Goal: Communication & Community: Answer question/provide support

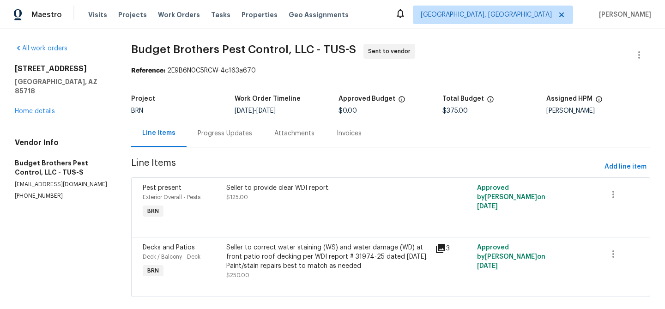
click at [233, 129] on div "Progress Updates" at bounding box center [225, 133] width 54 height 9
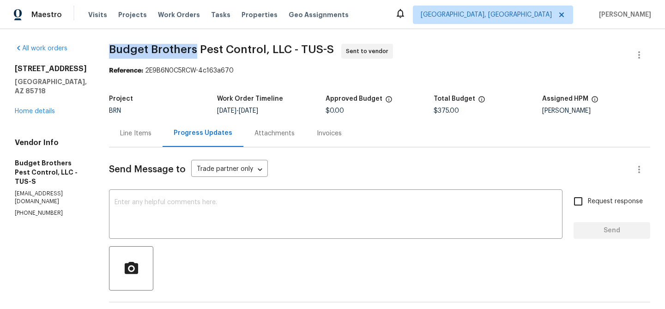
drag, startPoint x: 129, startPoint y: 48, endPoint x: 216, endPoint y: 50, distance: 87.3
click at [216, 50] on div "All work orders 6255 N Camino Pimeria Alta Apt 81 Tucson, AZ 85718 Home details…" at bounding box center [332, 240] width 665 height 423
copy span "Budget Brothers"
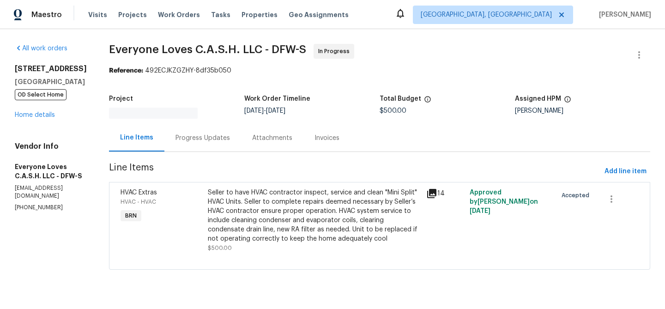
click at [223, 136] on div "Progress Updates" at bounding box center [202, 137] width 54 height 9
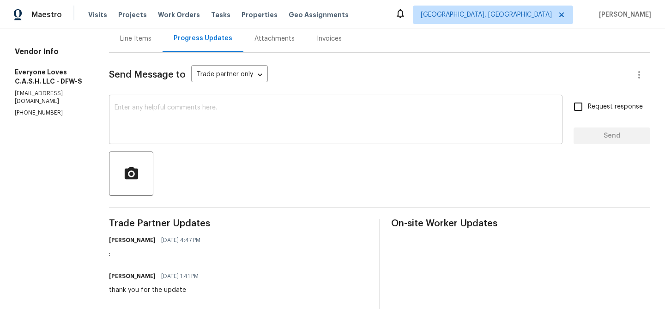
scroll to position [81, 0]
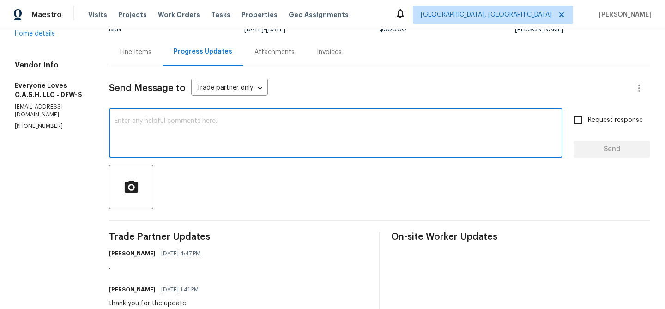
click at [200, 142] on textarea at bounding box center [335, 134] width 442 height 32
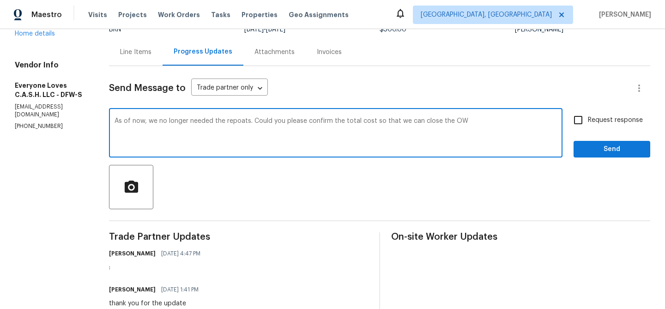
type textarea "As of now, we no longer needed the repoats. Could you please confirm the total …"
click at [150, 120] on textarea "As of now, we no longer needed the repoats. Could you please confirm the total …" at bounding box center [335, 134] width 442 height 32
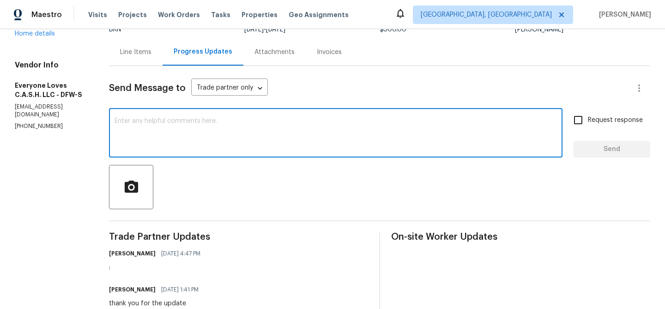
paste textarea "As of now, we no longer need the reports. Could you please confirm the total co…"
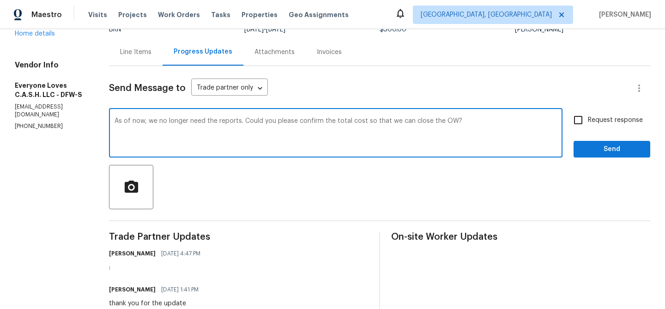
click at [240, 124] on textarea "As of now, we no longer need the reports. Could you please confirm the total co…" at bounding box center [335, 134] width 442 height 32
click at [490, 120] on textarea "As of now, we no longer need the repairs to be done. Could you please confirm t…" at bounding box center [335, 134] width 442 height 32
type textarea "As of now, we no longer need the repairs to be done. Could you please confirm t…"
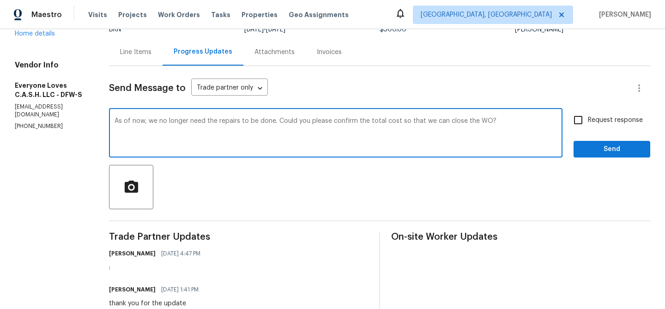
click at [600, 126] on label "Request response" at bounding box center [605, 119] width 74 height 19
click at [588, 126] on input "Request response" at bounding box center [577, 119] width 19 height 19
checkbox input "true"
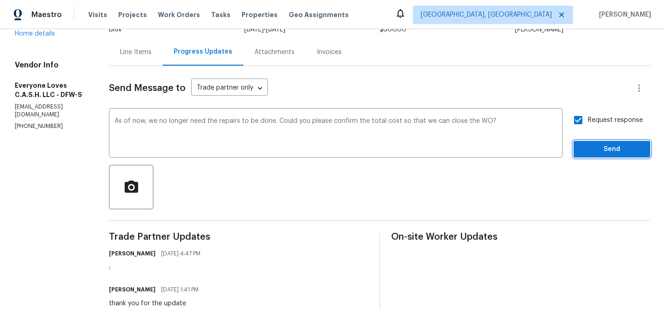
click at [590, 153] on span "Send" at bounding box center [612, 150] width 62 height 12
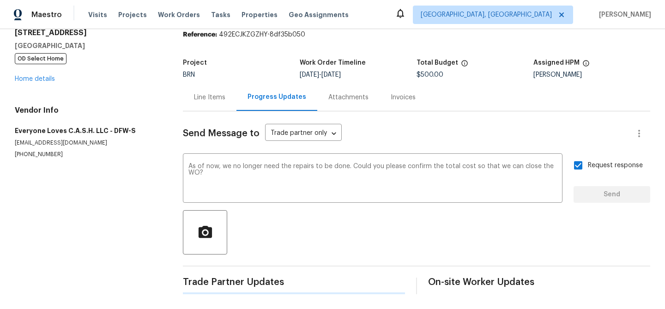
scroll to position [0, 0]
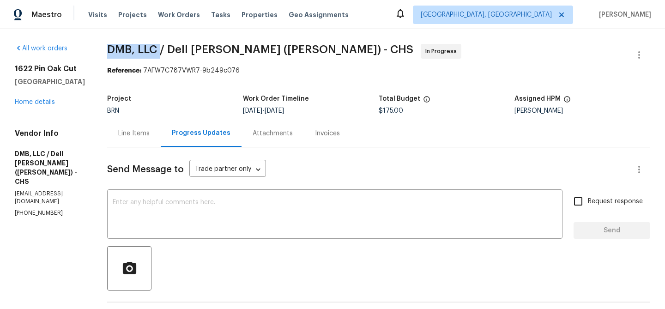
drag, startPoint x: 96, startPoint y: 45, endPoint x: 151, endPoint y: 46, distance: 55.4
copy span "DMB, LLC"
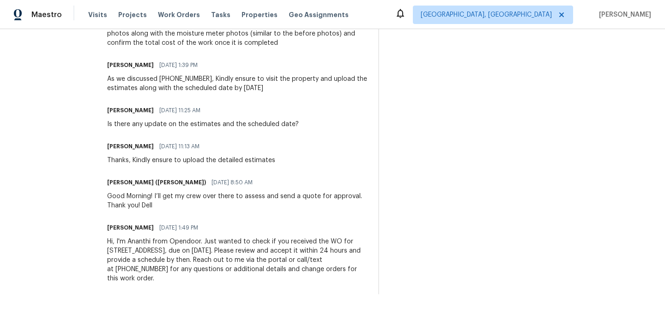
scroll to position [678, 0]
drag, startPoint x: 156, startPoint y: 228, endPoint x: 162, endPoint y: 228, distance: 5.5
click at [161, 228] on div "Ananthi Mahendran 08/21/2025 1:49 PM" at bounding box center [237, 227] width 260 height 13
drag, startPoint x: 172, startPoint y: 228, endPoint x: 154, endPoint y: 228, distance: 18.0
click at [154, 228] on div "Ananthi Mahendran 08/21/2025 1:49 PM" at bounding box center [237, 227] width 260 height 13
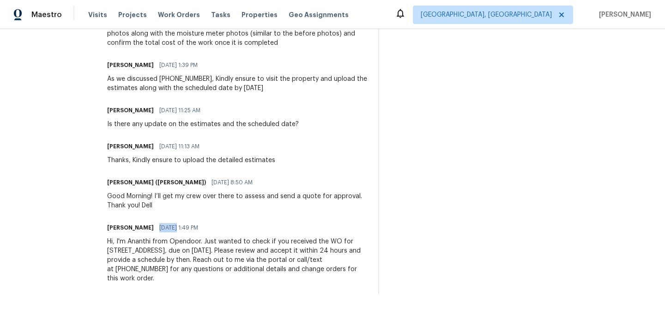
copy span "08/21/"
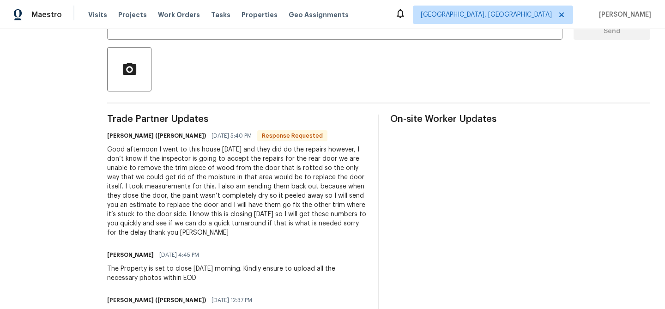
scroll to position [161, 0]
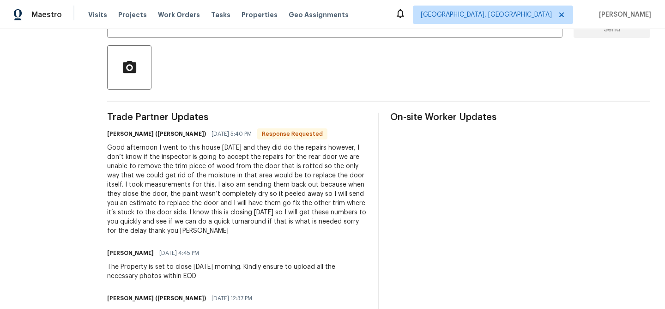
scroll to position [204, 0]
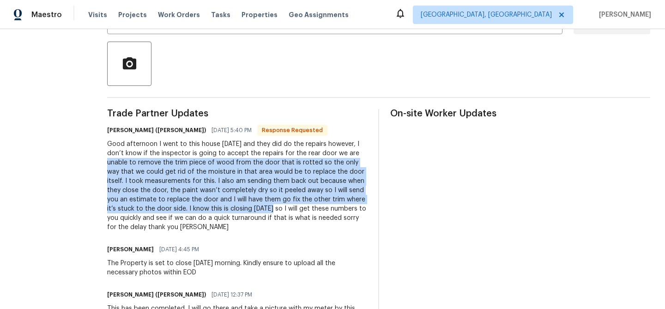
drag, startPoint x: 328, startPoint y: 154, endPoint x: 225, endPoint y: 202, distance: 113.6
click at [223, 203] on div "Good afternoon I went to this house today and they did do the repairs however, …" at bounding box center [237, 185] width 260 height 92
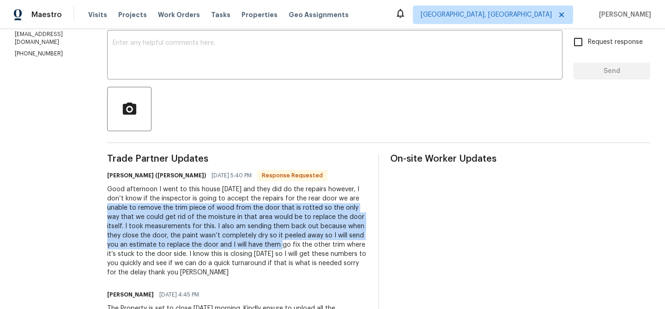
scroll to position [132, 0]
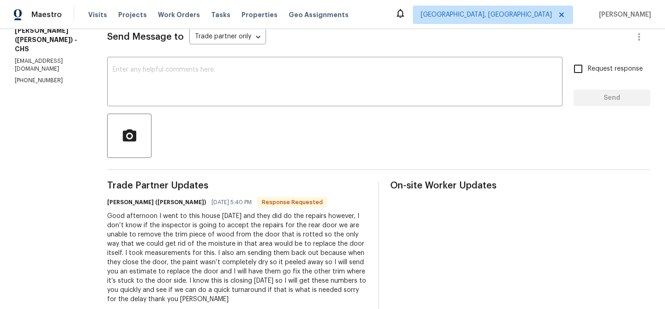
click at [33, 77] on p "(843) 991-8081" at bounding box center [50, 81] width 70 height 8
click at [33, 77] on p "[PHONE_NUMBER]" at bounding box center [50, 81] width 70 height 8
copy p "[PHONE_NUMBER]"
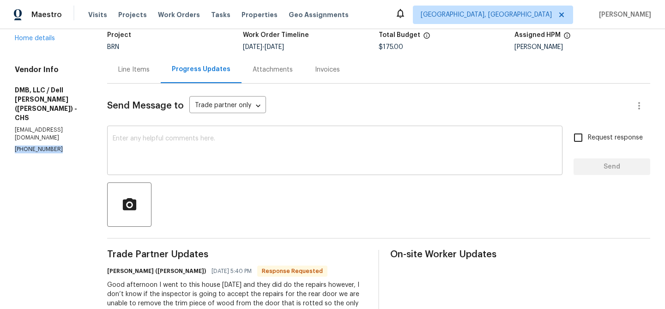
scroll to position [0, 0]
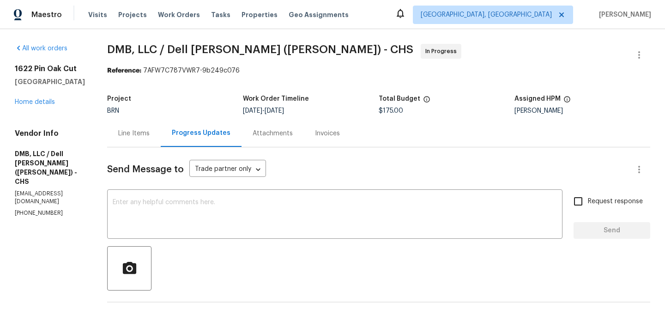
click at [123, 128] on div "Line Items" at bounding box center [134, 133] width 54 height 27
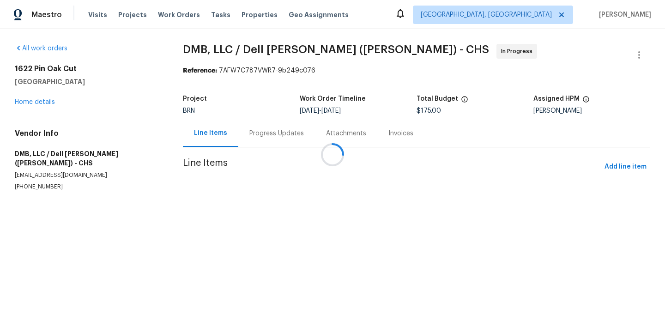
click at [283, 210] on div at bounding box center [332, 154] width 665 height 309
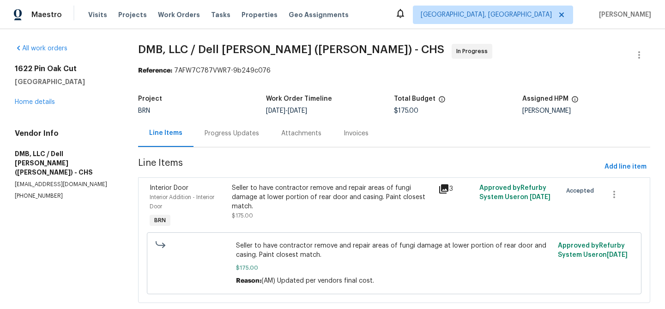
drag, startPoint x: 283, startPoint y: 209, endPoint x: 297, endPoint y: 201, distance: 15.8
click at [297, 201] on div "Seller to have contractor remove and repair areas of fungi damage at lower port…" at bounding box center [332, 197] width 200 height 28
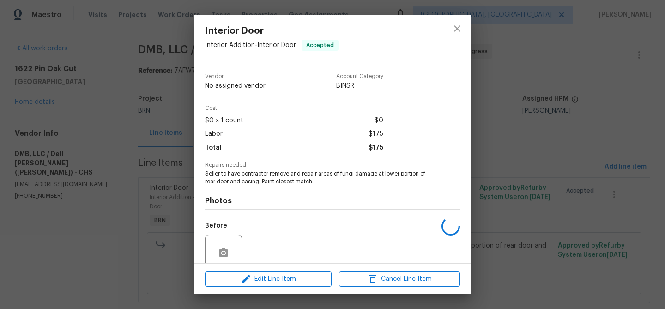
scroll to position [78, 0]
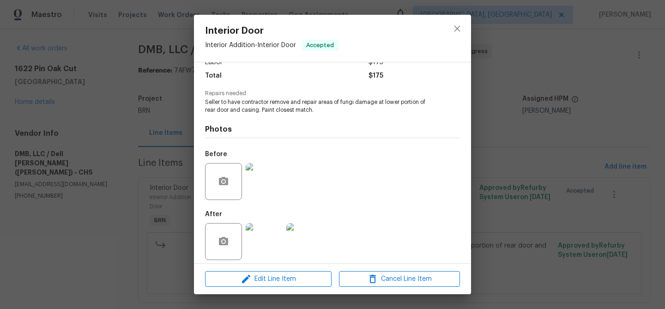
click at [260, 231] on img at bounding box center [264, 241] width 37 height 37
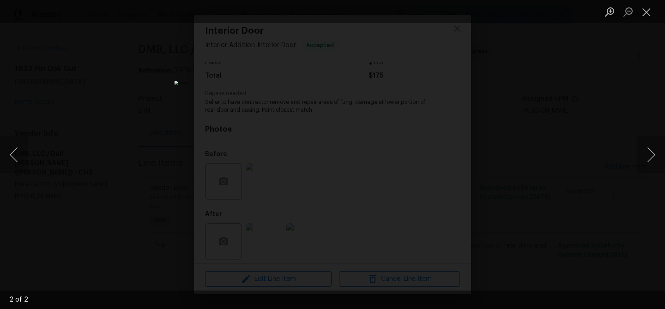
click at [144, 129] on div "Lightbox" at bounding box center [332, 154] width 665 height 309
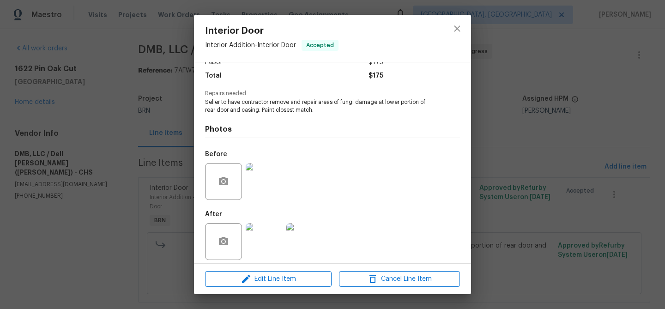
click at [184, 116] on div "Interior Door Interior Addition - Interior Door Accepted Vendor DMB, LLC / Dell…" at bounding box center [332, 154] width 665 height 309
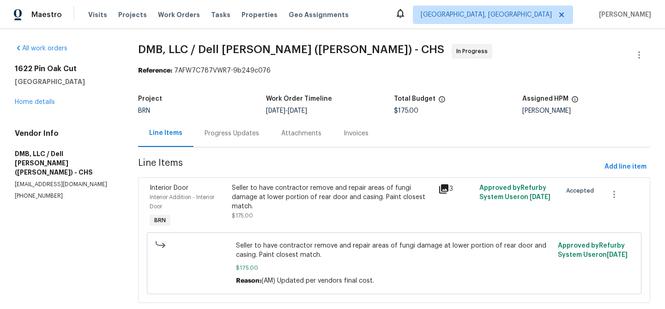
click at [221, 138] on div "Progress Updates" at bounding box center [231, 133] width 77 height 27
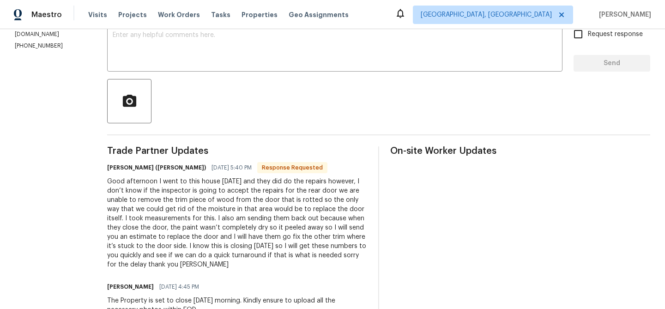
scroll to position [171, 0]
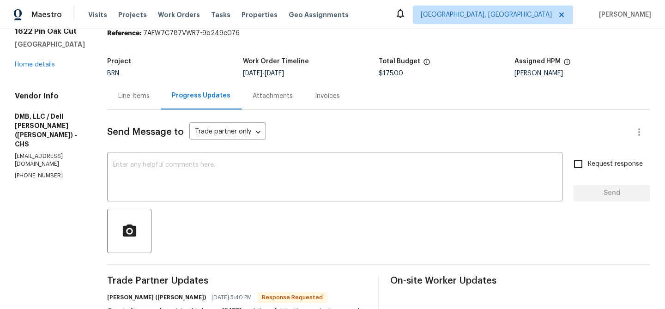
click at [134, 92] on div "Line Items" at bounding box center [133, 95] width 31 height 9
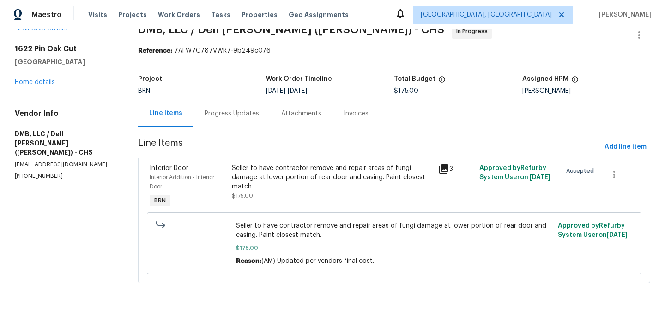
scroll to position [20, 0]
click at [247, 180] on div "Seller to have contractor remove and repair areas of fungi damage at lower port…" at bounding box center [332, 177] width 200 height 28
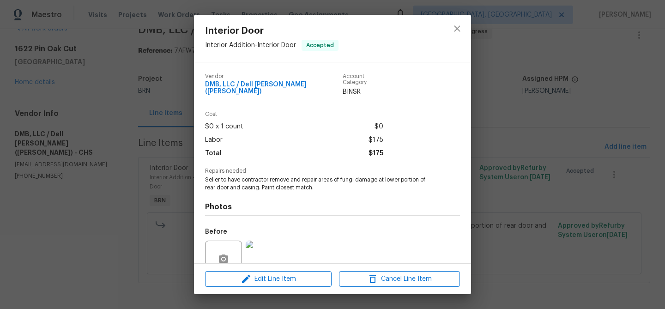
scroll to position [78, 0]
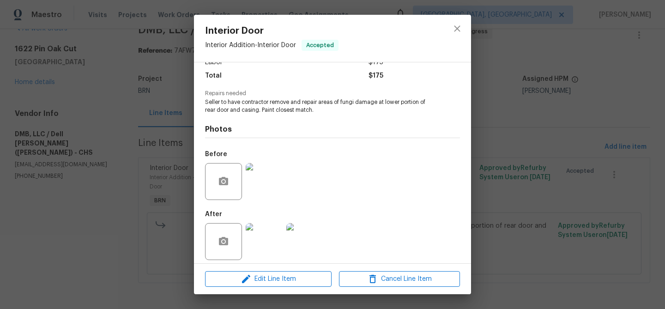
click at [273, 174] on img at bounding box center [264, 181] width 37 height 37
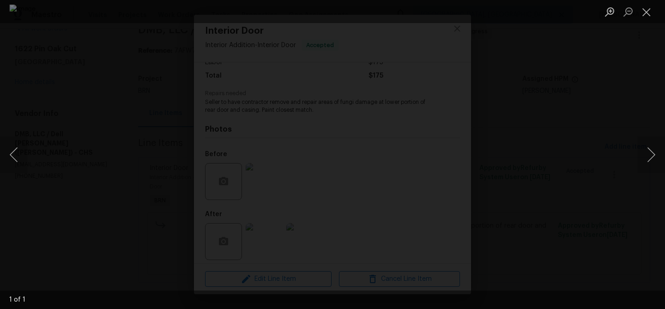
click at [118, 212] on div "Lightbox" at bounding box center [332, 154] width 665 height 309
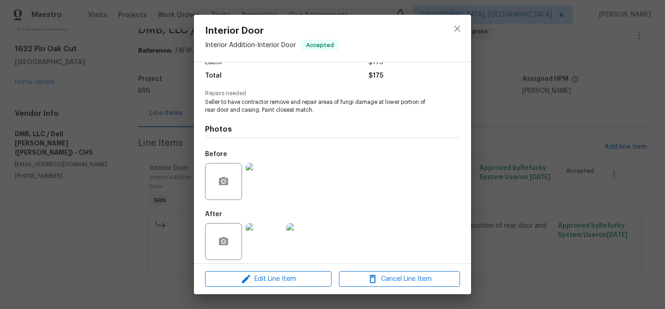
click at [255, 229] on img at bounding box center [264, 241] width 37 height 37
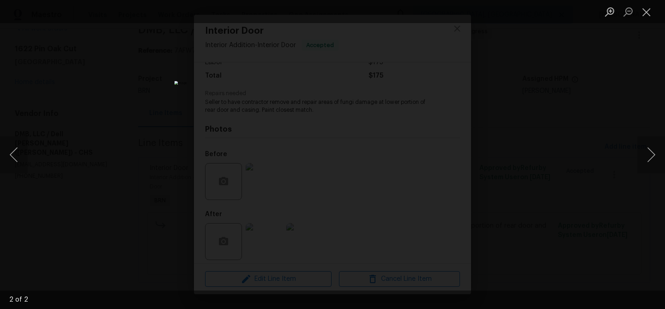
click at [155, 182] on div "Lightbox" at bounding box center [332, 154] width 665 height 309
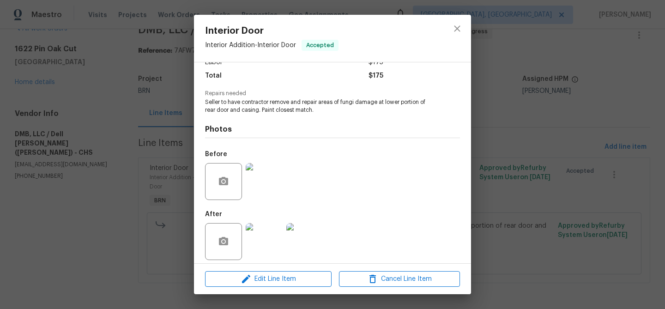
click at [174, 123] on div "Interior Door Interior Addition - Interior Door Accepted Vendor DMB, LLC / Dell…" at bounding box center [332, 154] width 665 height 309
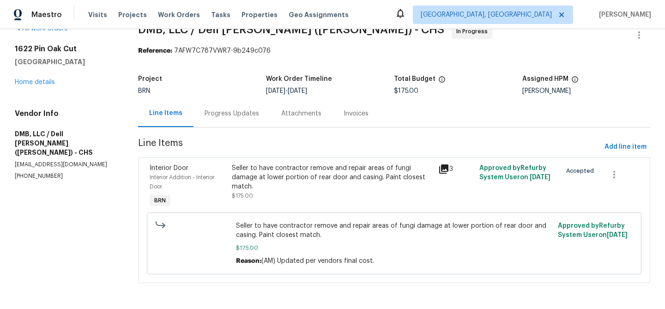
click at [197, 114] on div "Progress Updates" at bounding box center [231, 113] width 77 height 27
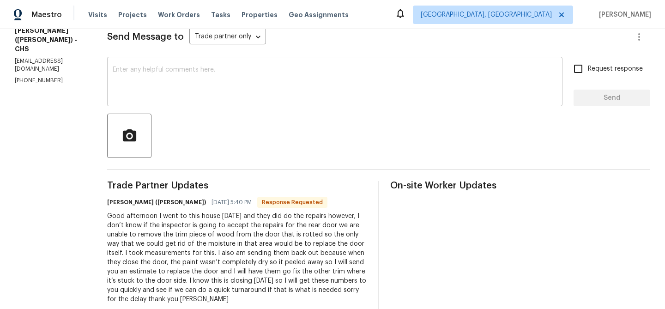
scroll to position [133, 0]
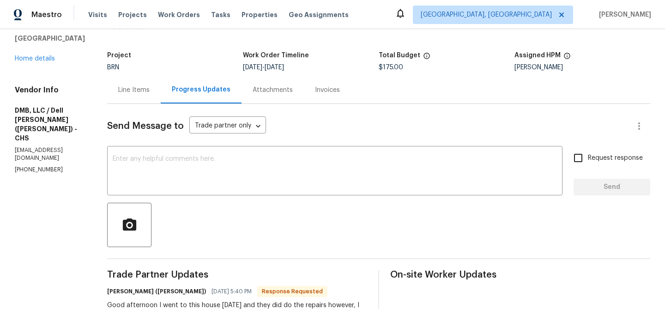
click at [132, 93] on div "Line Items" at bounding box center [133, 89] width 31 height 9
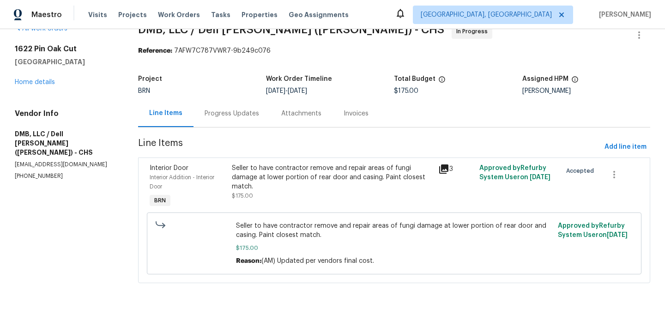
scroll to position [20, 0]
click at [316, 185] on div "Seller to have contractor remove and repair areas of fungi damage at lower port…" at bounding box center [332, 177] width 200 height 28
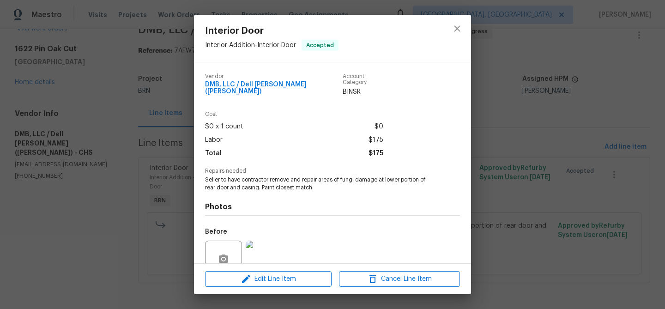
scroll to position [78, 0]
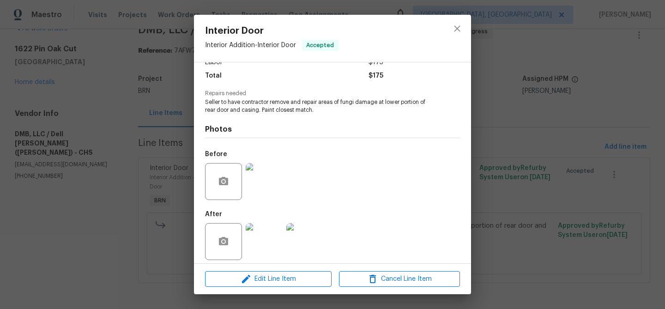
click at [270, 223] on img at bounding box center [264, 241] width 37 height 37
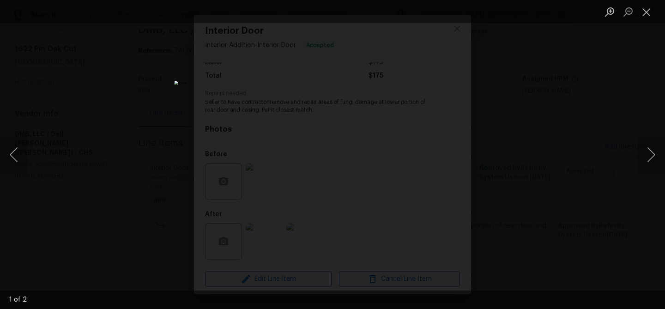
click at [300, 93] on img "Lightbox" at bounding box center [332, 154] width 316 height 147
click at [300, 93] on img "Lightbox" at bounding box center [365, 216] width 635 height 295
click at [300, 93] on img "Lightbox" at bounding box center [332, 154] width 316 height 147
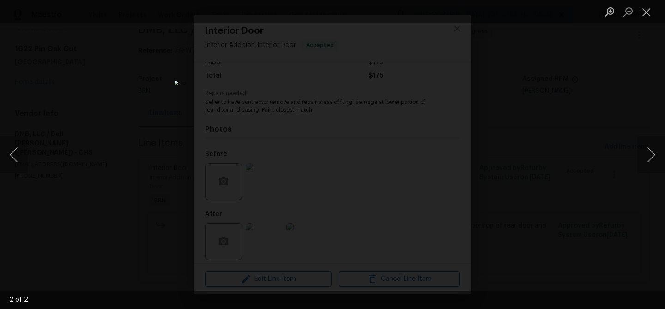
click at [300, 93] on img "Lightbox" at bounding box center [332, 154] width 316 height 147
click at [300, 93] on img "Lightbox" at bounding box center [365, 216] width 635 height 295
click at [300, 93] on img "Lightbox" at bounding box center [332, 154] width 316 height 147
click at [106, 142] on div "Lightbox" at bounding box center [332, 154] width 665 height 309
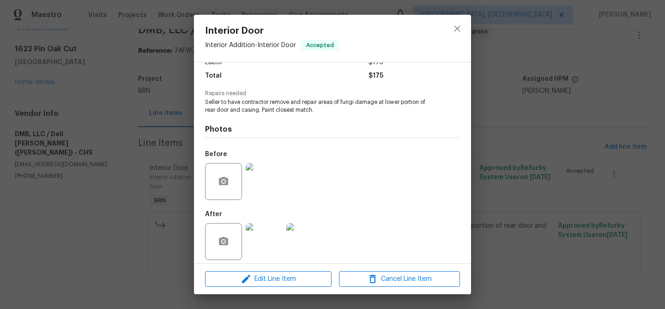
click at [106, 142] on div "Interior Door Interior Addition - Interior Door Accepted Vendor DMB, LLC / Dell…" at bounding box center [332, 154] width 665 height 309
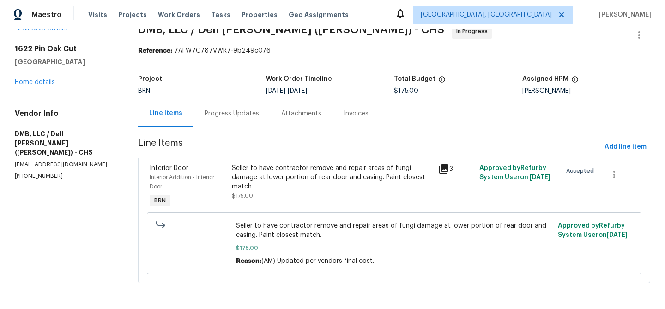
click at [222, 115] on div "Progress Updates" at bounding box center [231, 113] width 54 height 9
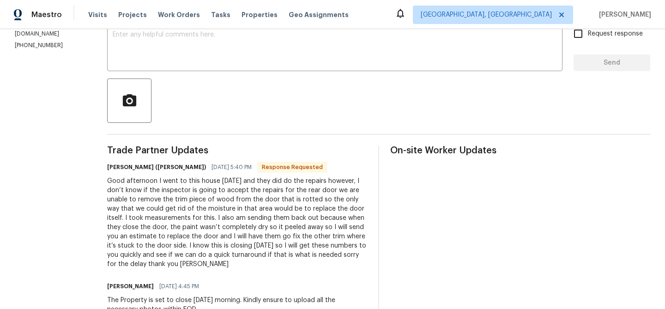
scroll to position [170, 0]
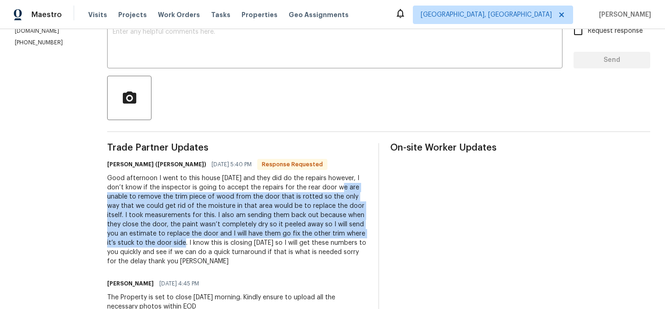
drag, startPoint x: 314, startPoint y: 188, endPoint x: 129, endPoint y: 241, distance: 192.5
click at [129, 241] on div "Good afternoon I went to this house today and they did do the repairs however, …" at bounding box center [237, 220] width 260 height 92
copy div "are unable to remove the trim piece of wood from the door that is rotted so the…"
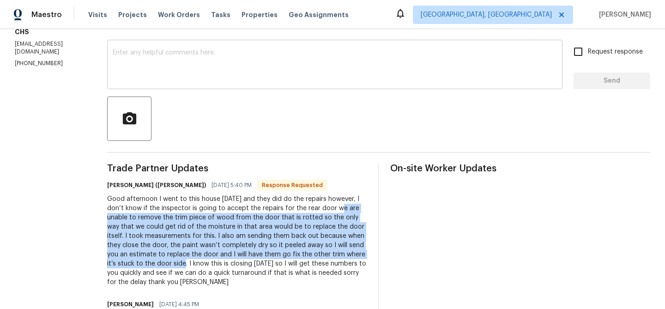
scroll to position [138, 0]
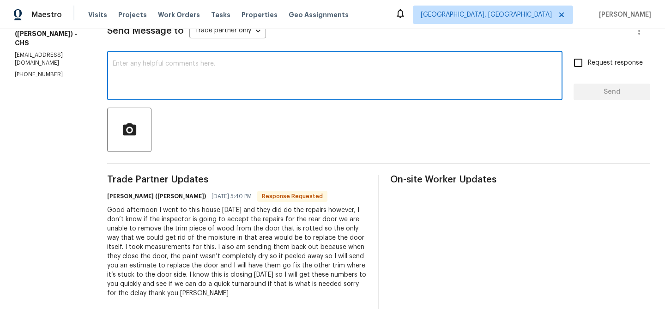
click at [137, 90] on textarea at bounding box center [335, 76] width 444 height 32
click at [41, 71] on p "(843) 991-8081" at bounding box center [50, 75] width 70 height 8
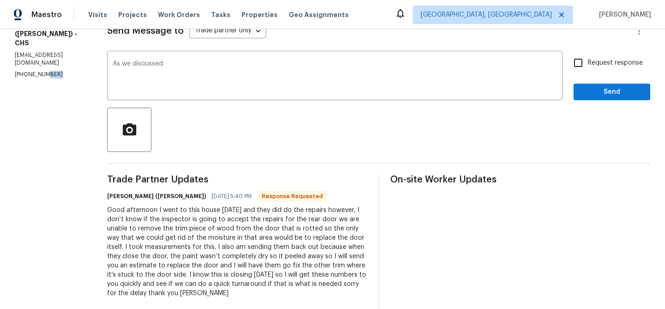
click at [41, 71] on p "(843) 991-8081" at bounding box center [50, 75] width 70 height 8
copy p "(843) 991-8081"
click at [175, 69] on textarea "As we discussed" at bounding box center [335, 76] width 444 height 32
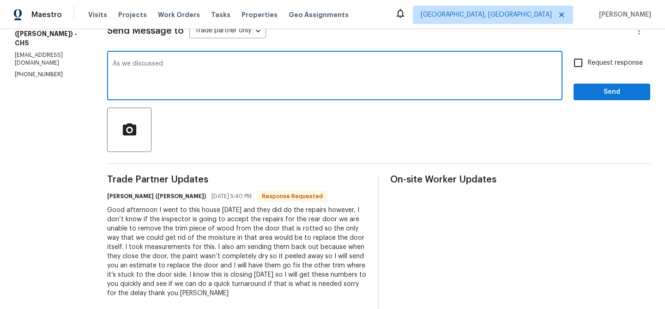
paste textarea "(843) 991-8081"
drag, startPoint x: 204, startPoint y: 62, endPoint x: 584, endPoint y: 58, distance: 380.3
click at [584, 58] on div "As we discussed (843) 991-8081, Could you please confirm the estimate for the r…" at bounding box center [378, 76] width 543 height 47
drag, startPoint x: 527, startPoint y: 63, endPoint x: 204, endPoint y: 61, distance: 322.6
click at [204, 61] on textarea "As we discussed (843) 991-8081, Could you please confirm the estimate for the r…" at bounding box center [335, 76] width 444 height 32
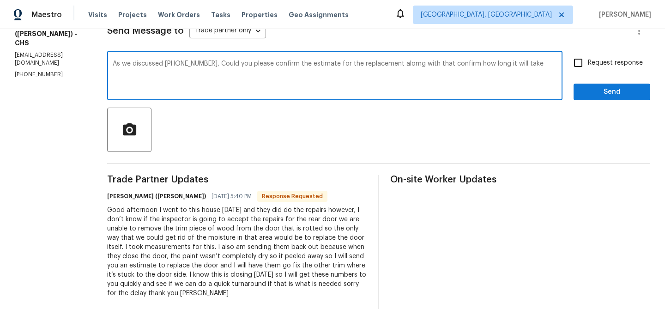
paste textarea ", and also let me know how long it will take?"
type textarea "As we discussed (843) 991-8081, Could you please confirm the estimate for the r…"
click at [586, 56] on input "Request response" at bounding box center [577, 62] width 19 height 19
checkbox input "true"
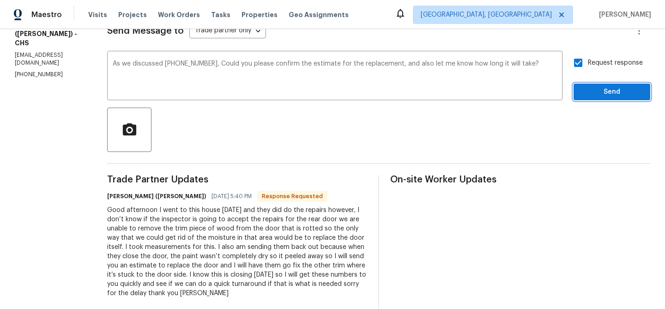
click at [588, 91] on span "Send" at bounding box center [612, 92] width 62 height 12
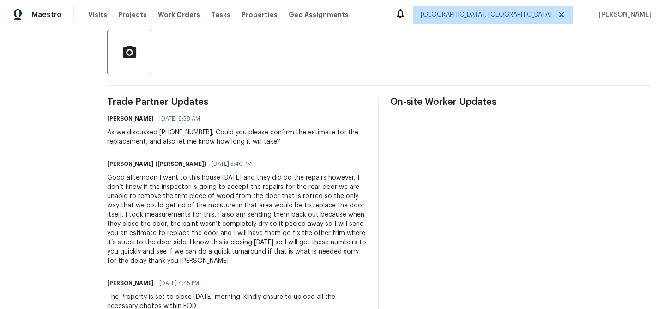
scroll to position [219, 0]
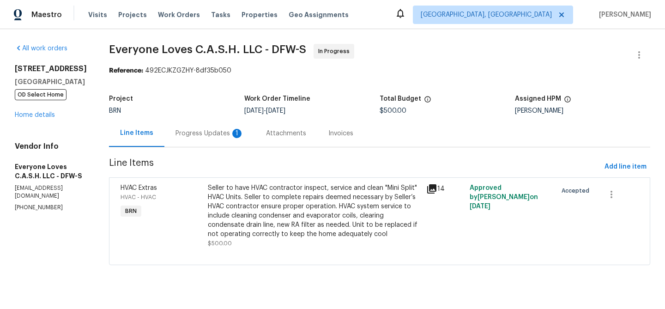
click at [240, 131] on div "Progress Updates 1" at bounding box center [209, 133] width 68 height 9
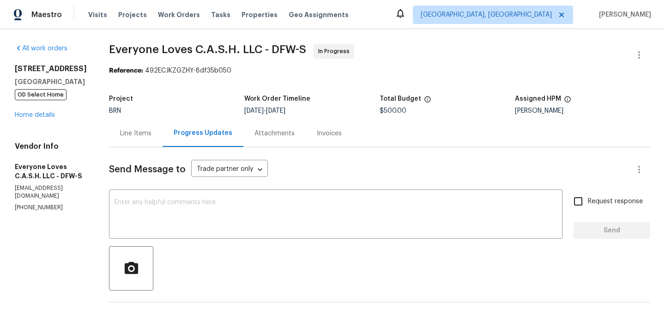
click at [161, 126] on div "Line Items" at bounding box center [136, 133] width 54 height 27
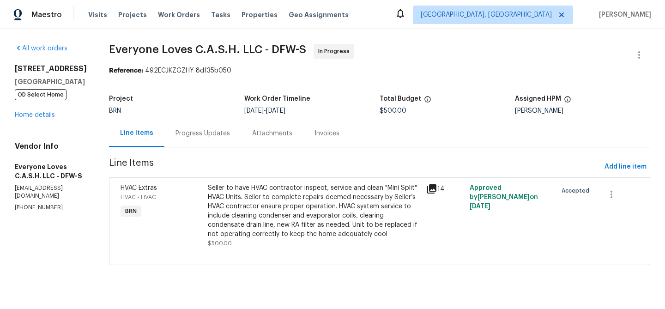
click at [221, 149] on section "Everyone Loves C.A.S.H. LLC - DFW-S In Progress Reference: 492ECJKZGZHY-8df35b0…" at bounding box center [379, 160] width 541 height 232
click at [213, 135] on div "Progress Updates" at bounding box center [202, 133] width 54 height 9
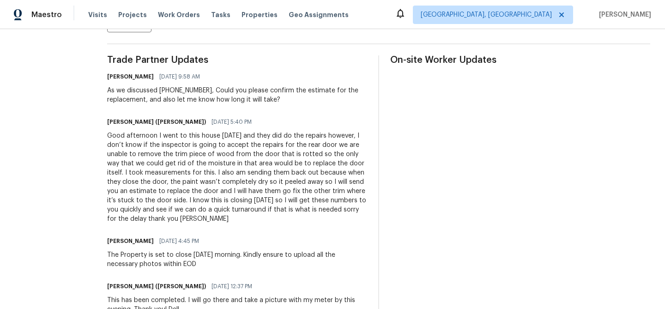
scroll to position [278, 0]
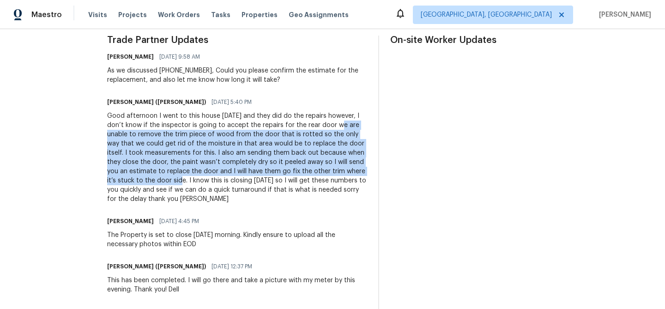
drag, startPoint x: 314, startPoint y: 126, endPoint x: 126, endPoint y: 179, distance: 195.2
click at [126, 179] on div "Good afternoon I went to this house [DATE] and they did do the repairs however,…" at bounding box center [237, 157] width 260 height 92
copy div "are unable to remove the trim piece of wood from the door that is rotted so the…"
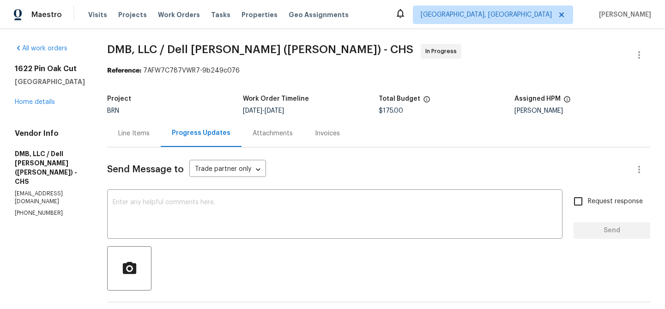
click at [126, 129] on div "Line Items" at bounding box center [133, 133] width 31 height 9
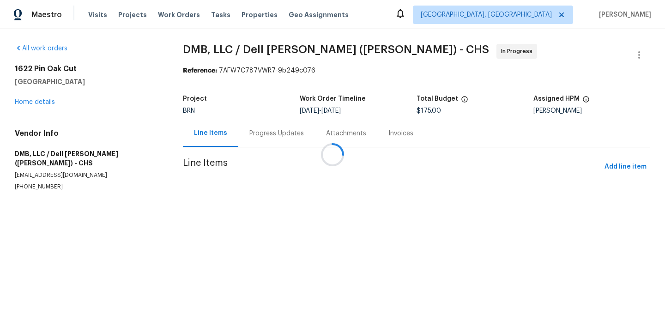
click at [264, 208] on div at bounding box center [332, 154] width 665 height 309
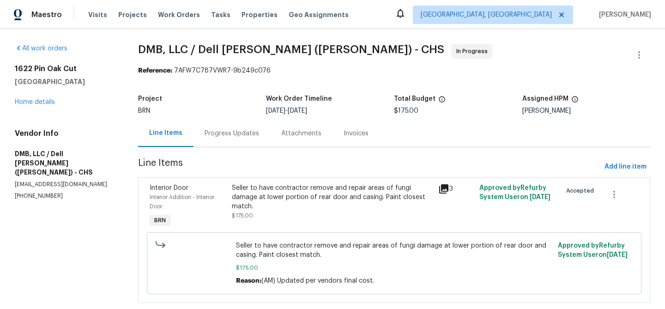
click at [284, 200] on div "Seller to have contractor remove and repair areas of fungi damage at lower port…" at bounding box center [332, 197] width 200 height 28
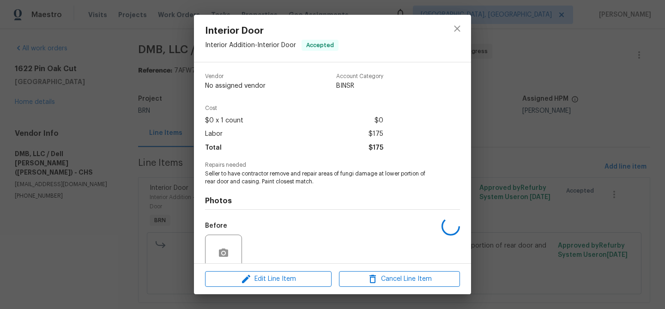
scroll to position [78, 0]
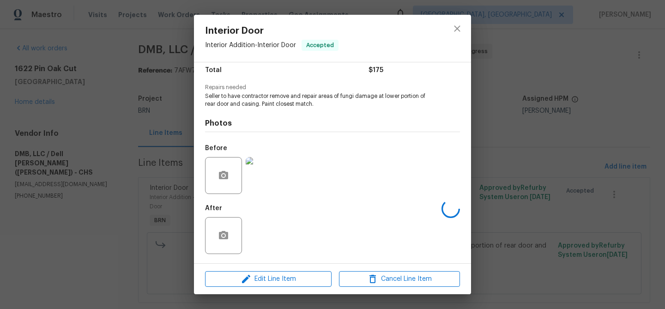
click at [268, 192] on img at bounding box center [264, 175] width 37 height 37
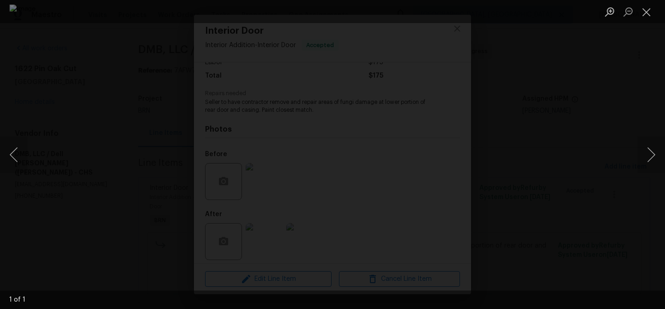
click at [95, 227] on div "Lightbox" at bounding box center [332, 154] width 665 height 309
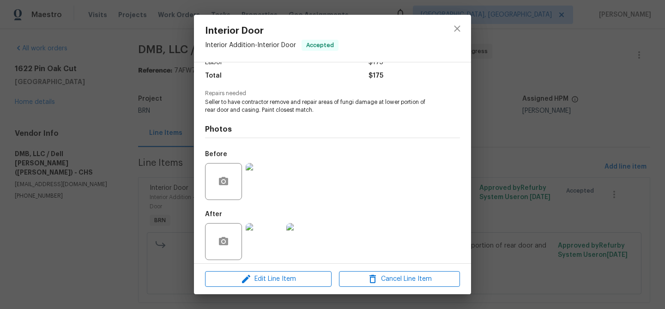
click at [258, 240] on img at bounding box center [264, 241] width 37 height 37
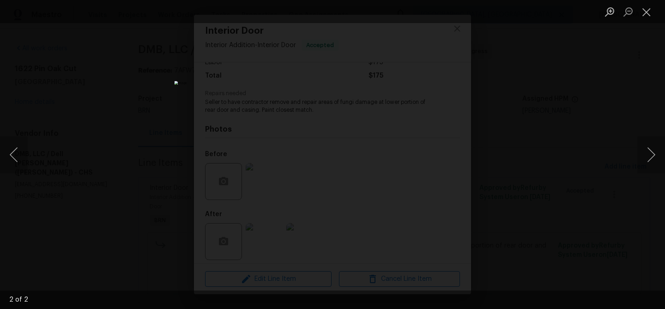
click at [78, 187] on div "Lightbox" at bounding box center [332, 154] width 665 height 309
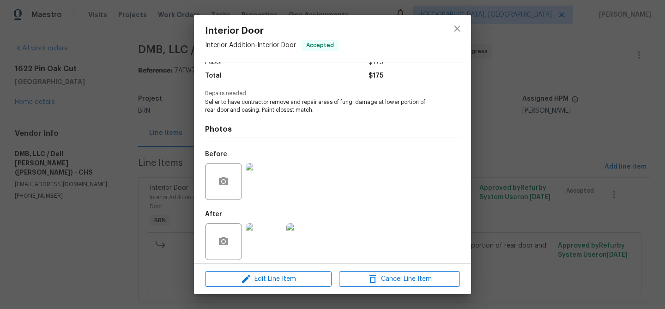
click at [275, 234] on img at bounding box center [264, 241] width 37 height 37
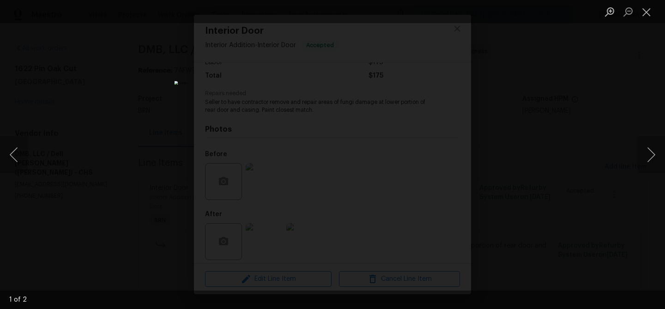
click at [102, 77] on div "Lightbox" at bounding box center [332, 154] width 665 height 309
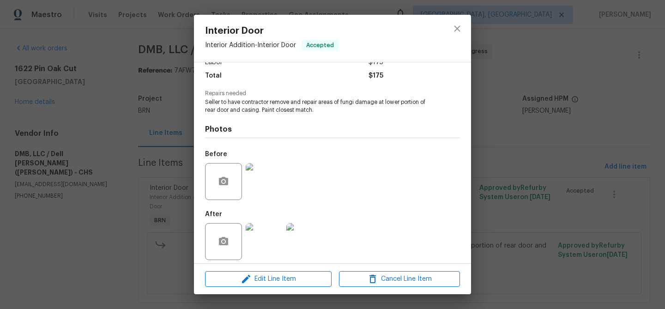
click at [134, 88] on div "Interior Door Interior Addition - Interior Door Accepted Vendor DMB, LLC / Dell…" at bounding box center [332, 154] width 665 height 309
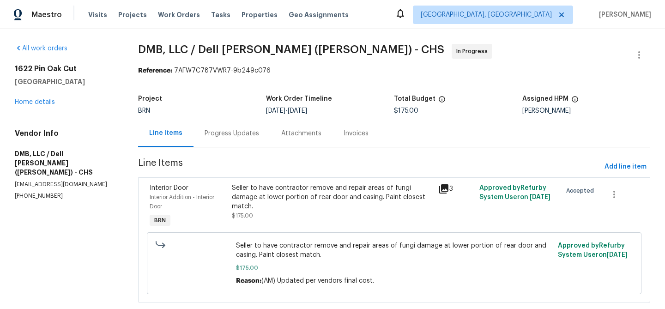
click at [197, 133] on div "Progress Updates" at bounding box center [231, 133] width 77 height 27
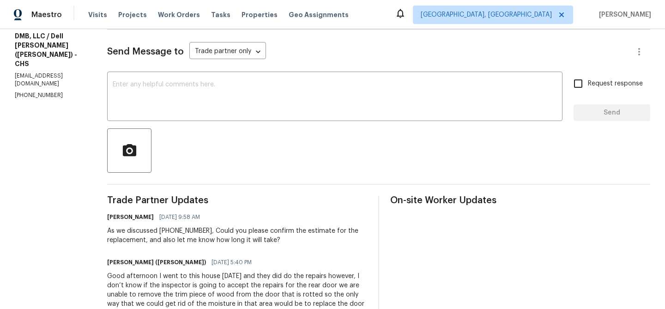
scroll to position [119, 0]
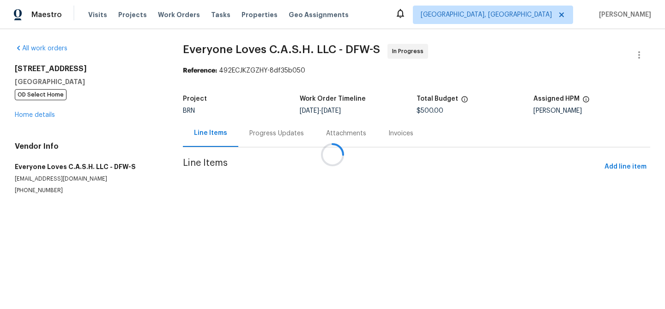
click at [241, 124] on div "Progress Updates" at bounding box center [276, 133] width 77 height 27
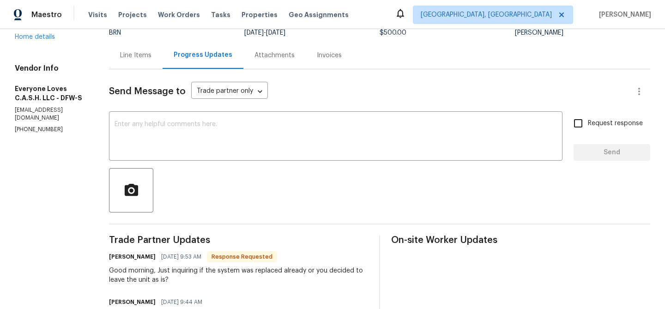
scroll to position [79, 0]
click at [180, 130] on textarea at bounding box center [335, 136] width 442 height 32
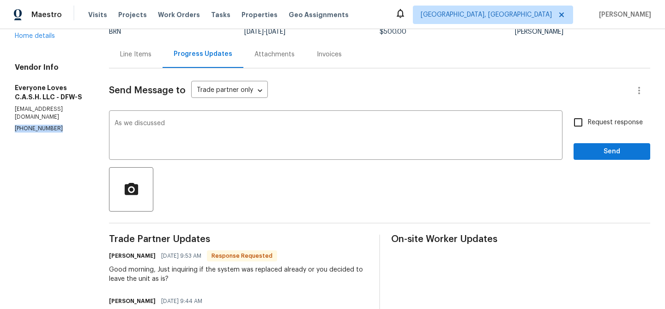
copy p "(469) 905-2274"
click at [192, 131] on textarea "As we discussed" at bounding box center [335, 136] width 442 height 32
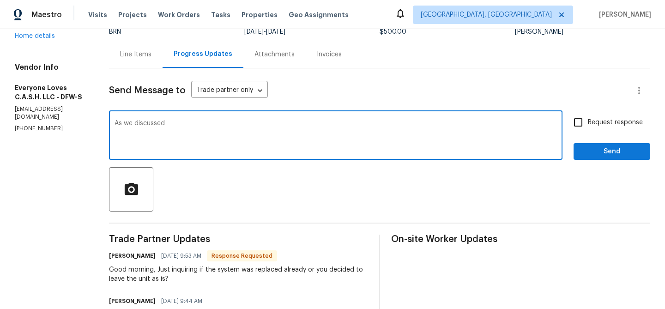
paste textarea "(469) 905-2274"
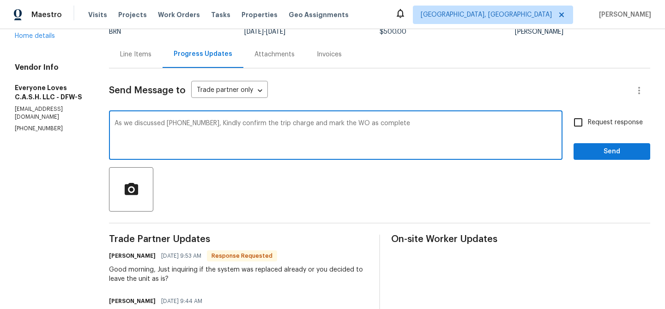
type textarea "As we discussed (469) 905-2274, Kindly confirm the trip charge and mark the WO …"
click at [595, 126] on span "Request response" at bounding box center [615, 123] width 55 height 10
click at [588, 126] on input "Request response" at bounding box center [577, 122] width 19 height 19
checkbox input "true"
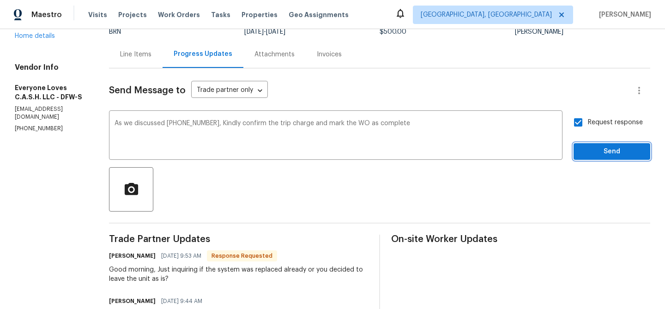
click at [592, 148] on span "Send" at bounding box center [612, 152] width 62 height 12
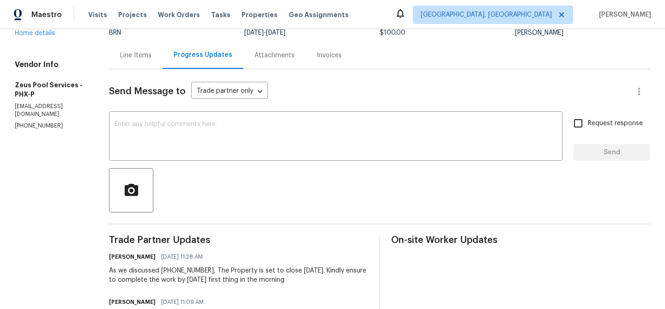
scroll to position [96, 0]
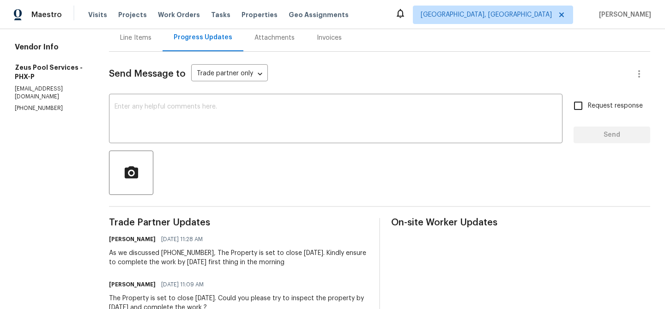
click at [32, 104] on p "[PHONE_NUMBER]" at bounding box center [51, 108] width 72 height 8
copy p "[PHONE_NUMBER]"
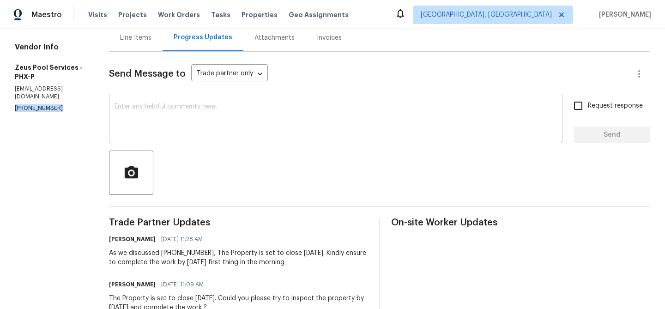
copy p "[PHONE_NUMBER]"
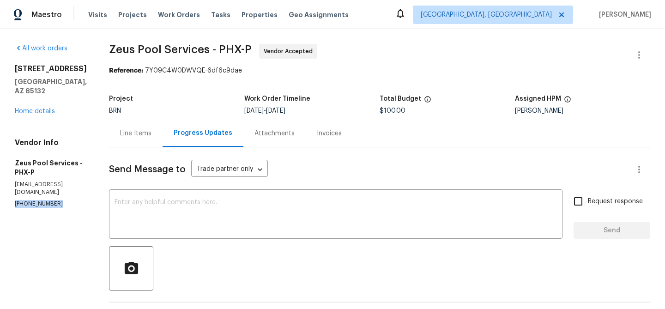
scroll to position [94, 0]
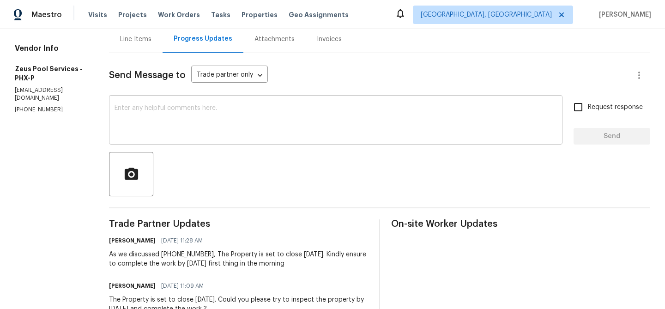
click at [151, 118] on textarea at bounding box center [335, 121] width 442 height 32
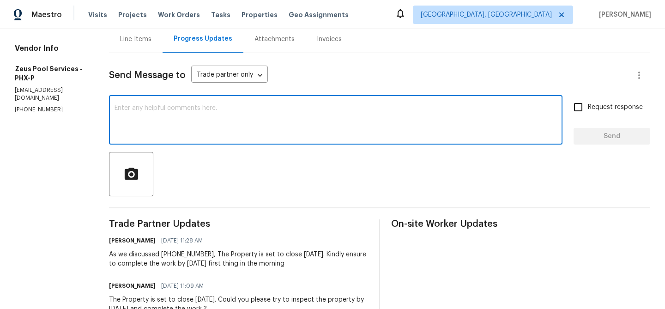
paste textarea "Could you please confirm if this is on schedule for [DATE]?"
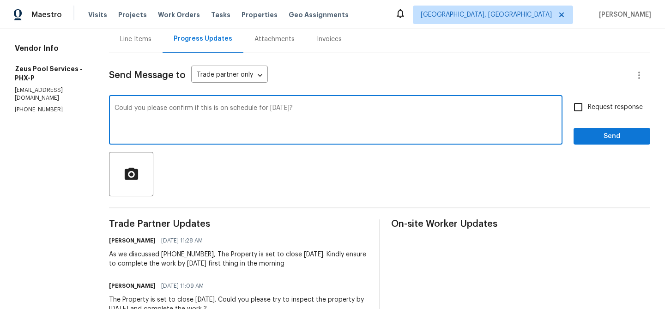
type textarea "Could you please confirm if this is on schedule for [DATE]?"
click at [585, 109] on input "Request response" at bounding box center [577, 106] width 19 height 19
checkbox input "true"
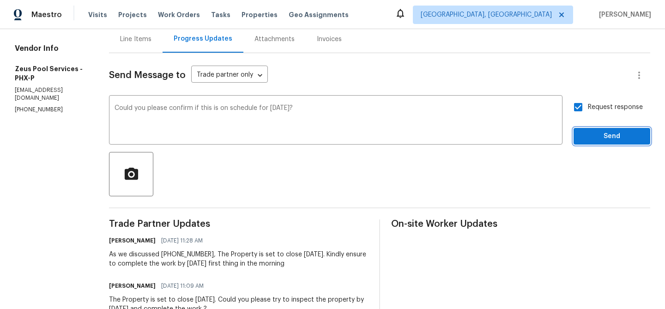
click at [580, 136] on button "Send" at bounding box center [611, 136] width 77 height 17
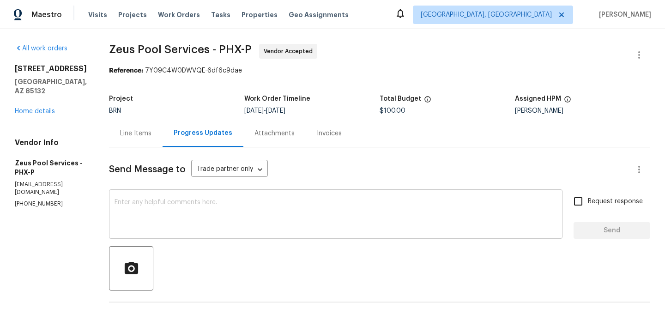
click at [196, 216] on textarea at bounding box center [335, 215] width 442 height 32
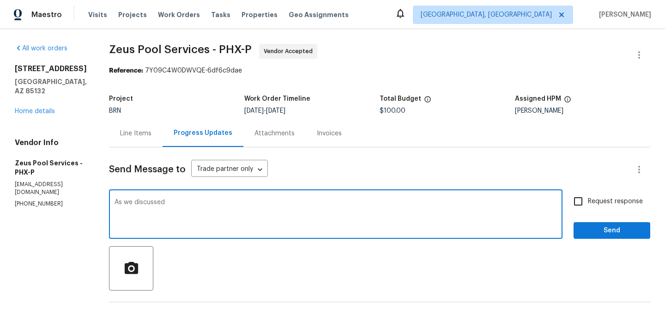
click at [40, 200] on p "[PHONE_NUMBER]" at bounding box center [51, 204] width 72 height 8
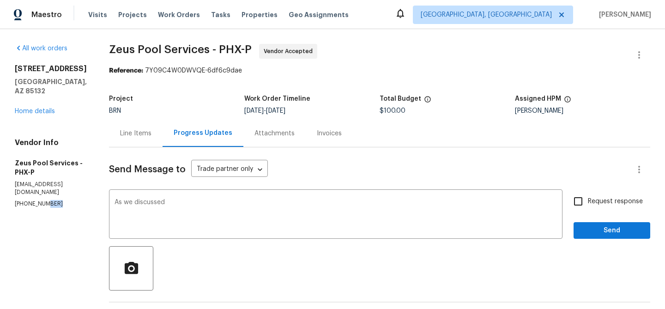
click at [40, 200] on p "[PHONE_NUMBER]" at bounding box center [51, 204] width 72 height 8
copy p "[PHONE_NUMBER]"
click at [180, 207] on textarea "As we discussed" at bounding box center [335, 215] width 442 height 32
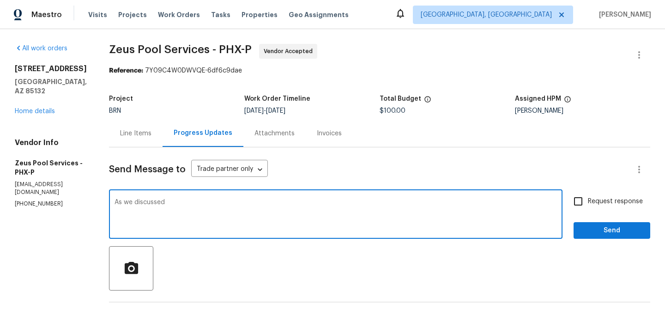
paste textarea "[PHONE_NUMBER]"
type textarea "As we discussed [PHONE_NUMBER], Kindly ensure to upload the necessary completio…"
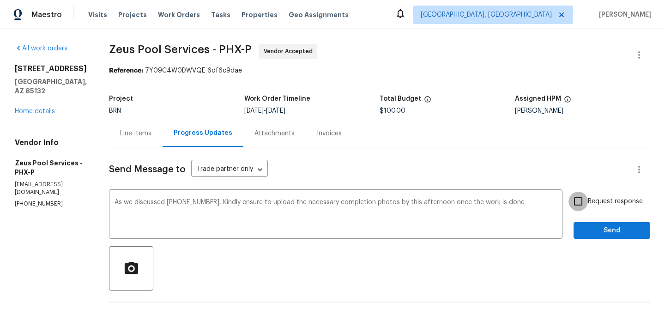
click at [586, 210] on input "Request response" at bounding box center [577, 201] width 19 height 19
checkbox input "true"
click at [582, 225] on span "Send" at bounding box center [612, 231] width 62 height 12
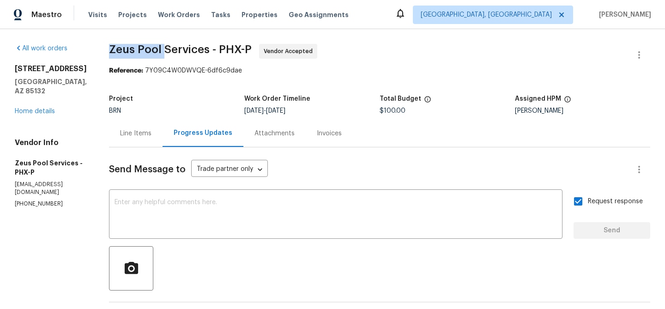
drag, startPoint x: 99, startPoint y: 48, endPoint x: 156, endPoint y: 50, distance: 57.7
click at [156, 50] on div "All work orders 29820 N Mesquite Cir Florence, AZ 85132 Home details Vendor Inf…" at bounding box center [332, 308] width 665 height 558
copy span "Zeus Pool"
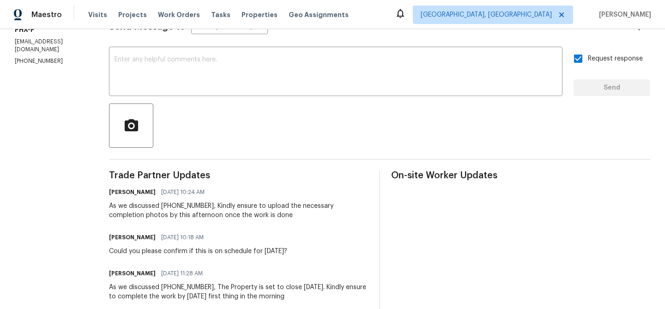
scroll to position [151, 0]
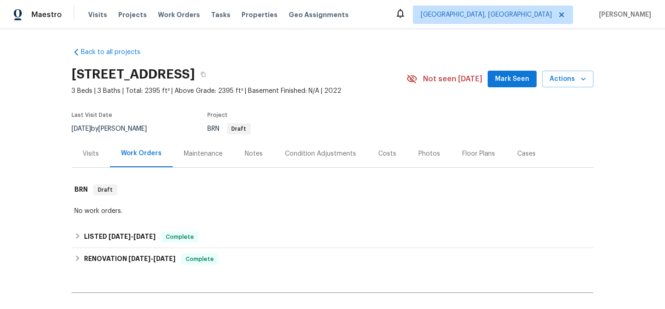
scroll to position [102, 0]
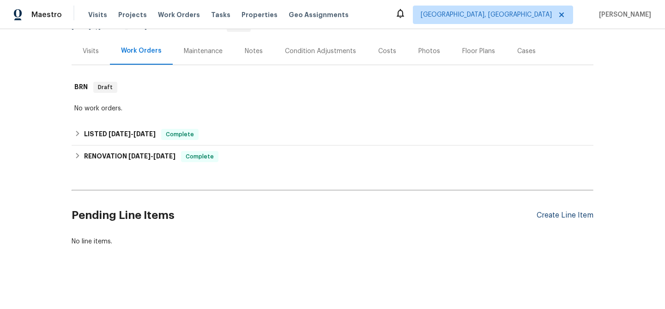
click at [540, 217] on div "Create Line Item" at bounding box center [564, 215] width 57 height 9
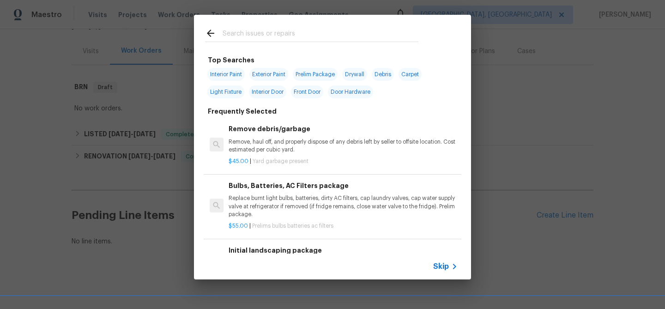
click at [444, 268] on span "Skip" at bounding box center [441, 266] width 16 height 9
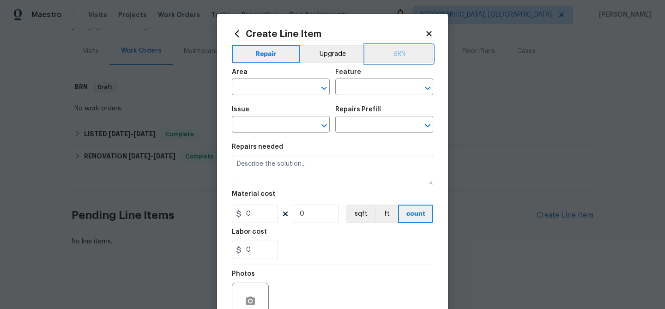
click at [396, 60] on button "BRN" at bounding box center [399, 54] width 68 height 18
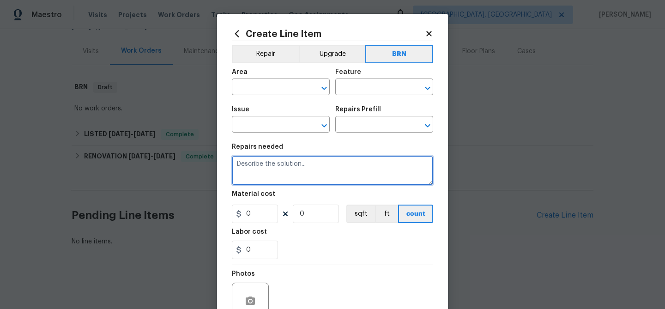
click at [286, 168] on textarea at bounding box center [332, 171] width 201 height 30
paste textarea "Seller to inspect existing shingle roof, provide report on findings and estimat…"
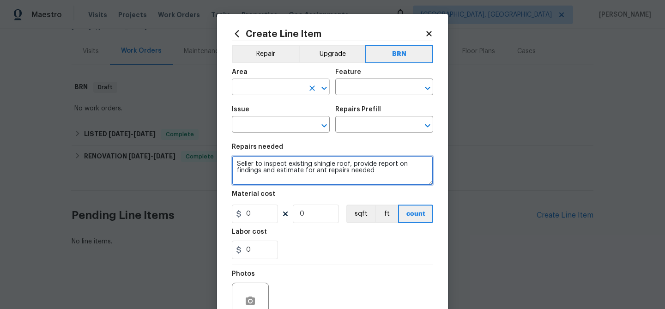
type textarea "Seller to inspect existing shingle roof, provide report on findings and estimat…"
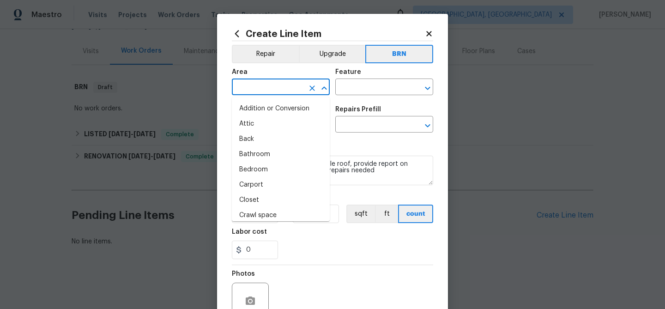
click at [245, 89] on input "text" at bounding box center [268, 88] width 72 height 14
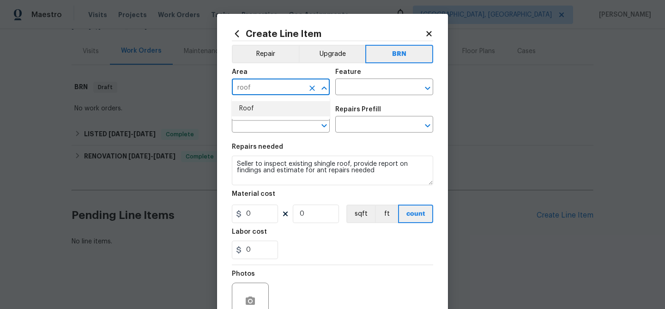
click at [248, 113] on li "Roof" at bounding box center [281, 108] width 98 height 15
type input "Roof"
click at [363, 82] on input "text" at bounding box center [371, 88] width 72 height 14
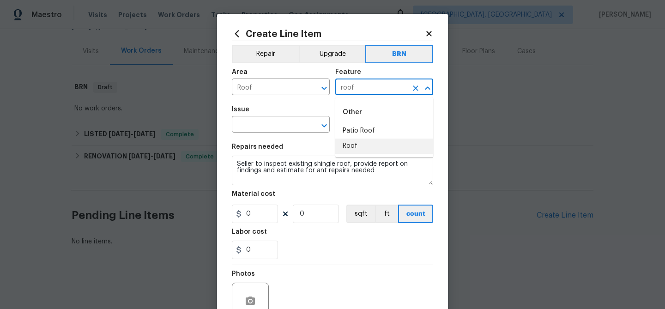
click at [355, 148] on li "Roof" at bounding box center [384, 145] width 98 height 15
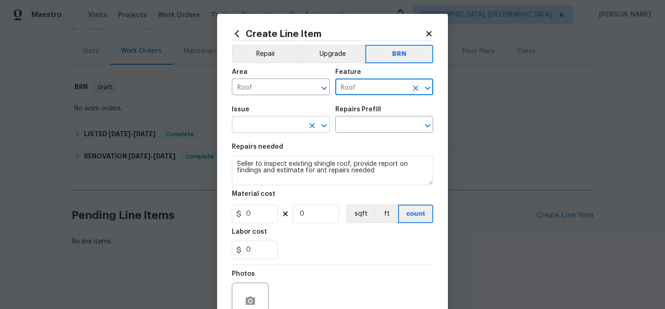
type input "Roof"
click at [269, 124] on input "text" at bounding box center [268, 125] width 72 height 14
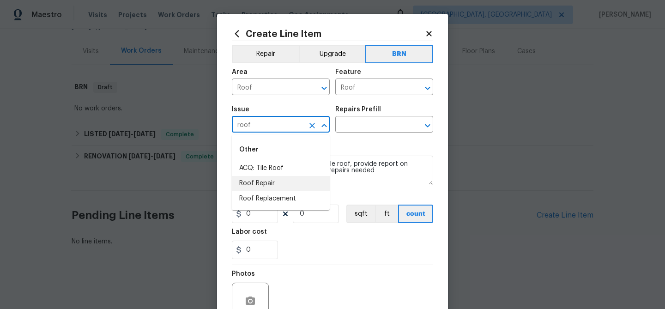
click at [266, 196] on li "Roof Replacement" at bounding box center [281, 198] width 98 height 15
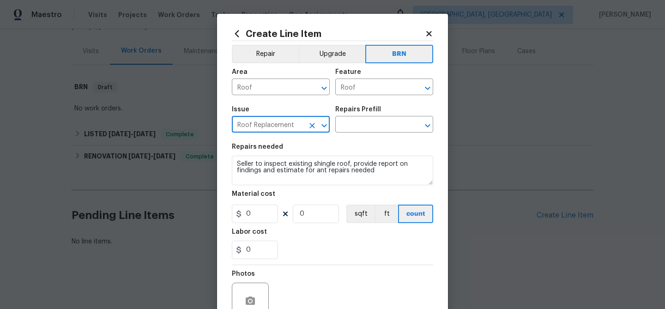
type input "Roof Replacement"
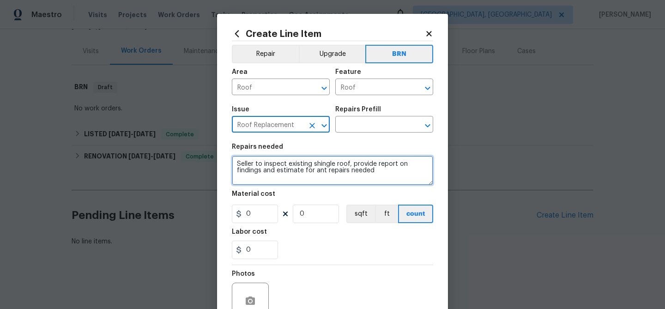
click at [270, 167] on textarea "Seller to inspect existing shingle roof, provide report on findings and estimat…" at bounding box center [332, 171] width 201 height 30
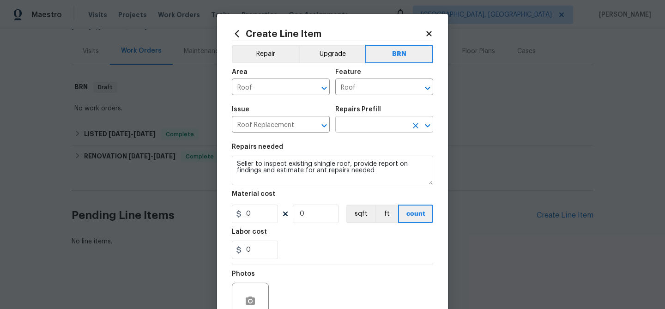
click at [347, 123] on input "text" at bounding box center [371, 125] width 72 height 14
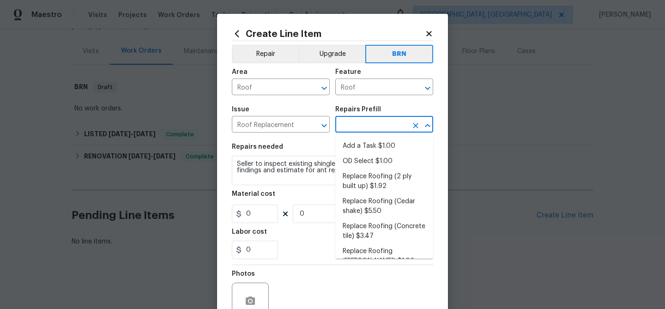
click at [351, 148] on li "Add a Task $1.00" at bounding box center [384, 145] width 98 height 15
type input "Eaves and Trim"
type input "Add a Task $1.00"
type textarea "HPM to detail"
type input "1"
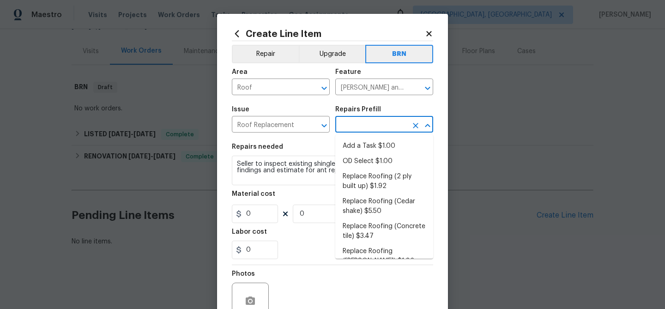
type input "1"
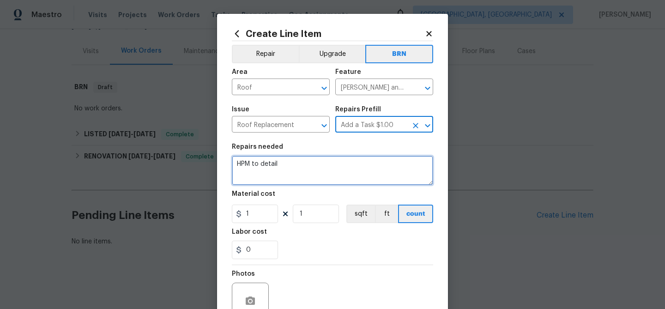
click at [296, 172] on textarea "HPM to detail" at bounding box center [332, 171] width 201 height 30
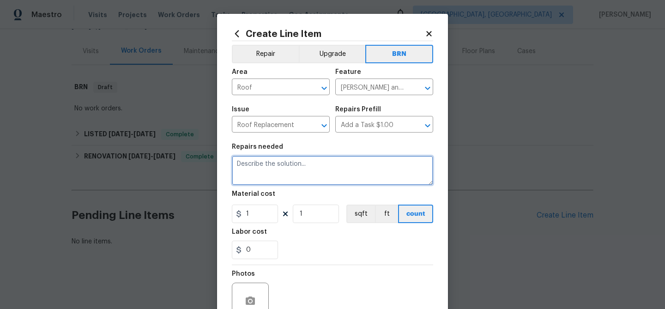
paste textarea "Seller to inspect existing shingle roof, provide report on findings and estimat…"
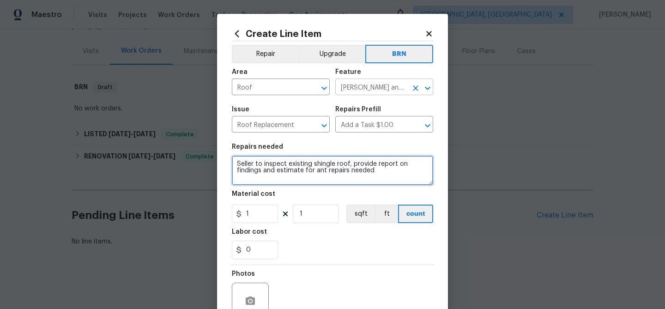
type textarea "Seller to inspect existing shingle roof, provide report on findings and estimat…"
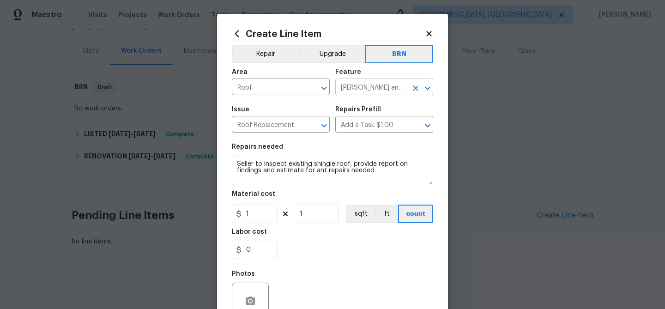
click at [358, 89] on input "Eaves and Trim" at bounding box center [371, 88] width 72 height 14
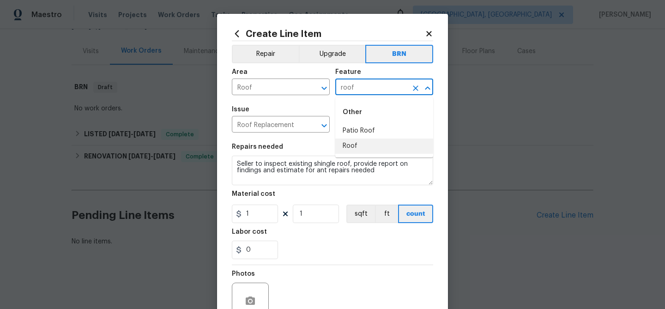
click at [359, 146] on li "Roof" at bounding box center [384, 145] width 98 height 15
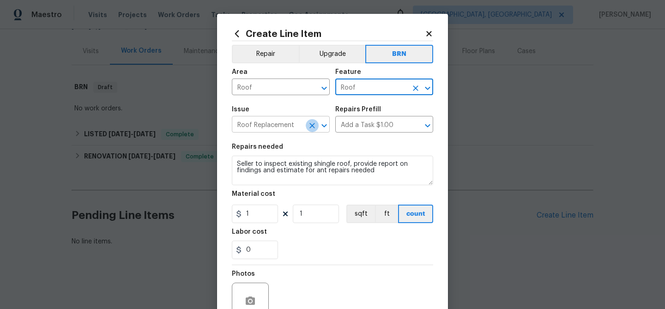
click at [307, 124] on icon "Clear" at bounding box center [311, 125] width 9 height 9
type input "Roof"
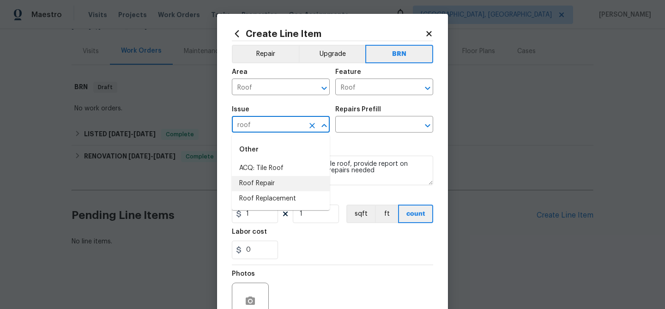
click at [286, 184] on li "Roof Repair" at bounding box center [281, 183] width 98 height 15
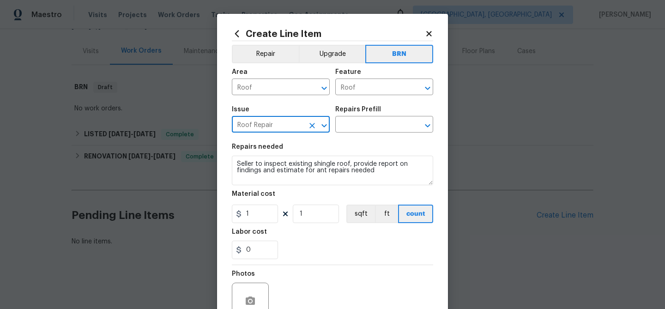
type input "Roof Repair"
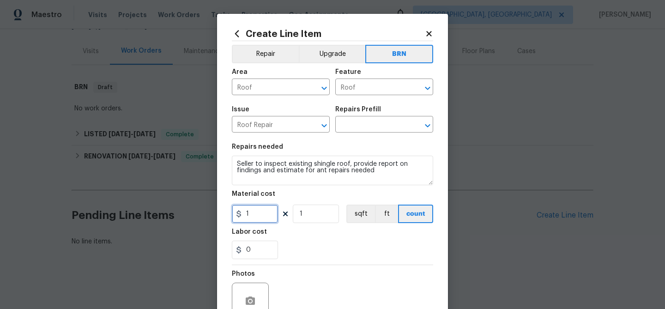
click at [255, 221] on input "1" at bounding box center [255, 213] width 46 height 18
type input "0"
click at [259, 251] on input "0" at bounding box center [255, 249] width 46 height 18
type input "150"
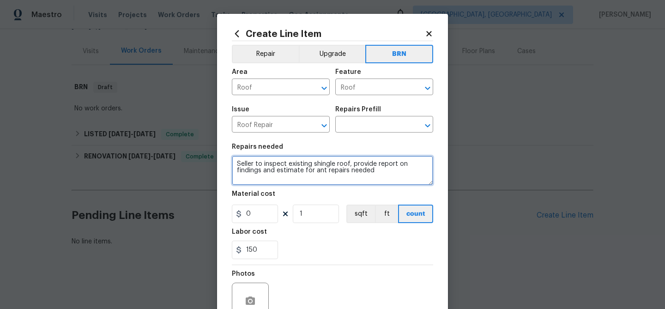
click at [312, 164] on textarea "Seller to inspect existing shingle roof, provide report on findings and estimat…" at bounding box center [332, 171] width 201 height 30
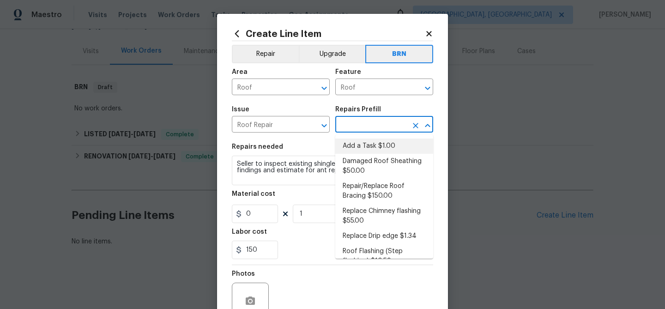
click at [348, 125] on input "text" at bounding box center [371, 125] width 72 height 14
click at [348, 148] on li "Add a Task $1.00" at bounding box center [384, 145] width 98 height 15
type input "Eaves and Trim"
type input "Add a Task $1.00"
type textarea "HPM to detail"
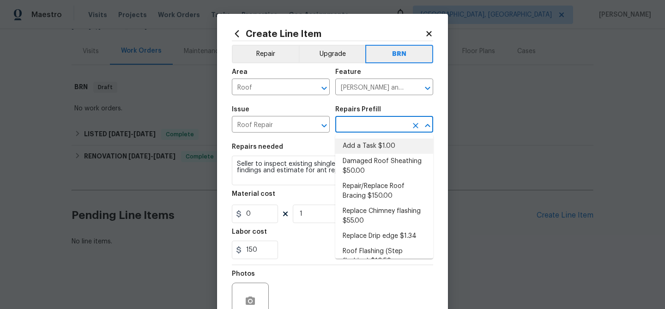
type input "1"
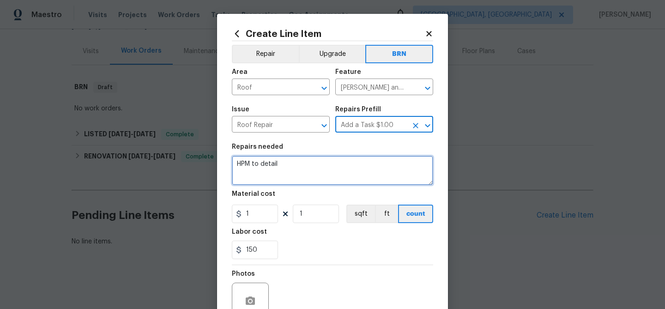
click at [276, 180] on textarea "HPM to detail" at bounding box center [332, 171] width 201 height 30
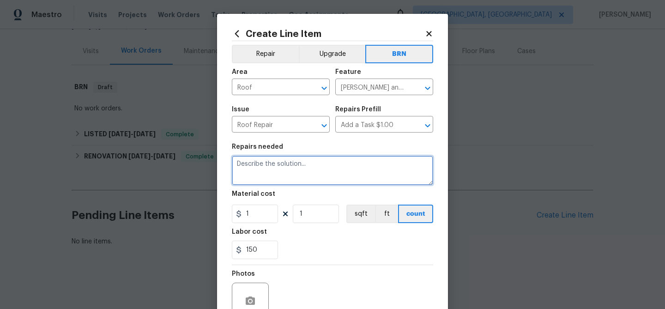
paste textarea "Seller to inspect existing shingle roof, provide report on findings and estimat…"
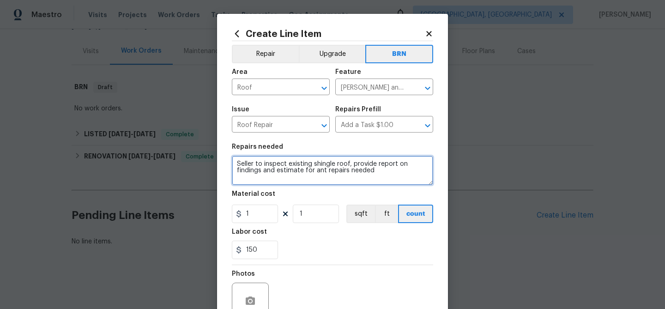
type textarea "Seller to inspect existing shingle roof, provide report on findings and estimat…"
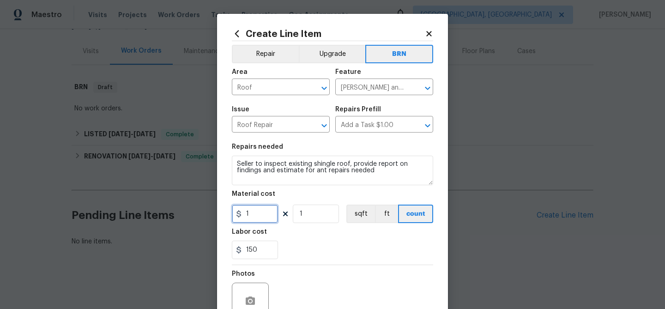
click at [253, 218] on input "1" at bounding box center [255, 213] width 46 height 18
type input "0"
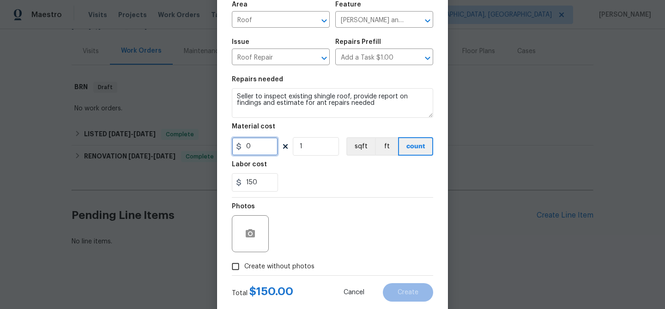
scroll to position [89, 0]
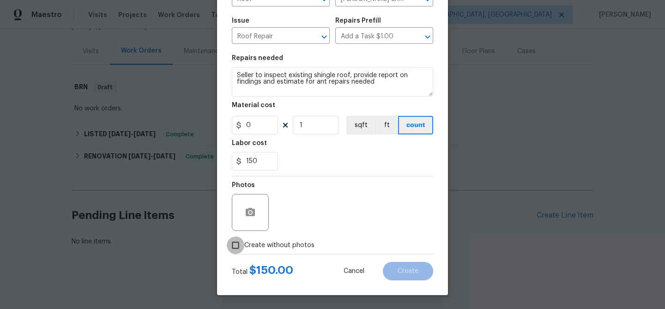
click at [234, 242] on input "Create without photos" at bounding box center [236, 245] width 18 height 18
checkbox input "true"
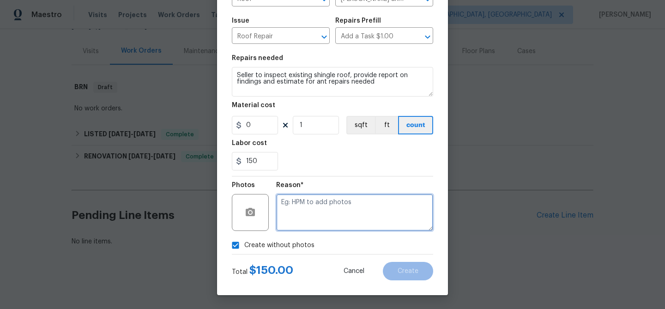
click at [317, 198] on textarea at bounding box center [354, 212] width 157 height 37
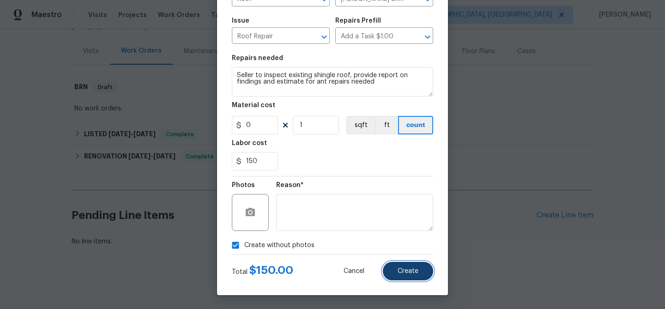
click at [403, 267] on button "Create" at bounding box center [408, 271] width 50 height 18
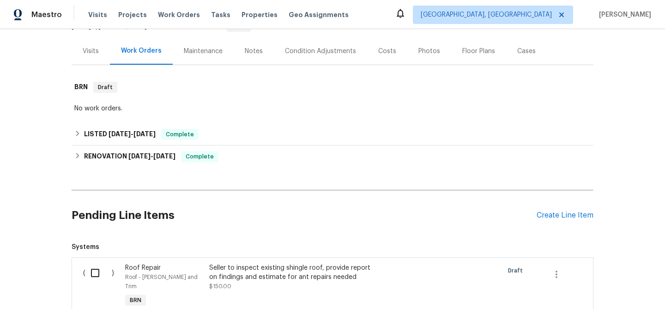
scroll to position [208, 0]
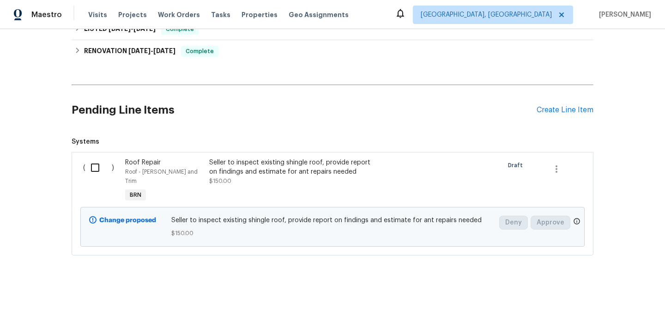
click at [89, 167] on input "checkbox" at bounding box center [98, 167] width 26 height 19
checkbox input "true"
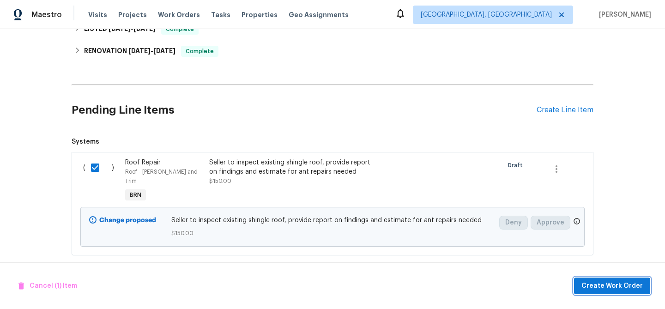
click at [609, 286] on span "Create Work Order" at bounding box center [611, 286] width 61 height 12
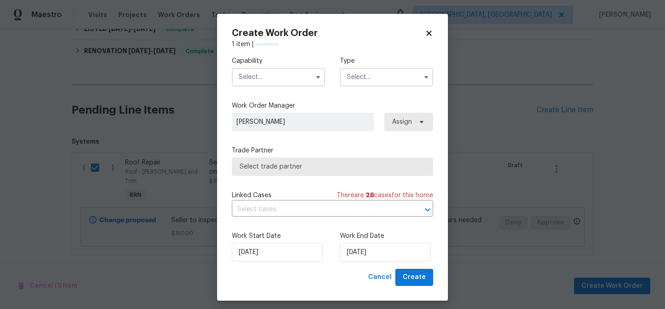
click at [270, 76] on input "text" at bounding box center [278, 77] width 93 height 18
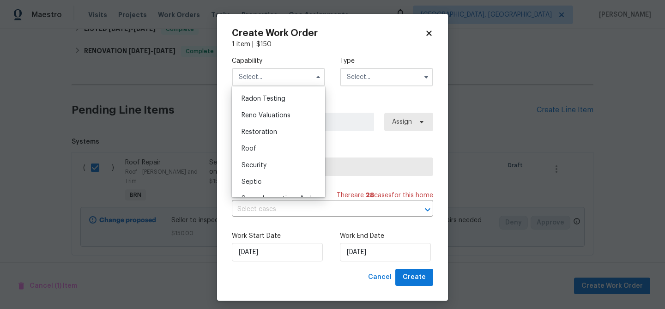
scroll to position [899, 0]
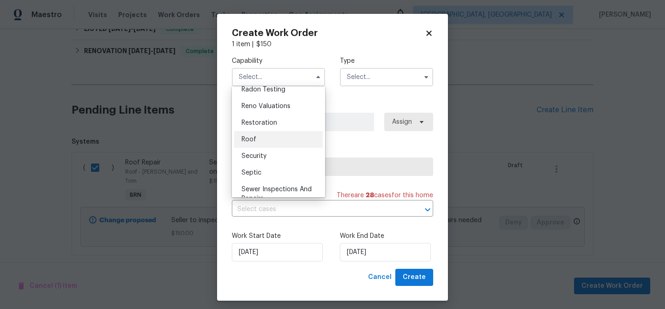
click at [259, 136] on div "Roof" at bounding box center [278, 139] width 89 height 17
type input "Roof"
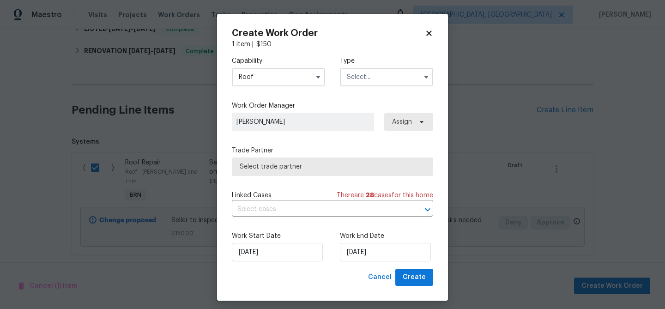
click at [363, 84] on input "text" at bounding box center [386, 77] width 93 height 18
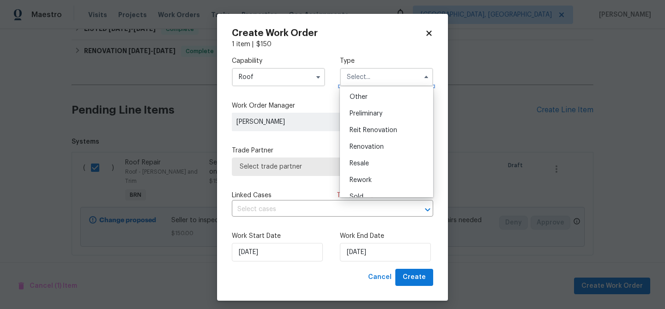
scroll to position [184, 0]
click at [362, 165] on span "Resale" at bounding box center [358, 162] width 19 height 6
type input "Resale"
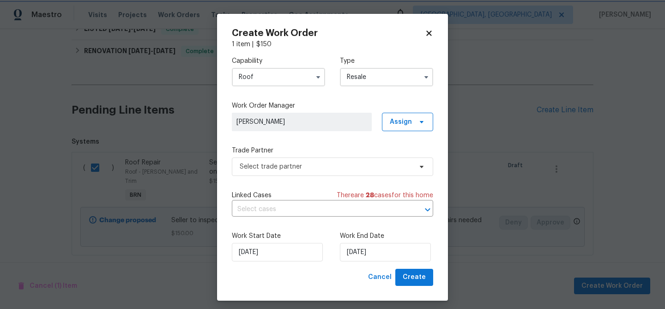
scroll to position [0, 0]
click at [283, 174] on span "Select trade partner" at bounding box center [332, 166] width 201 height 18
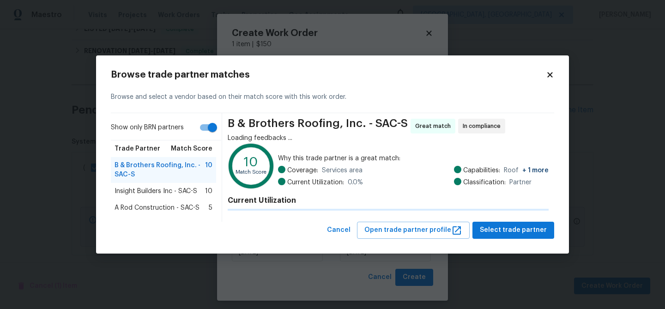
click at [236, 155] on icon at bounding box center [250, 165] width 41 height 41
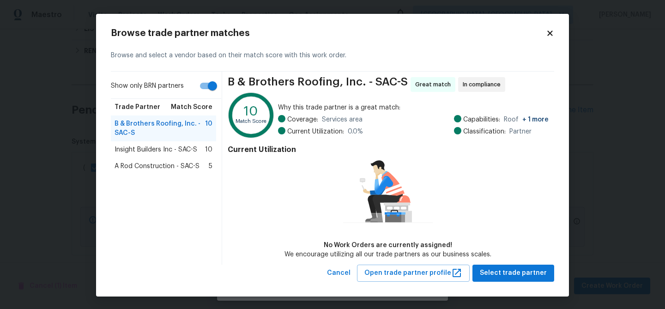
click at [205, 88] on input "Show only BRN partners" at bounding box center [212, 86] width 53 height 18
checkbox input "false"
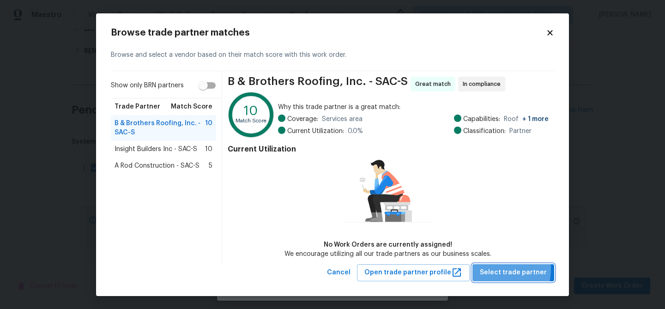
click at [487, 268] on span "Select trade partner" at bounding box center [513, 273] width 67 height 12
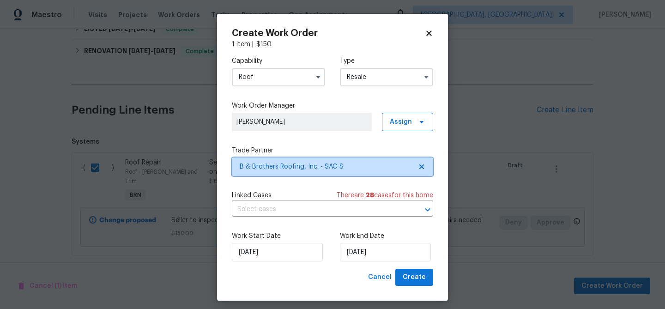
scroll to position [0, 0]
click at [279, 210] on input "text" at bounding box center [319, 209] width 175 height 14
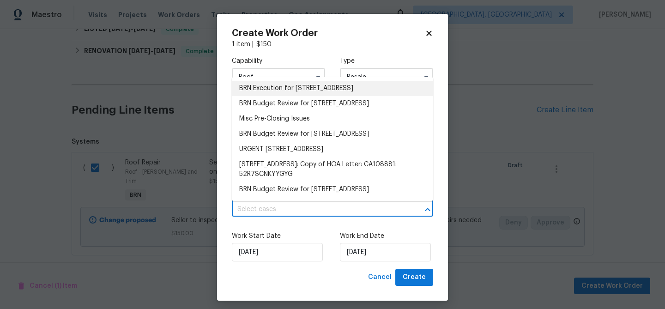
click at [258, 85] on li "BRN Execution for 2066 Espana Ln, Rio Vista, CA 94571" at bounding box center [332, 88] width 201 height 15
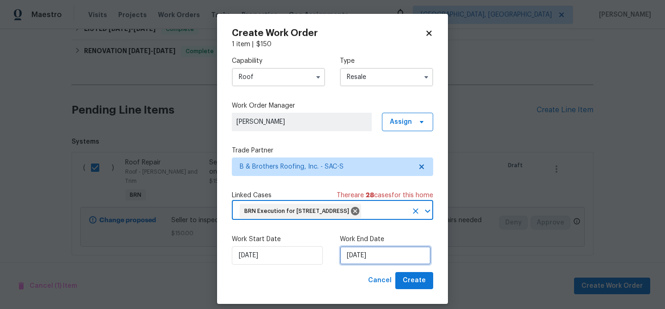
click at [380, 264] on input "29/08/2025" at bounding box center [385, 255] width 91 height 18
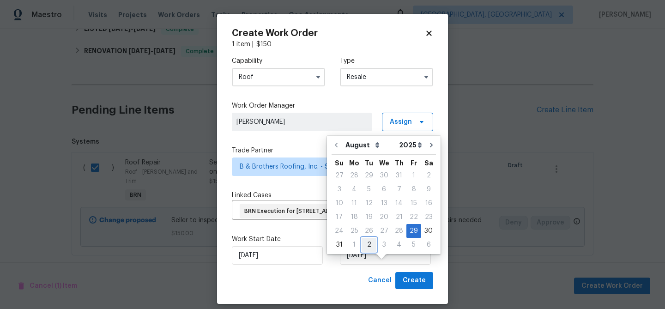
click at [368, 244] on div "2" at bounding box center [368, 244] width 15 height 13
type input "02/09/2025"
select select "8"
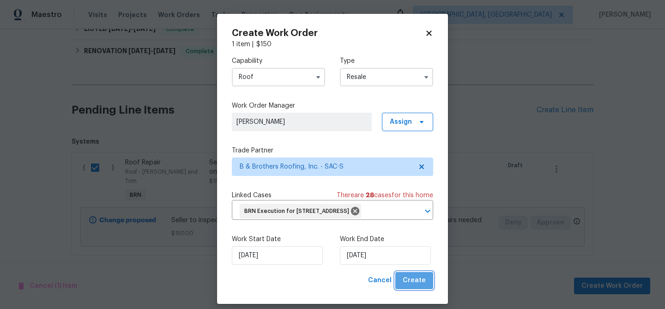
click at [420, 286] on span "Create" at bounding box center [413, 281] width 23 height 12
checkbox input "false"
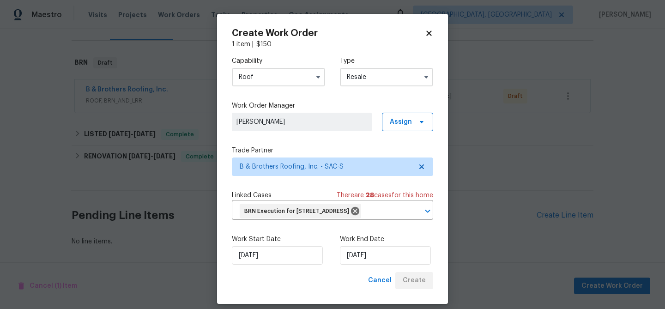
scroll to position [127, 0]
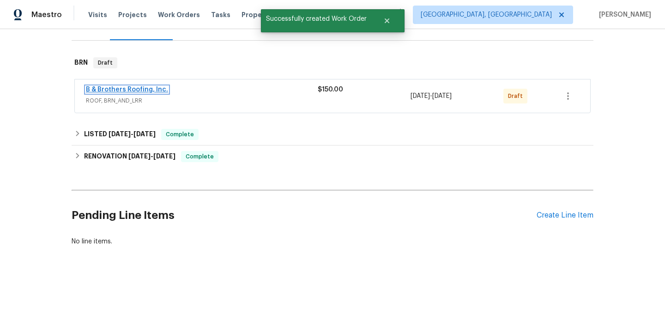
click at [134, 86] on link "B & Brothers Roofing, Inc." at bounding box center [127, 89] width 82 height 6
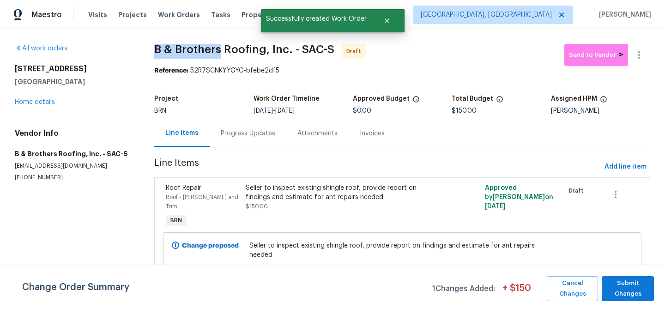
drag, startPoint x: 150, startPoint y: 51, endPoint x: 220, endPoint y: 49, distance: 70.6
click at [220, 49] on div "All work orders 2066 Espana Ln Rio Vista, CA 94571 Home details Vendor Info B &…" at bounding box center [332, 172] width 665 height 287
copy span "B & Brothers"
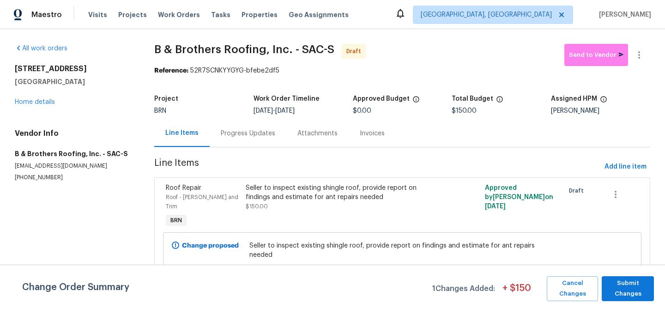
click at [119, 70] on h2 "2066 Espana Ln" at bounding box center [73, 68] width 117 height 9
click at [622, 289] on span "Submit Changes" at bounding box center [627, 288] width 43 height 21
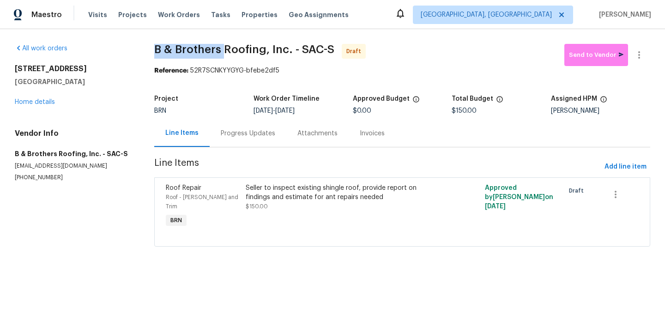
drag, startPoint x: 152, startPoint y: 53, endPoint x: 225, endPoint y: 52, distance: 72.9
click at [225, 52] on div "All work orders 2066 Espana Ln Rio Vista, CA 94571 Home details Vendor Info B &…" at bounding box center [332, 150] width 665 height 243
copy span "B & Brothers"
click at [243, 135] on div "Progress Updates" at bounding box center [248, 133] width 54 height 9
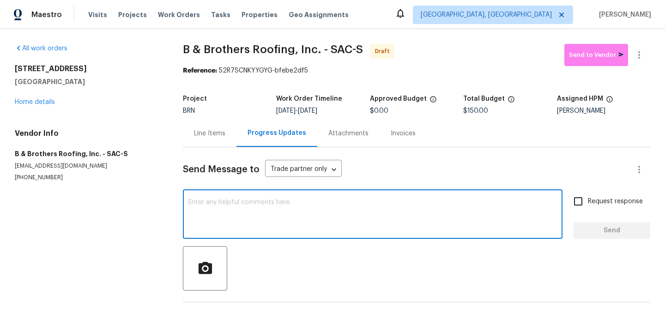
click at [254, 201] on textarea at bounding box center [372, 215] width 368 height 32
paste textarea "Hi, I'm Ananthi from Opendoor. Just wanted to check if you received the WO for …"
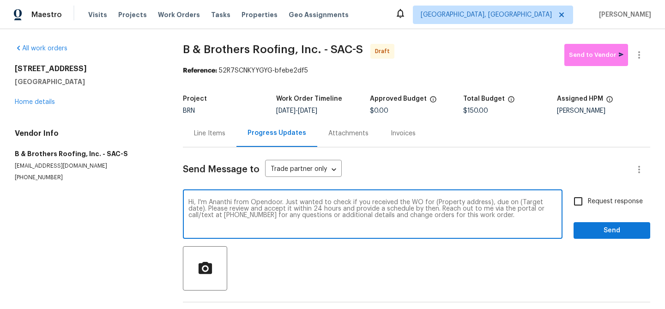
drag, startPoint x: 485, startPoint y: 204, endPoint x: 431, endPoint y: 204, distance: 54.0
click at [431, 204] on textarea "Hi, I'm Ananthi from Opendoor. Just wanted to check if you received the WO for …" at bounding box center [372, 215] width 368 height 32
paste textarea "2066 Espana Ln, Rio Vista, CA 94571"
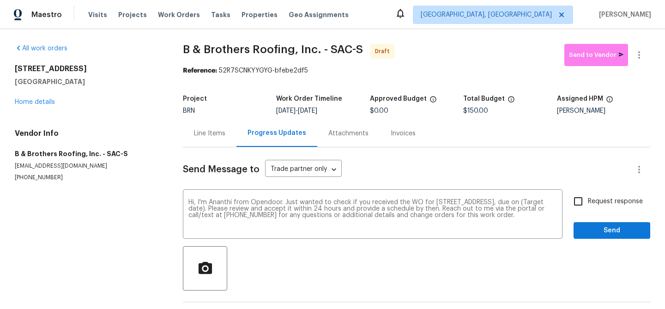
drag, startPoint x: 312, startPoint y: 111, endPoint x: 340, endPoint y: 111, distance: 28.2
click at [340, 111] on div "8/29/2025 - 9/2/2025" at bounding box center [322, 111] width 93 height 6
copy span "9/2/2025"
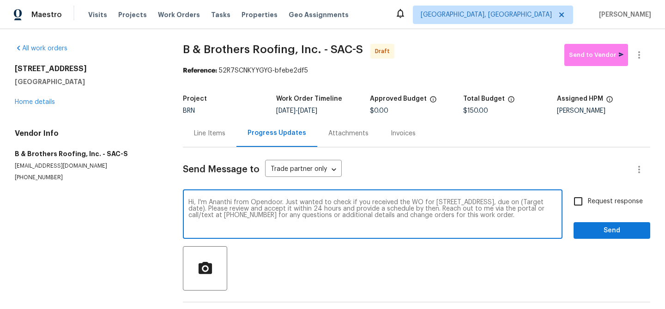
drag, startPoint x: 236, startPoint y: 209, endPoint x: 197, endPoint y: 210, distance: 39.3
click at [197, 210] on textarea "Hi, I'm Ananthi from Opendoor. Just wanted to check if you received the WO for …" at bounding box center [372, 215] width 368 height 32
paste textarea "9/2/2025"
type textarea "Hi, I'm Ananthi from Opendoor. Just wanted to check if you received the WO for …"
click at [578, 205] on input "Request response" at bounding box center [577, 201] width 19 height 19
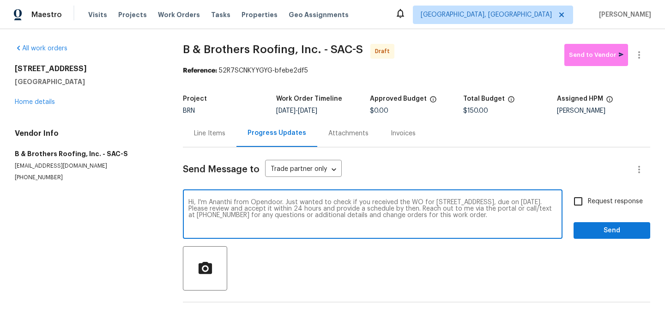
checkbox input "true"
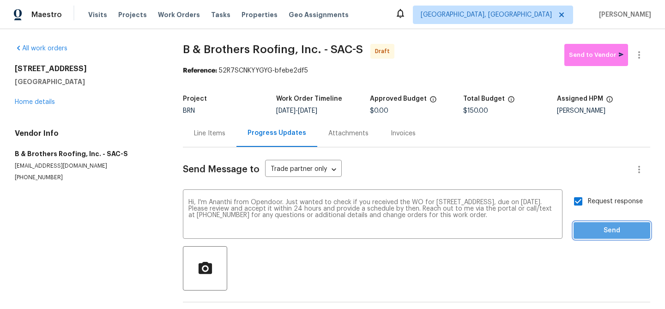
click at [588, 231] on span "Send" at bounding box center [612, 231] width 62 height 12
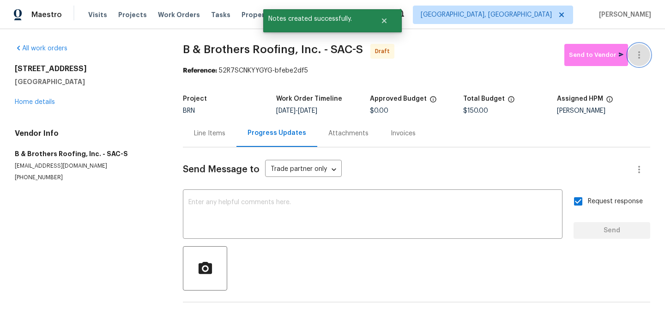
click at [644, 52] on button "button" at bounding box center [639, 55] width 22 height 22
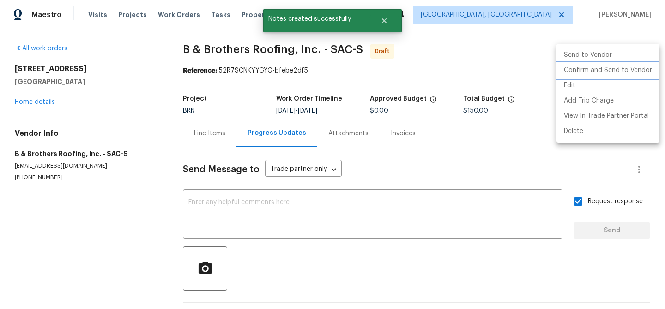
click at [602, 72] on li "Confirm and Send to Vendor" at bounding box center [607, 70] width 103 height 15
click at [182, 42] on div at bounding box center [332, 154] width 665 height 309
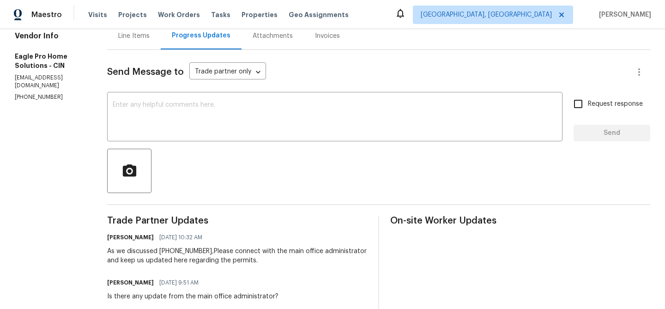
scroll to position [103, 0]
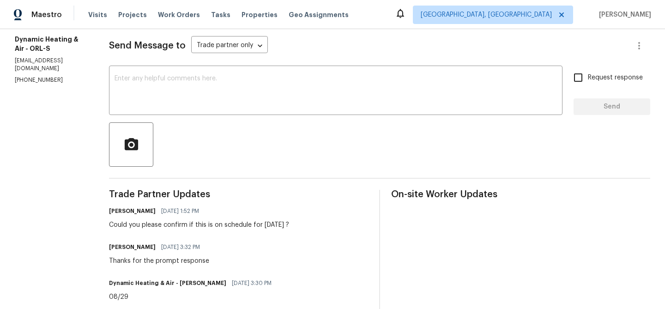
scroll to position [95, 0]
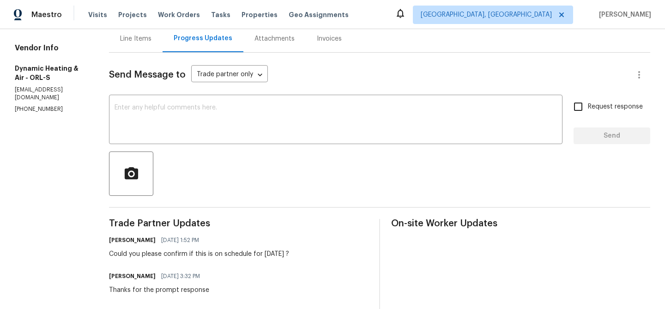
click at [22, 105] on p "[PHONE_NUMBER]" at bounding box center [51, 109] width 72 height 8
copy p "[PHONE_NUMBER]"
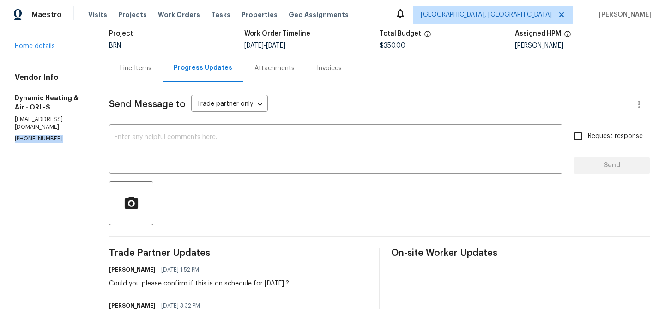
scroll to position [0, 0]
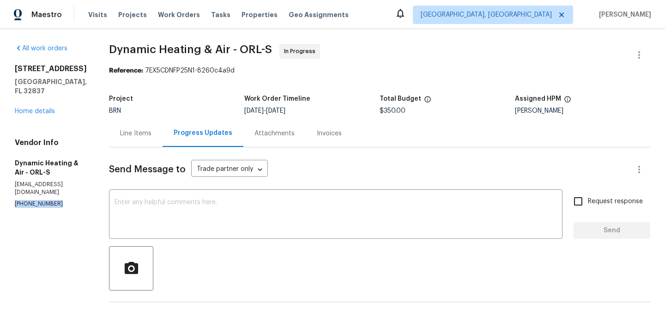
click at [140, 60] on span "Dynamic Heating & Air - ORL-S In Progress" at bounding box center [368, 55] width 519 height 22
click at [108, 47] on div "All work orders [STREET_ADDRESS][PERSON_NAME] Home details Vendor Info Dynamic …" at bounding box center [332, 312] width 665 height 567
drag, startPoint x: 114, startPoint y: 50, endPoint x: 211, endPoint y: 50, distance: 96.5
click at [211, 50] on div "All work orders [STREET_ADDRESS][PERSON_NAME] Home details Vendor Info Dynamic …" at bounding box center [332, 312] width 665 height 567
copy span "Dynamic Heating"
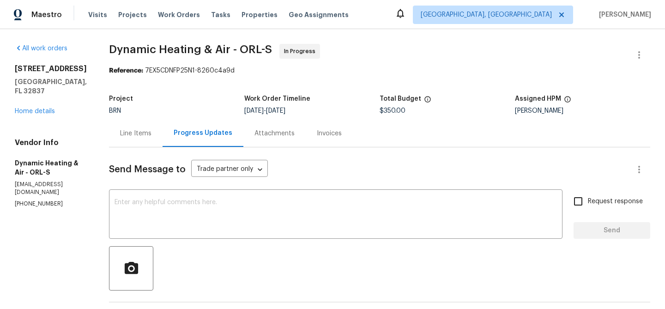
click at [144, 133] on div "Line Items" at bounding box center [135, 133] width 31 height 9
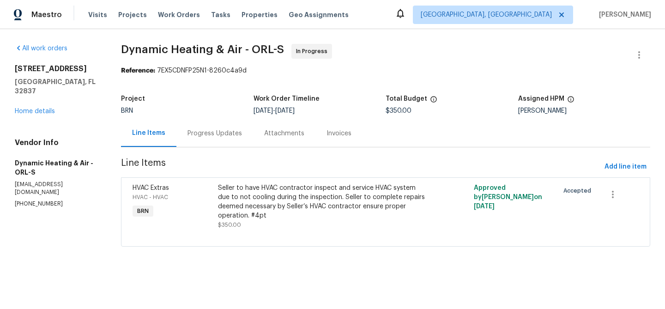
click at [191, 130] on div "Progress Updates" at bounding box center [214, 133] width 54 height 9
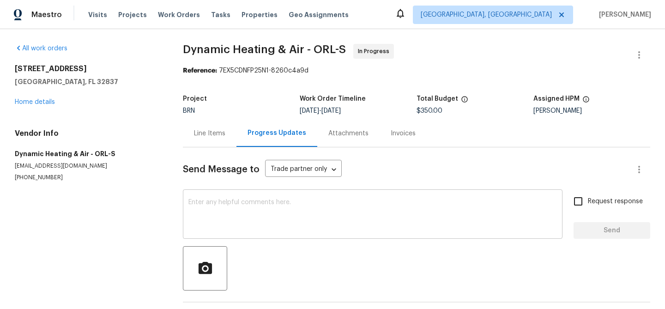
scroll to position [36, 0]
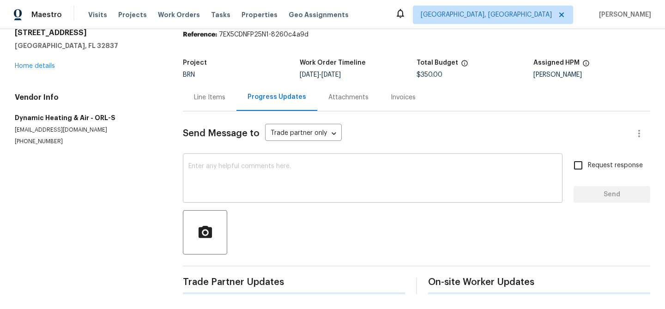
click at [192, 173] on textarea at bounding box center [372, 179] width 368 height 32
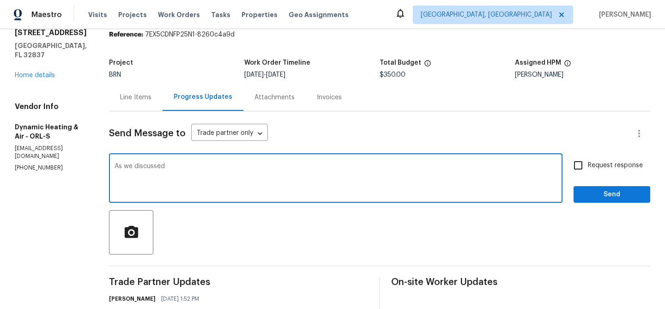
click at [47, 159] on section "All work orders 5231 Alavista Dr Orlando, FL 32837 Home details Vendor Info Dyn…" at bounding box center [51, 276] width 72 height 537
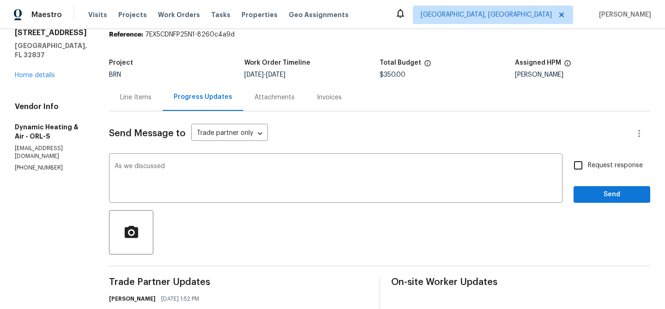
click at [47, 159] on section "All work orders 5231 Alavista Dr Orlando, FL 32837 Home details Vendor Info Dyn…" at bounding box center [51, 276] width 72 height 537
copy p "(407) 417-5719"
click at [203, 168] on textarea "As we discussed" at bounding box center [335, 179] width 442 height 32
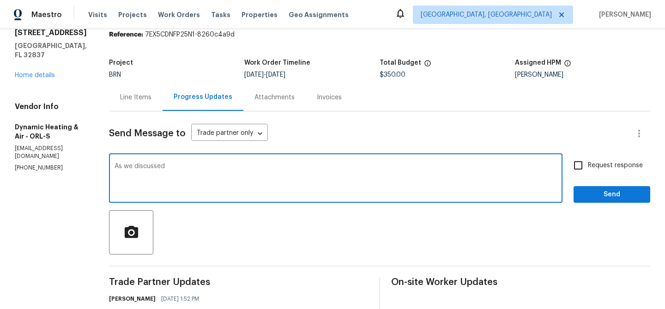
paste textarea "(407) 417-5719"
type textarea "As we discussed (407) 417-5719, Kindly keep us posted here once the today's vis…"
click at [594, 168] on span "Request response" at bounding box center [615, 166] width 55 height 10
click at [588, 168] on input "Request response" at bounding box center [577, 165] width 19 height 19
checkbox input "true"
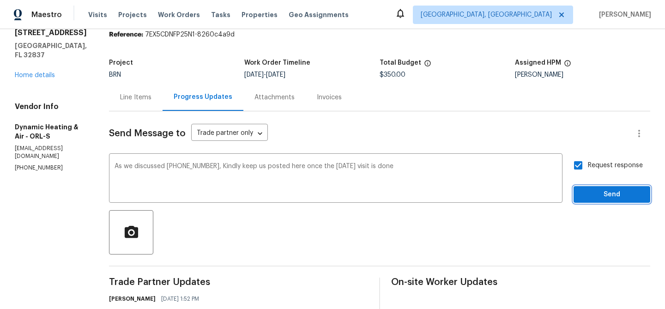
click at [591, 198] on span "Send" at bounding box center [612, 195] width 62 height 12
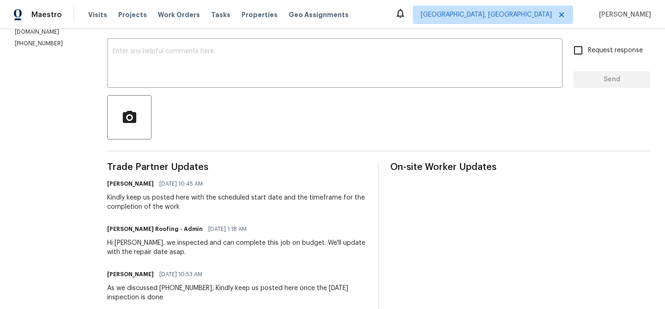
scroll to position [21, 0]
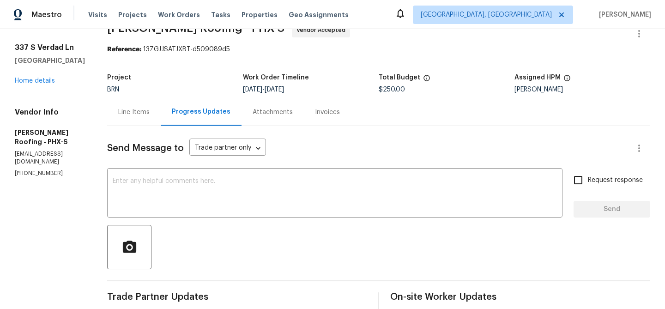
click at [124, 112] on div "Line Items" at bounding box center [133, 112] width 31 height 9
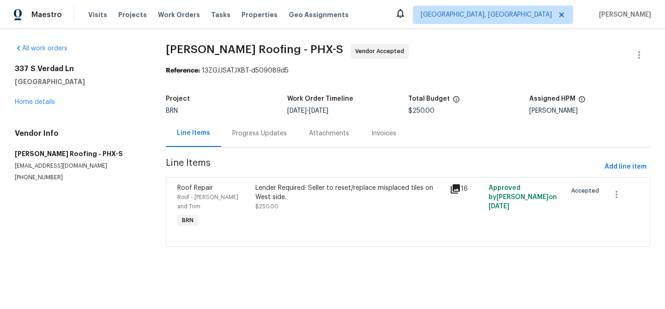
click at [294, 210] on div "Lender Required: Seller to reset/replace misplaced tiles on West side. $250.00" at bounding box center [349, 197] width 189 height 28
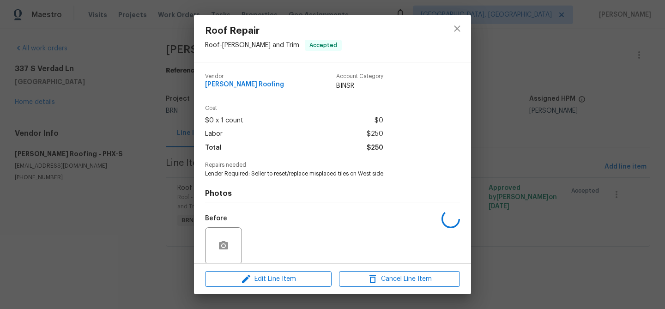
scroll to position [70, 0]
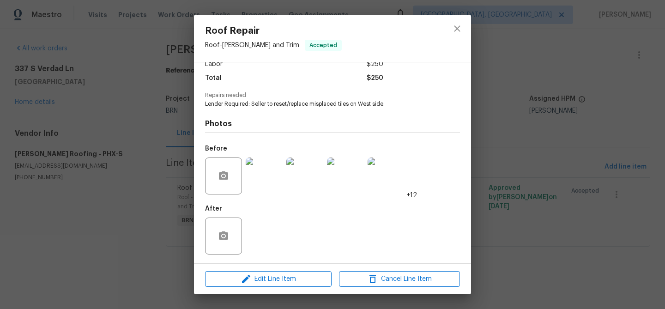
click at [269, 172] on img at bounding box center [264, 175] width 37 height 37
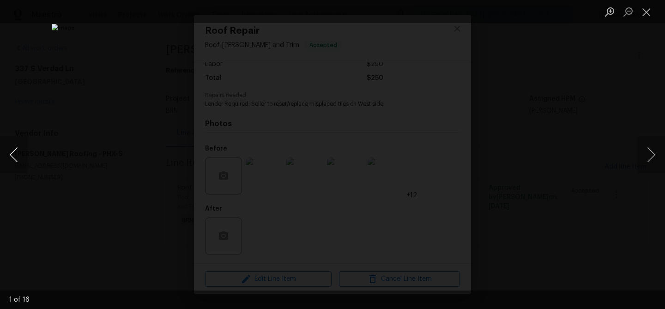
click at [12, 155] on button "Previous image" at bounding box center [14, 154] width 28 height 37
click at [60, 132] on div "Lightbox" at bounding box center [332, 154] width 665 height 309
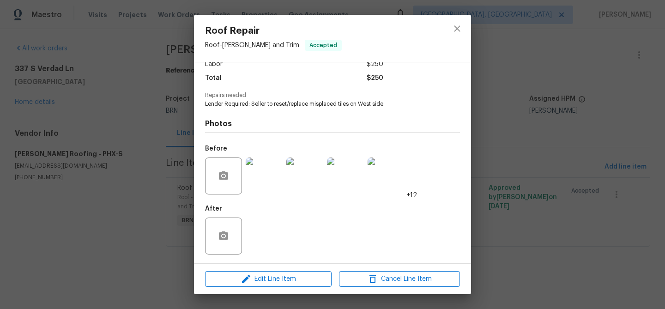
click at [93, 110] on div "Roof Repair Roof - Eaves and Trim Accepted Vendor Stout Roofing Account Categor…" at bounding box center [332, 154] width 665 height 309
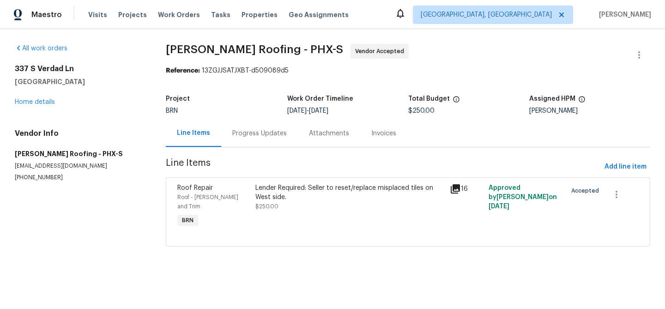
click at [242, 131] on div "Progress Updates" at bounding box center [259, 133] width 54 height 9
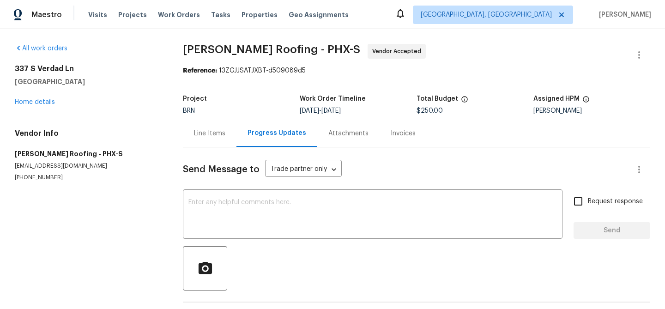
scroll to position [36, 0]
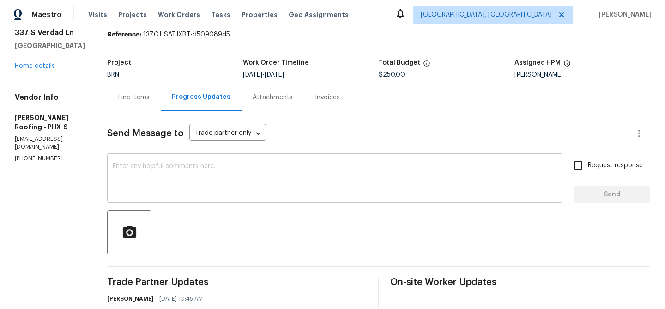
click at [192, 187] on textarea at bounding box center [335, 179] width 444 height 32
click at [16, 155] on p "(480) 270-2686" at bounding box center [50, 159] width 70 height 8
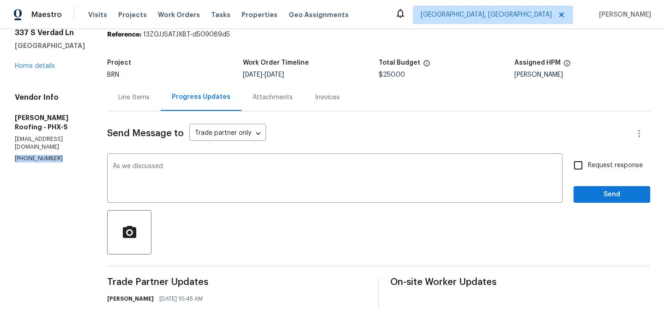
click at [16, 155] on p "(480) 270-2686" at bounding box center [50, 159] width 70 height 8
copy p "(480) 270-2686"
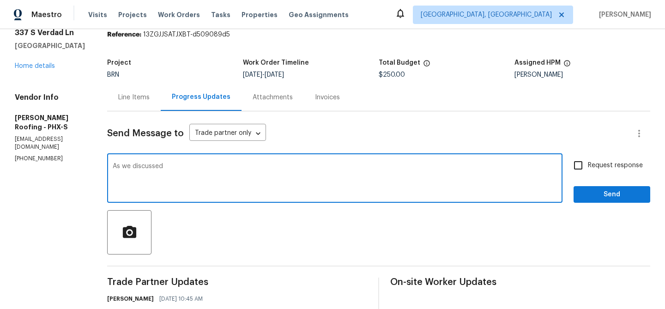
click at [202, 175] on textarea "As we discussed" at bounding box center [335, 179] width 444 height 32
paste textarea "(480) 270-2686"
type textarea "As we discussed (480) 270-2686, Kindly ensure to begin the work by Tuesday 09/02"
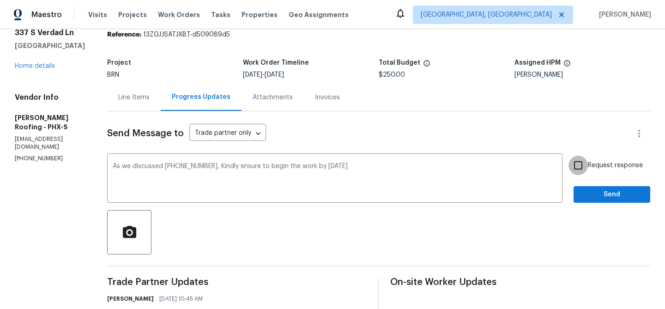
click at [579, 168] on input "Request response" at bounding box center [577, 165] width 19 height 19
checkbox input "true"
click at [588, 196] on span "Send" at bounding box center [612, 195] width 62 height 12
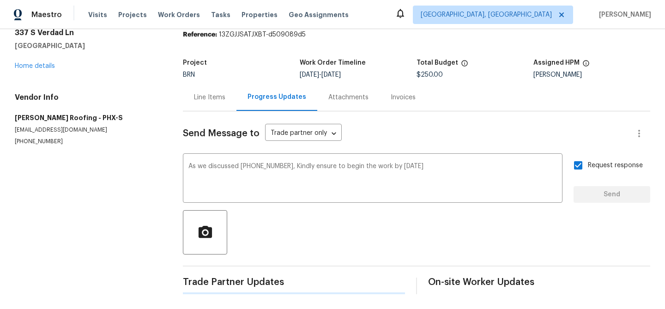
scroll to position [0, 0]
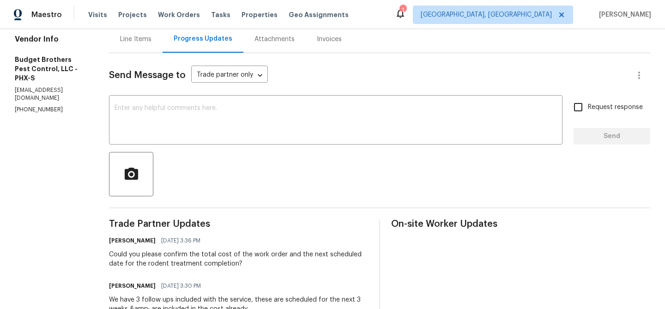
scroll to position [98, 0]
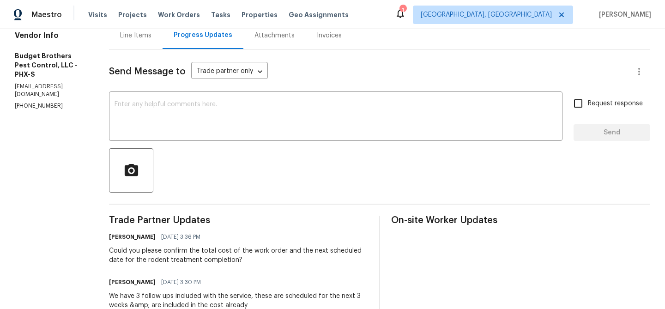
click at [78, 72] on div "Vendor Info Budget Brothers Pest Control, LLC - PHX-S office@budgetbrothersterm…" at bounding box center [51, 70] width 72 height 79
copy p "office@budgetbrotherstermite.com"
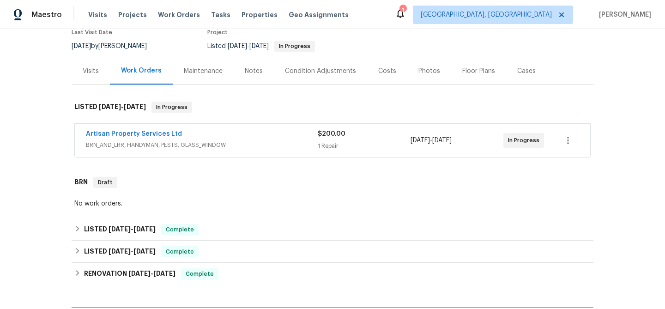
scroll to position [79, 0]
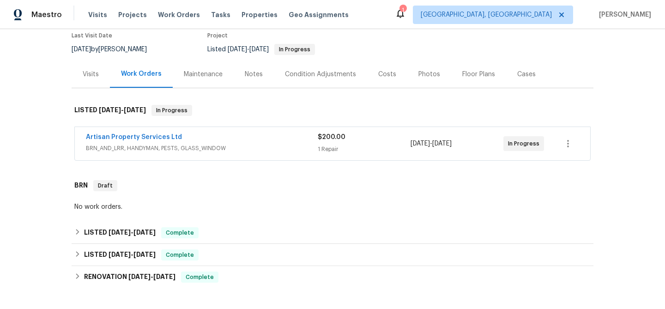
click at [211, 139] on div "Artisan Property Services Ltd" at bounding box center [202, 137] width 232 height 11
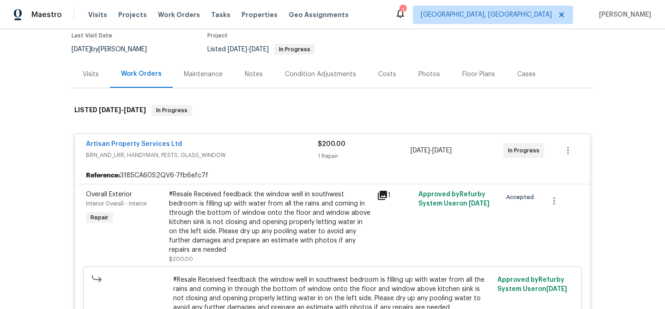
scroll to position [402, 0]
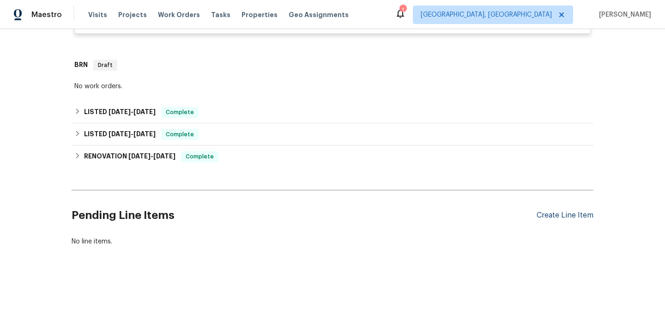
click at [548, 213] on div "Create Line Item" at bounding box center [564, 215] width 57 height 9
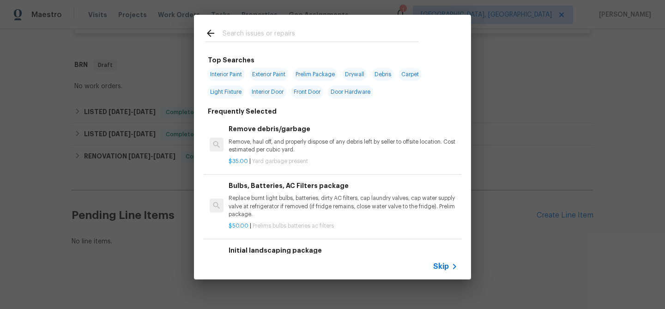
click at [441, 265] on span "Skip" at bounding box center [441, 266] width 16 height 9
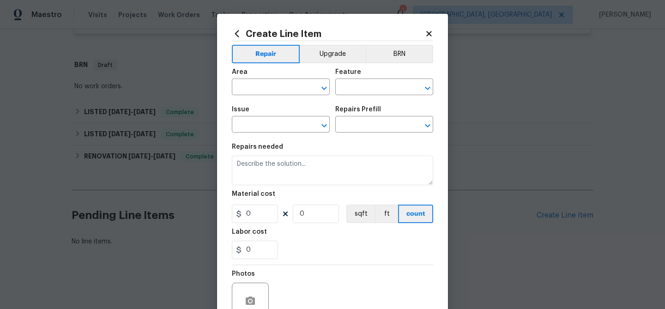
click at [400, 36] on h2 "Create Line Item" at bounding box center [328, 34] width 193 height 10
click at [389, 63] on button "BRN" at bounding box center [399, 54] width 68 height 18
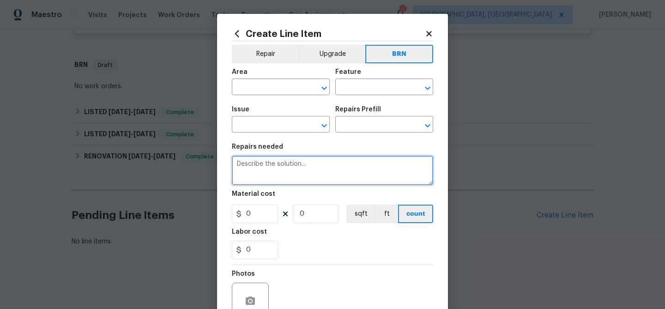
click at [285, 179] on textarea at bounding box center [332, 171] width 201 height 30
paste textarea "Seller to clean and rescope the complete main sewer line. Provide post cleaning…"
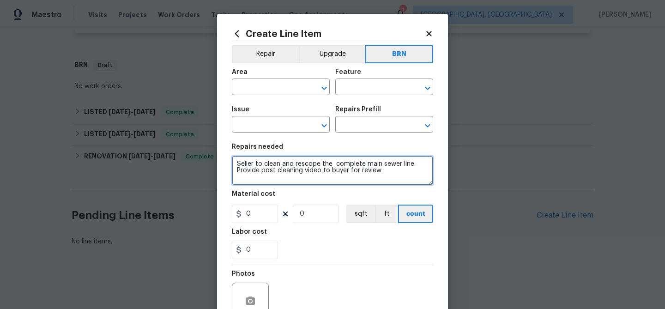
type textarea "Seller to clean and rescope the complete main sewer line. Provide post cleaning…"
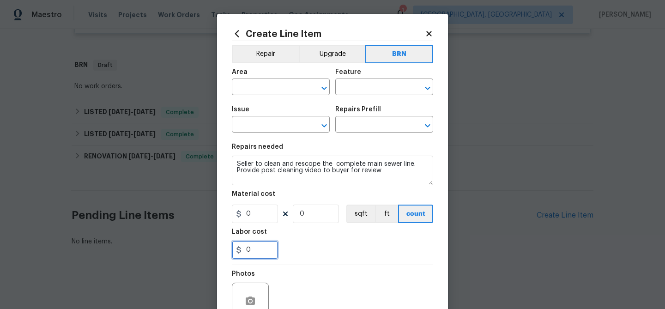
click at [257, 248] on input "0" at bounding box center [255, 249] width 46 height 18
type input "1"
click at [318, 220] on input "0" at bounding box center [316, 213] width 46 height 18
type input "1"
click at [257, 90] on input "text" at bounding box center [268, 88] width 72 height 14
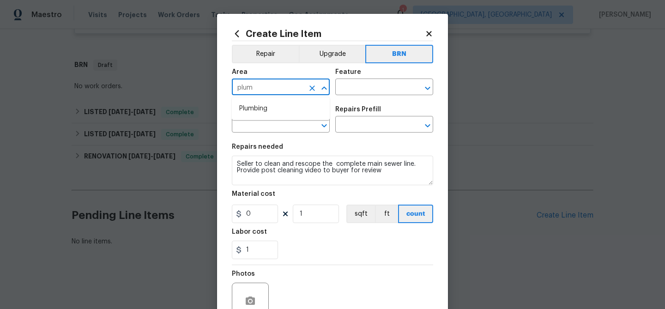
click at [266, 109] on li "Plumbing" at bounding box center [281, 108] width 98 height 15
type input "Plumbing"
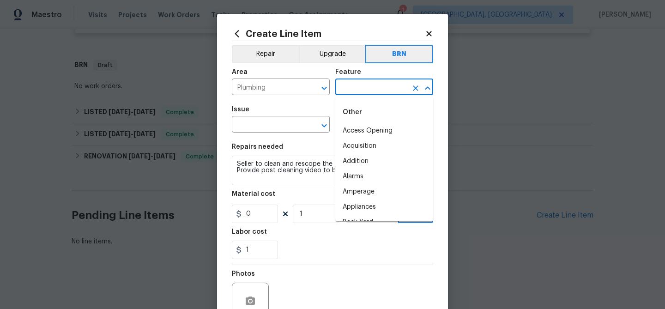
click at [357, 92] on input "text" at bounding box center [371, 88] width 72 height 14
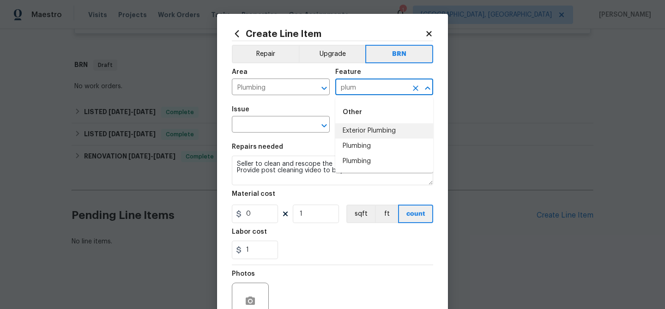
click at [360, 150] on li "Plumbing" at bounding box center [384, 145] width 98 height 15
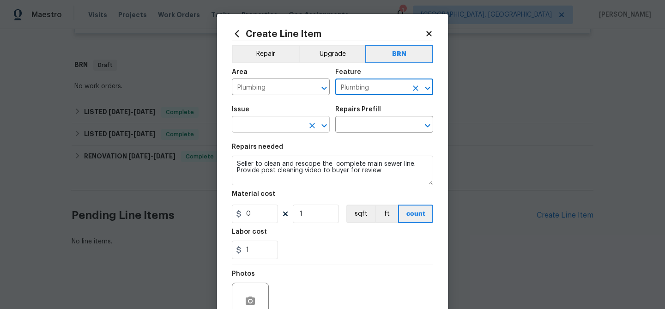
type input "Plumbing"
click at [247, 125] on input "text" at bounding box center [268, 125] width 72 height 14
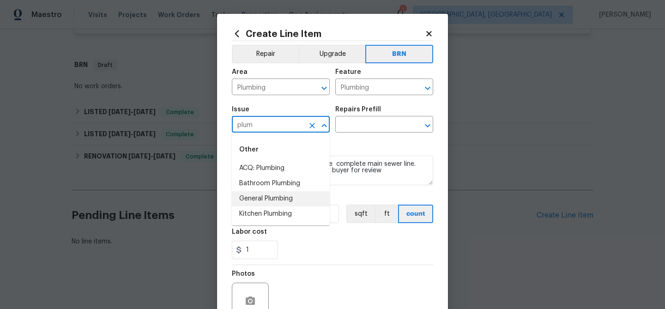
click at [256, 202] on li "General Plumbing" at bounding box center [281, 198] width 98 height 15
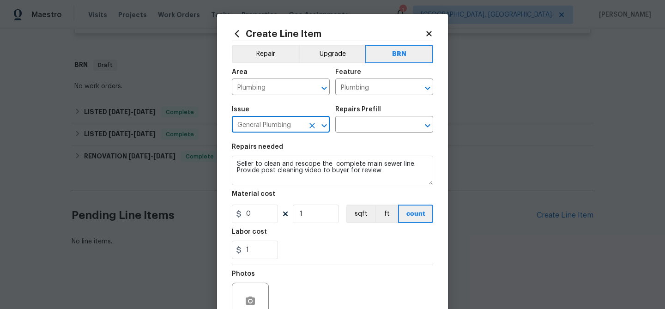
type input "General Plumbing"
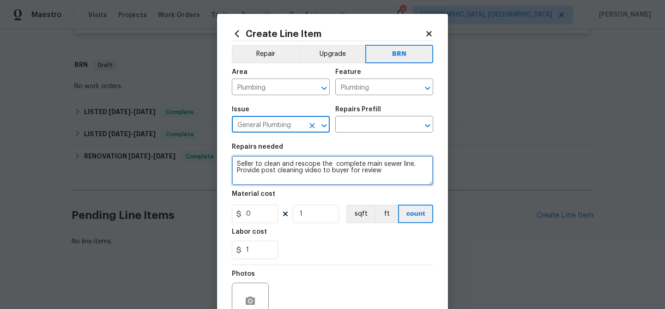
click at [265, 162] on textarea "Seller to clean and rescope the complete main sewer line. Provide post cleaning…" at bounding box center [332, 171] width 201 height 30
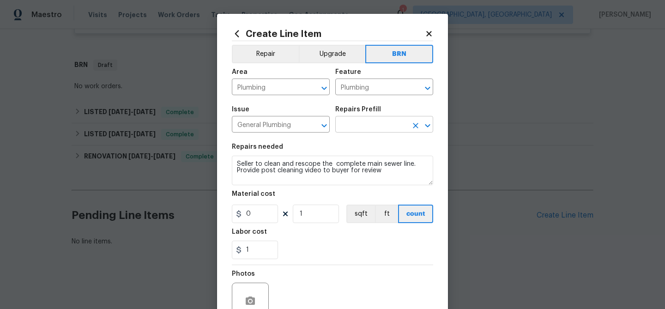
click at [348, 126] on input "text" at bounding box center [371, 125] width 72 height 14
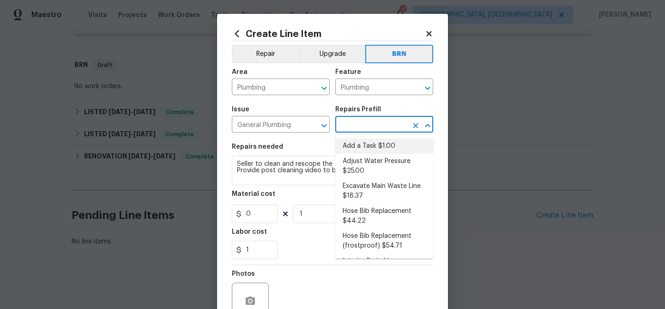
click at [351, 145] on li "Add a Task $1.00" at bounding box center [384, 145] width 98 height 15
type input "Add a Task $1.00"
type textarea "HPM to detail"
type input "1"
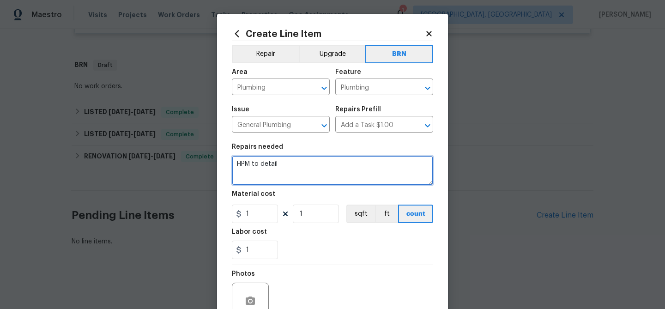
click at [282, 174] on textarea "HPM to detail" at bounding box center [332, 171] width 201 height 30
paste textarea "Seller to clean and rescope the complete main sewer line. Provide post cleaning…"
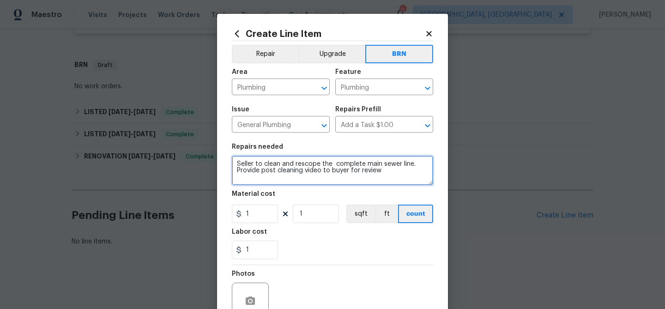
type textarea "Seller to clean and rescope the complete main sewer line. Provide post cleaning…"
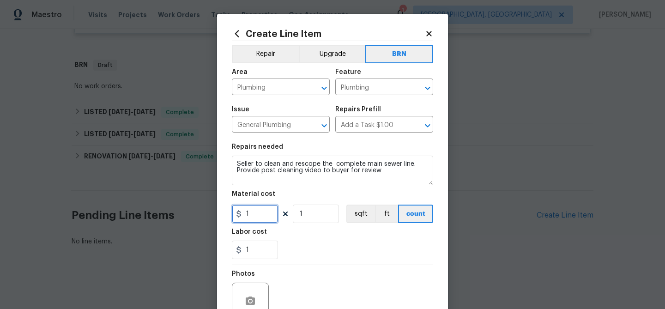
click at [257, 207] on input "1" at bounding box center [255, 213] width 46 height 18
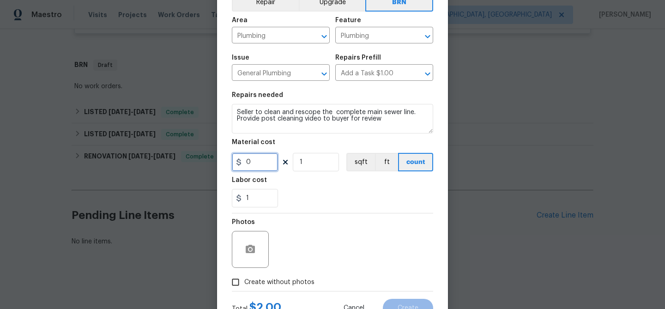
scroll to position [89, 0]
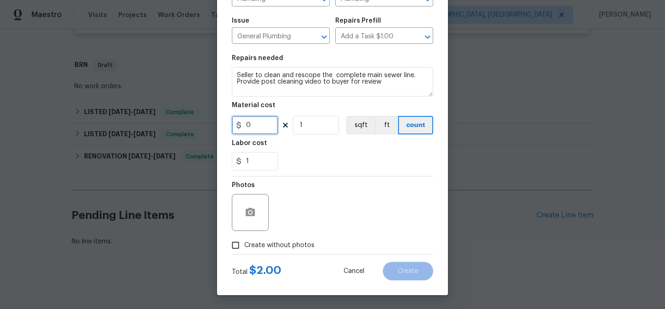
type input "0"
click at [237, 240] on input "Create without photos" at bounding box center [236, 245] width 18 height 18
checkbox input "true"
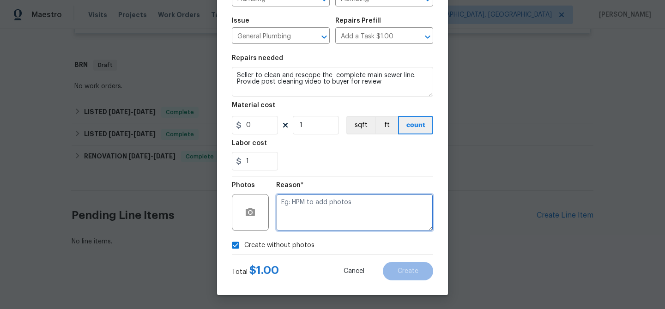
click at [317, 204] on textarea at bounding box center [354, 212] width 157 height 37
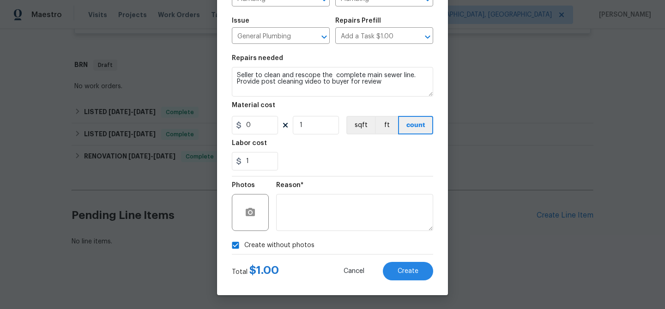
click at [396, 259] on div "Total $ 1.00 Cancel Create" at bounding box center [332, 267] width 201 height 26
click at [396, 273] on button "Create" at bounding box center [408, 271] width 50 height 18
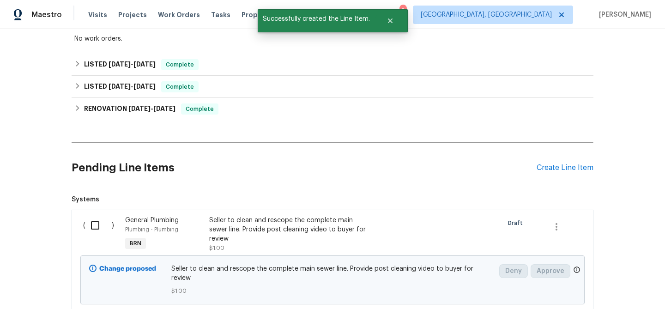
scroll to position [488, 0]
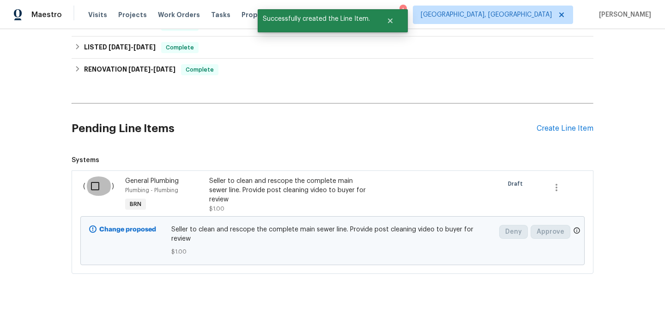
click at [92, 186] on input "checkbox" at bounding box center [98, 185] width 26 height 19
checkbox input "true"
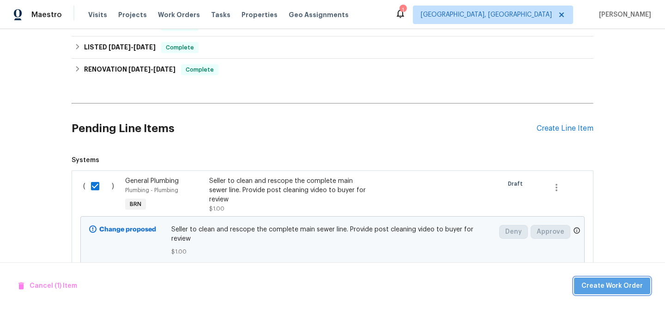
click at [637, 292] on button "Create Work Order" at bounding box center [612, 285] width 76 height 17
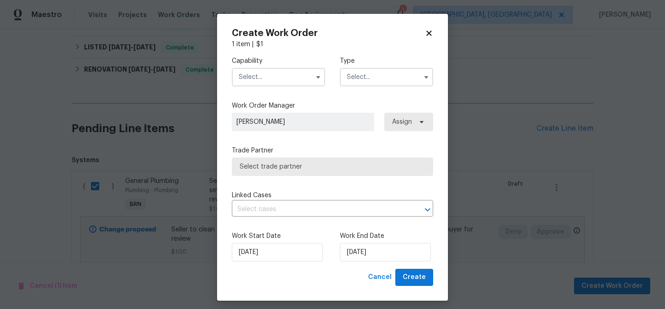
click at [281, 78] on input "text" at bounding box center [278, 77] width 93 height 18
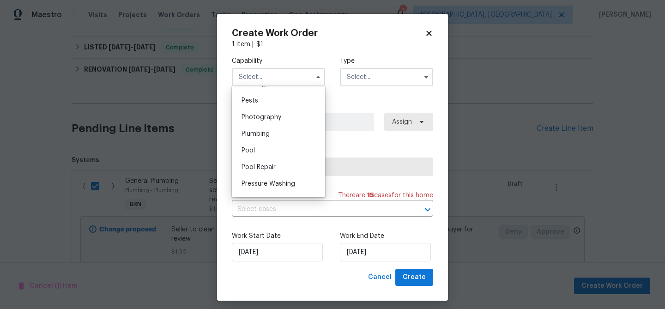
scroll to position [792, 0]
click at [262, 126] on div "Plumbing" at bounding box center [278, 130] width 89 height 17
type input "Plumbing"
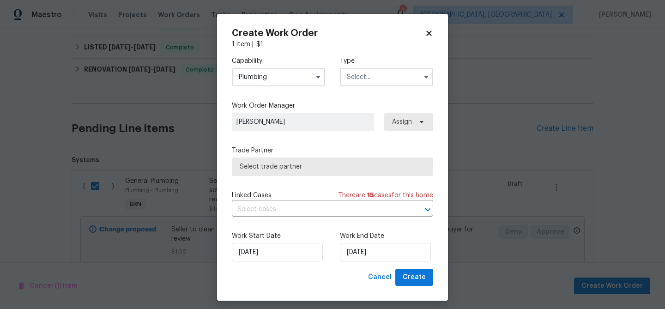
click at [350, 80] on input "text" at bounding box center [386, 77] width 93 height 18
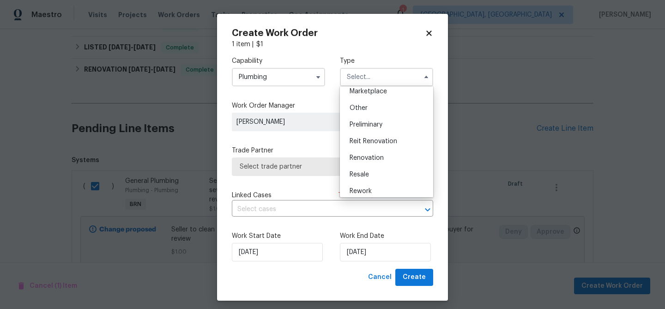
scroll to position [172, 0]
click at [370, 172] on div "Resale" at bounding box center [386, 174] width 89 height 17
type input "Resale"
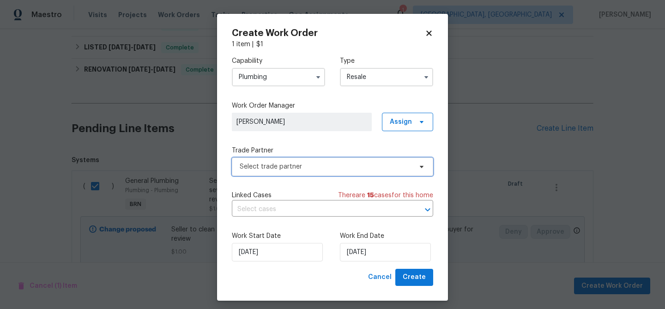
click at [303, 170] on span "Select trade partner" at bounding box center [326, 166] width 172 height 9
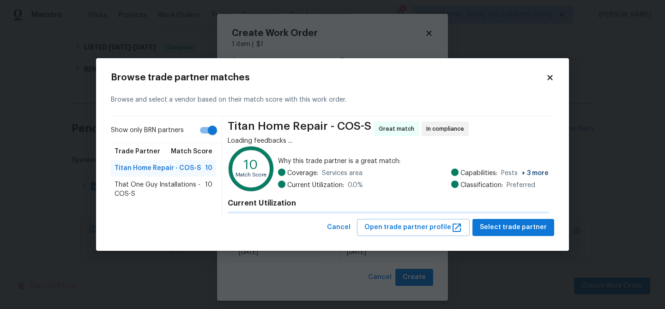
click at [250, 151] on icon at bounding box center [250, 168] width 41 height 41
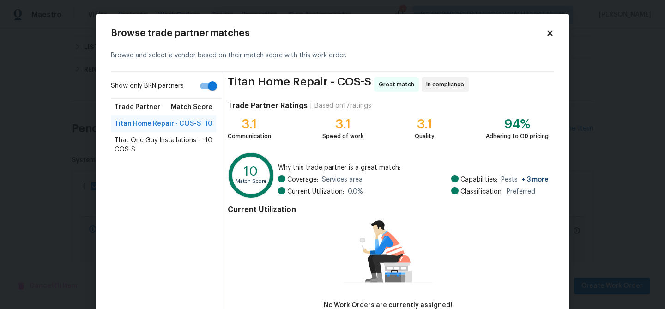
click at [203, 89] on input "Show only BRN partners" at bounding box center [212, 86] width 53 height 18
checkbox input "false"
click at [164, 136] on span "That One Guy Installations - COS-S" at bounding box center [159, 145] width 90 height 18
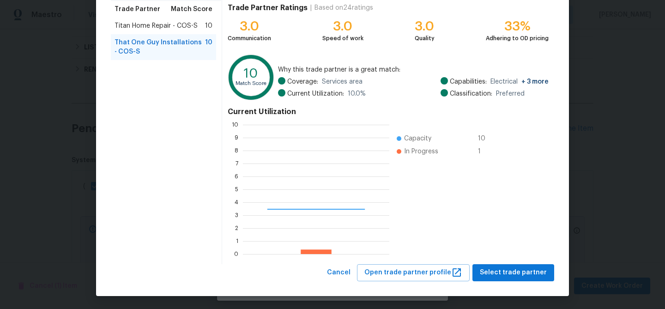
scroll to position [129, 146]
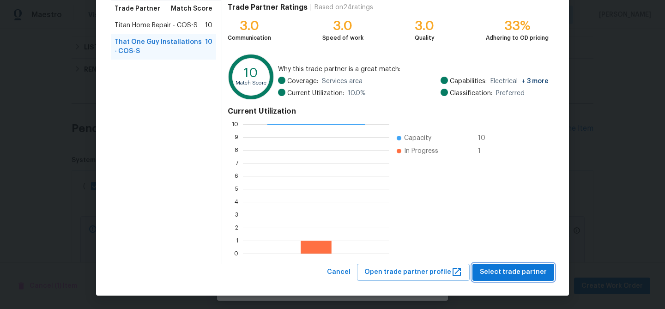
click at [504, 274] on span "Select trade partner" at bounding box center [513, 272] width 67 height 12
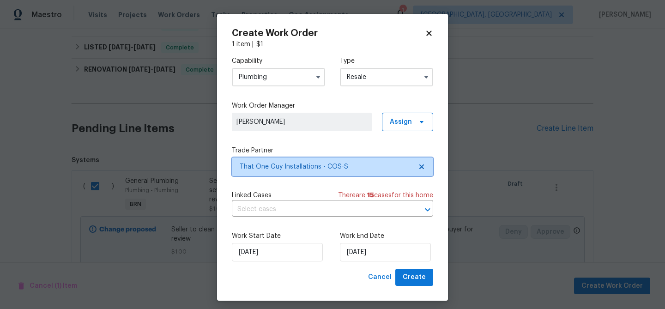
scroll to position [0, 0]
click at [269, 210] on input "text" at bounding box center [319, 209] width 175 height 14
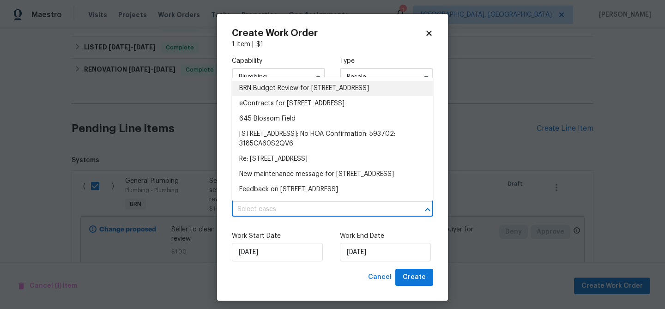
click at [261, 90] on li "BRN Budget Review for 645 Blossom Field Rd, Fountain, CO 80817" at bounding box center [332, 88] width 201 height 15
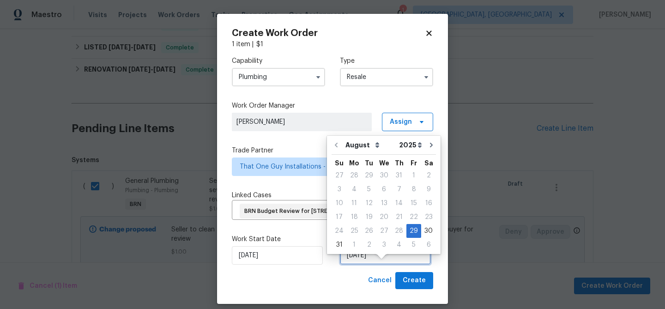
click at [357, 264] on input "29/08/2025" at bounding box center [385, 255] width 91 height 18
click at [365, 244] on div "2" at bounding box center [368, 244] width 15 height 13
type input "02/09/2025"
select select "8"
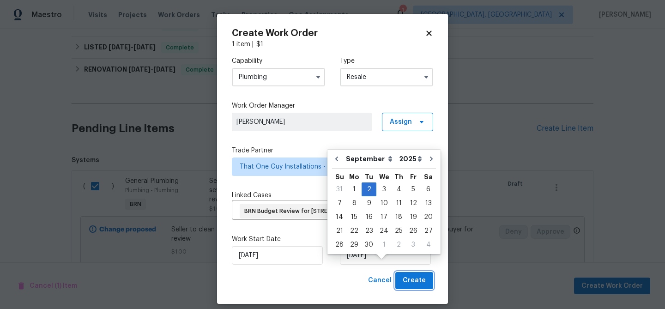
click at [407, 286] on span "Create" at bounding box center [413, 281] width 23 height 12
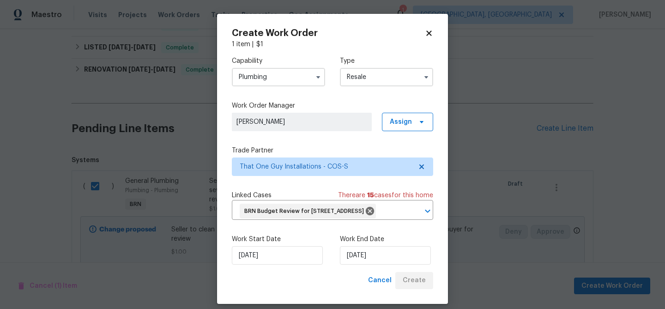
checkbox input "false"
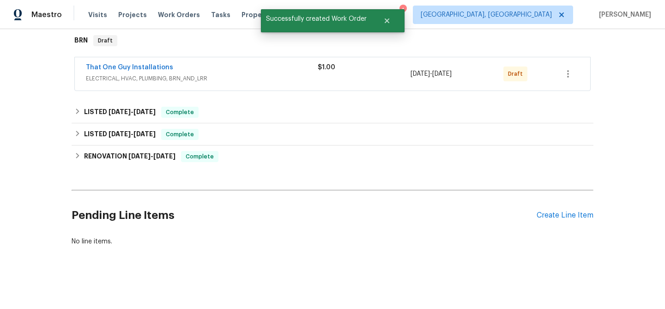
scroll to position [390, 0]
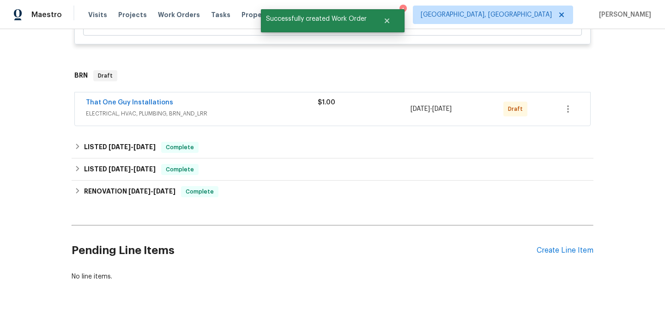
click at [144, 99] on span "That One Guy Installations" at bounding box center [129, 102] width 87 height 9
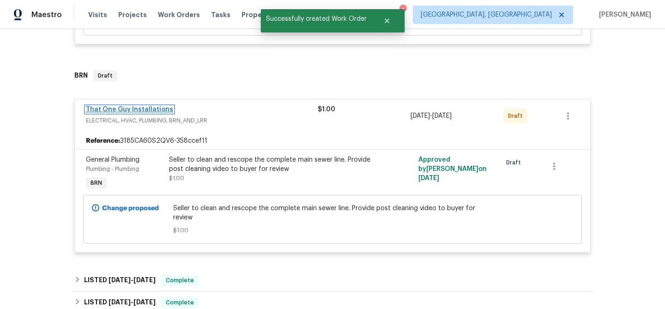
click at [137, 109] on link "That One Guy Installations" at bounding box center [129, 109] width 87 height 6
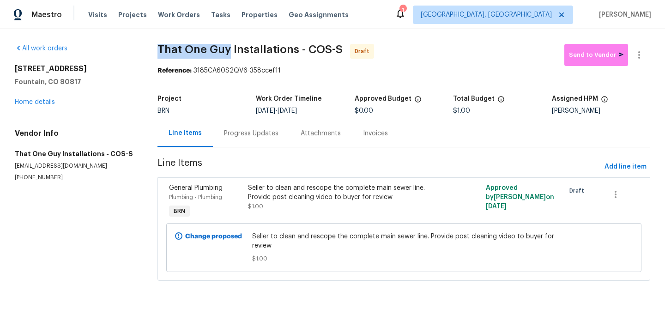
drag, startPoint x: 152, startPoint y: 48, endPoint x: 226, endPoint y: 46, distance: 73.4
click at [226, 47] on div "All work orders 645 Blossom Field Rd Fountain, CO 80817 Home details Vendor Inf…" at bounding box center [332, 167] width 665 height 277
copy span "That One Guy"
click at [131, 60] on div "All work orders 645 Blossom Field Rd Fountain, CO 80817 Home details Vendor Inf…" at bounding box center [75, 113] width 120 height 138
click at [160, 62] on span "That One Guy Installations - COS-S Draft" at bounding box center [360, 55] width 407 height 22
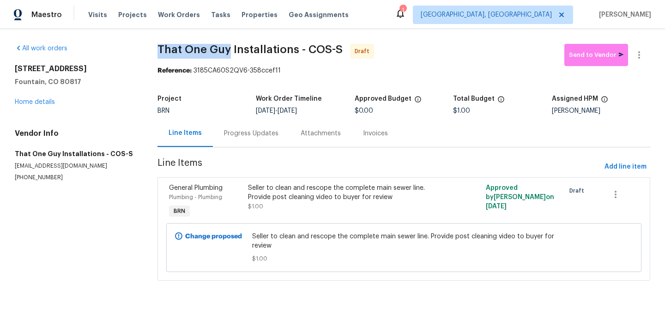
drag, startPoint x: 148, startPoint y: 52, endPoint x: 228, endPoint y: 52, distance: 79.8
click at [228, 52] on div "All work orders 645 Blossom Field Rd Fountain, CO 80817 Home details Vendor Inf…" at bounding box center [332, 167] width 665 height 277
copy span "That One Guy"
click at [245, 132] on div "Progress Updates" at bounding box center [251, 133] width 54 height 9
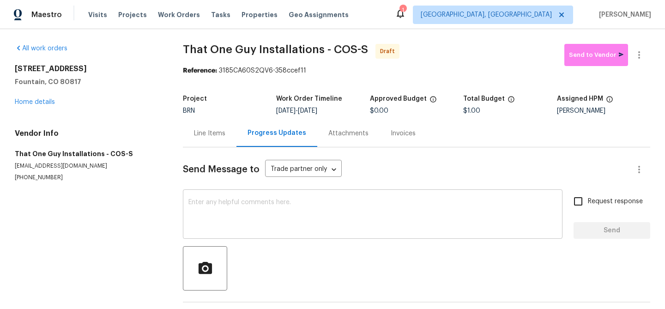
click at [244, 209] on textarea at bounding box center [372, 215] width 368 height 32
paste textarea "Hi, I'm Ananthi from Opendoor. Just wanted to check if you received the WO for …"
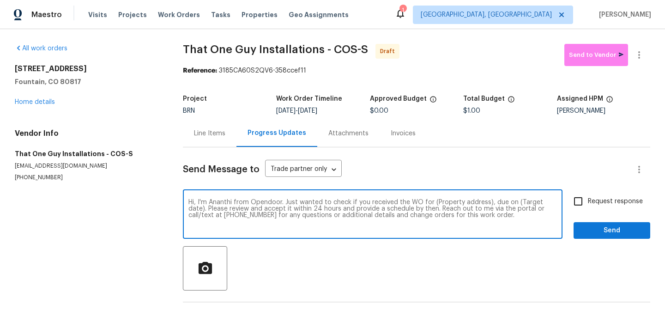
drag, startPoint x: 486, startPoint y: 204, endPoint x: 431, endPoint y: 201, distance: 55.0
click at [431, 201] on textarea "Hi, I'm Ananthi from Opendoor. Just wanted to check if you received the WO for …" at bounding box center [372, 215] width 368 height 32
paste textarea "645 Blossom Field Rd, Fountain, CO 80817"
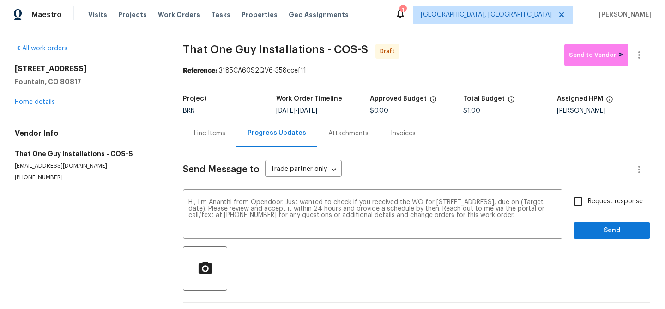
drag, startPoint x: 312, startPoint y: 112, endPoint x: 346, endPoint y: 112, distance: 34.2
click at [346, 112] on div "8/29/2025 - 9/2/2025" at bounding box center [322, 111] width 93 height 6
copy span "9/2/2025"
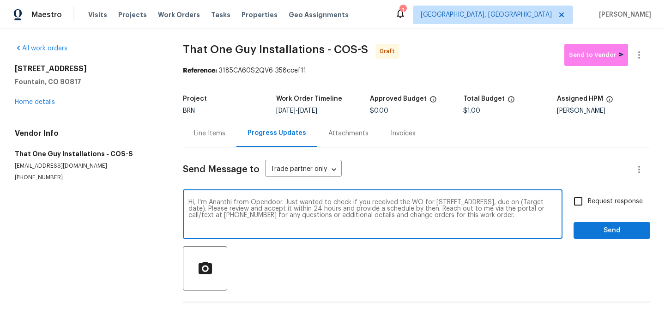
drag, startPoint x: 270, startPoint y: 209, endPoint x: 235, endPoint y: 209, distance: 34.6
click at [235, 209] on textarea "Hi, I'm Ananthi from Opendoor. Just wanted to check if you received the WO for …" at bounding box center [372, 215] width 368 height 32
paste textarea "9/2/2025"
type textarea "Hi, I'm Ananthi from Opendoor. Just wanted to check if you received the WO for …"
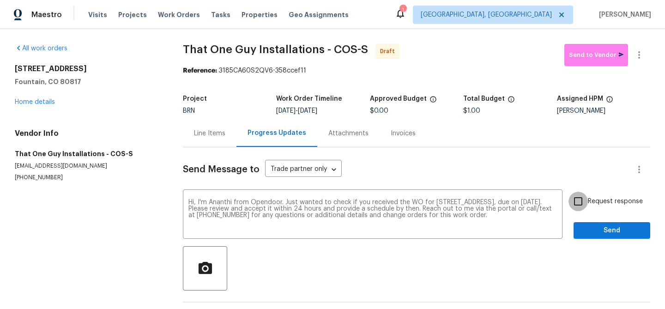
click at [583, 197] on input "Request response" at bounding box center [577, 201] width 19 height 19
checkbox input "true"
click at [584, 225] on span "Send" at bounding box center [612, 231] width 62 height 12
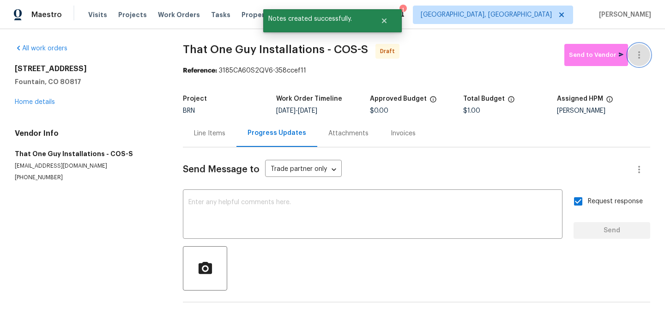
click at [644, 54] on button "button" at bounding box center [639, 55] width 22 height 22
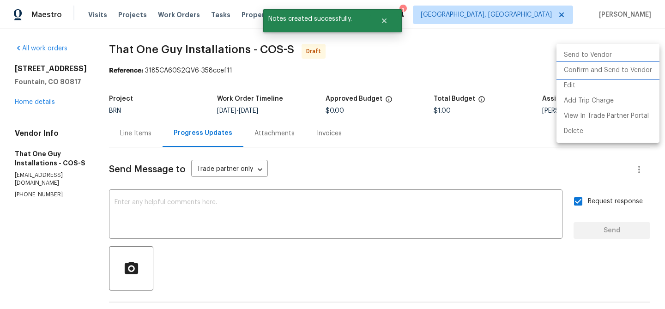
click at [610, 74] on li "Confirm and Send to Vendor" at bounding box center [607, 70] width 103 height 15
click at [185, 75] on div at bounding box center [332, 154] width 665 height 309
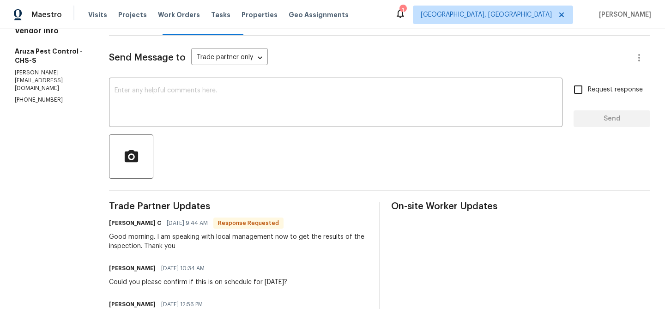
scroll to position [113, 0]
click at [175, 102] on textarea at bounding box center [335, 102] width 442 height 32
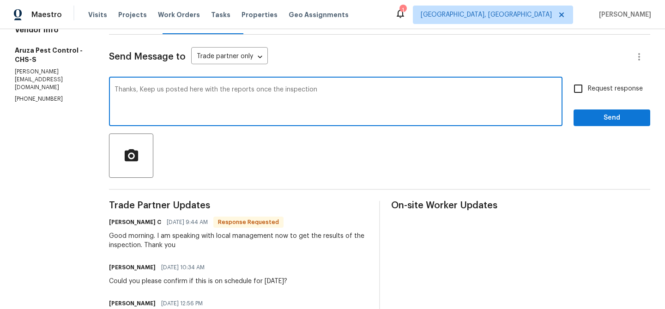
drag, startPoint x: 281, startPoint y: 92, endPoint x: 351, endPoint y: 94, distance: 69.7
click at [335, 92] on textarea "Thanks, Keep us posted here with the reports once the inspection" at bounding box center [335, 102] width 442 height 32
type textarea "Thanks, Keep us posted here with the reports once you get them"
click at [579, 94] on input "Request response" at bounding box center [577, 88] width 19 height 19
checkbox input "true"
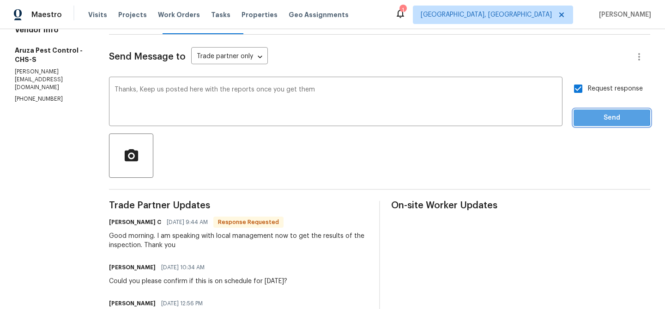
click at [581, 117] on button "Send" at bounding box center [611, 117] width 77 height 17
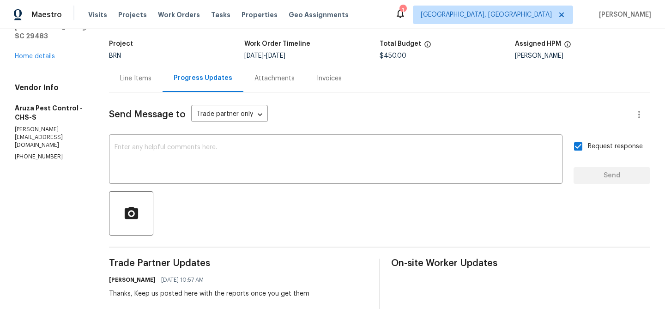
scroll to position [0, 0]
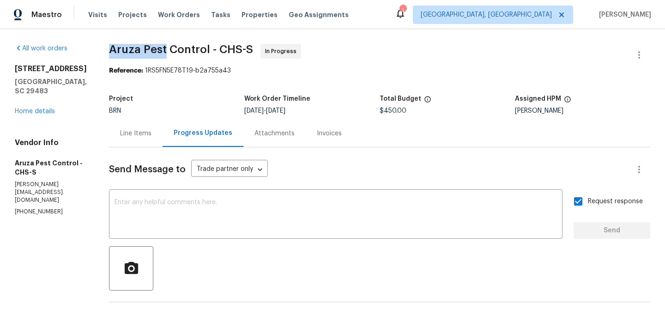
drag, startPoint x: 110, startPoint y: 50, endPoint x: 167, endPoint y: 50, distance: 56.3
click at [167, 50] on span "Aruza Pest Control - CHS-S" at bounding box center [181, 49] width 144 height 11
copy span "Aruza Pest"
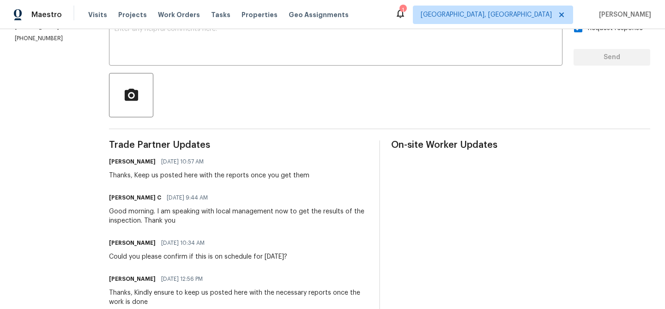
scroll to position [180, 0]
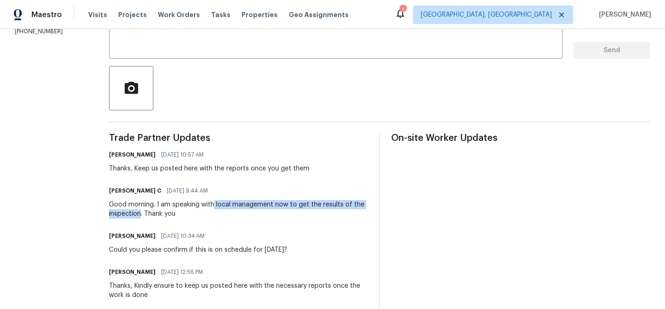
drag, startPoint x: 214, startPoint y: 205, endPoint x: 142, endPoint y: 213, distance: 72.4
click at [142, 213] on div "Good morning. I am speaking with local management now to get the results of the…" at bounding box center [238, 209] width 259 height 18
copy div "local management now to get the results of the inspection"
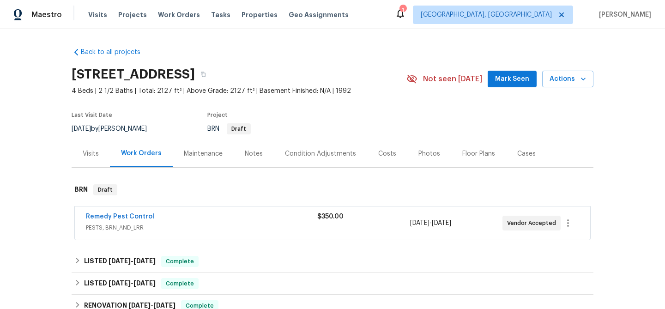
scroll to position [20, 0]
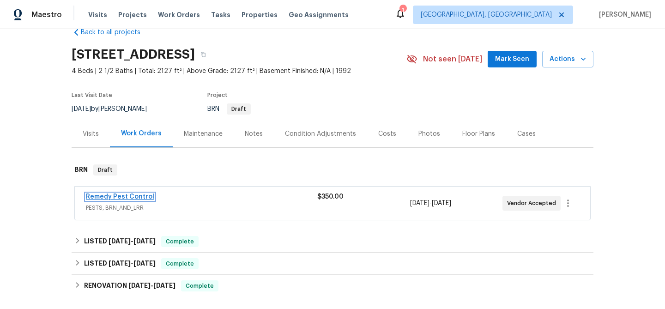
click at [136, 195] on link "Remedy Pest Control" at bounding box center [120, 196] width 68 height 6
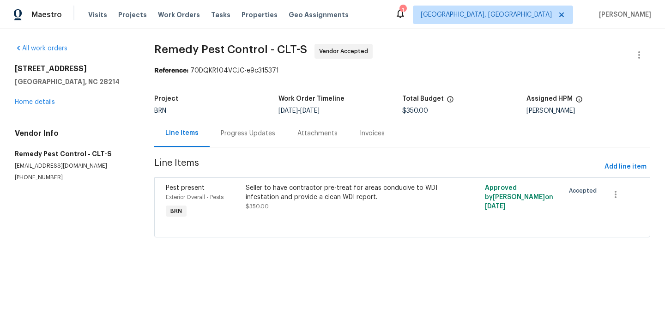
click at [234, 129] on div "Progress Updates" at bounding box center [248, 133] width 54 height 9
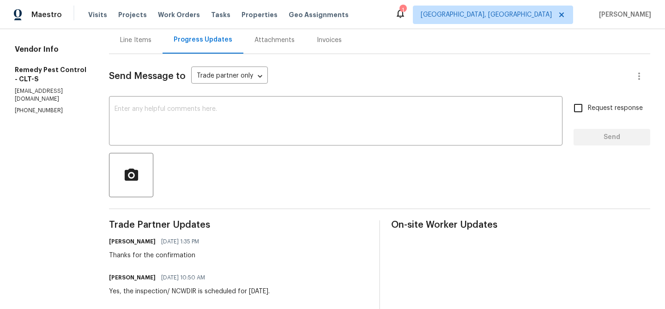
scroll to position [92, 0]
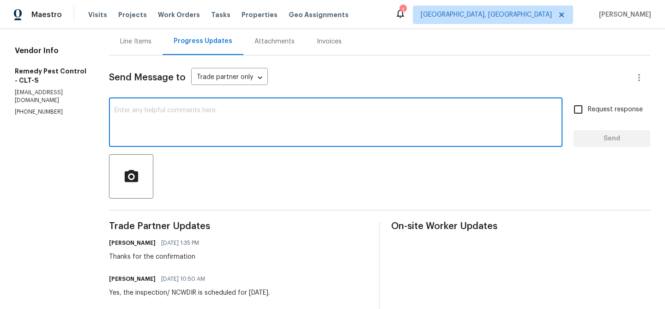
click at [182, 131] on textarea at bounding box center [335, 123] width 442 height 32
type textarea "V"
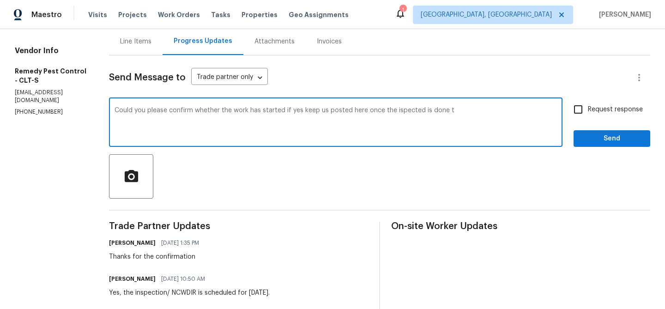
type textarea "Could you please confirm whether the work has started if yes keep us posted her…"
click at [137, 117] on textarea "Could you please confirm whether the work has started if yes keep us posted her…" at bounding box center [335, 123] width 442 height 32
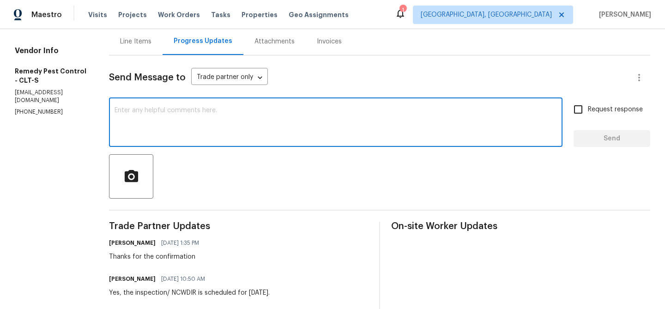
paste textarea "Could you please confirm if the work has started? If so, kindly keep us updated…"
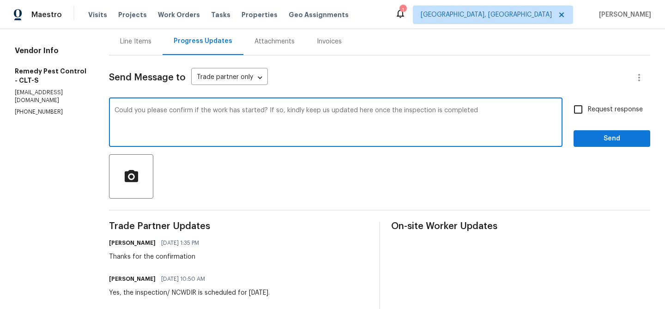
type textarea "Could you please confirm if the work has started? If so, kindly keep us updated…"
click at [594, 110] on span "Request response" at bounding box center [615, 110] width 55 height 10
click at [588, 110] on input "Request response" at bounding box center [577, 109] width 19 height 19
checkbox input "true"
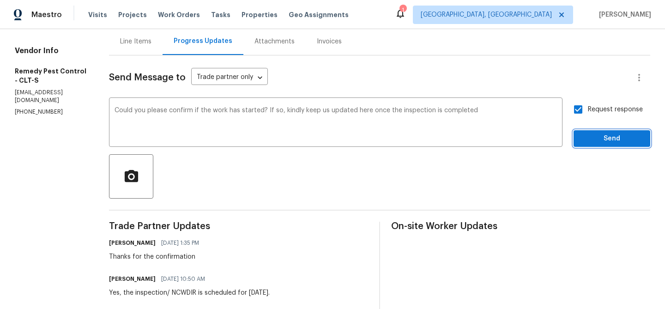
click at [588, 132] on button "Send" at bounding box center [611, 138] width 77 height 17
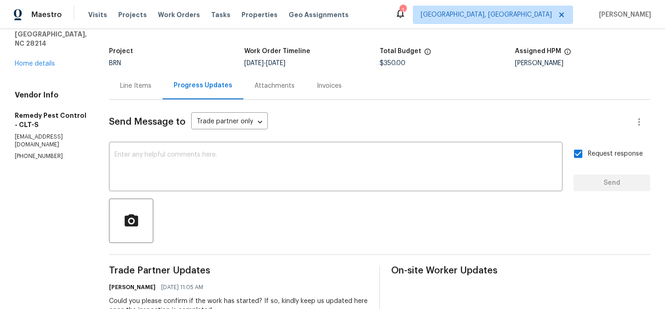
scroll to position [0, 0]
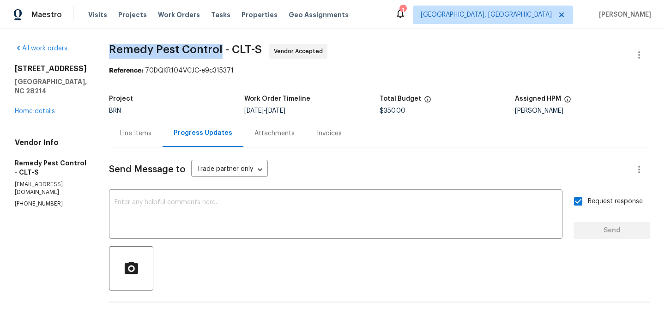
drag, startPoint x: 100, startPoint y: 52, endPoint x: 215, endPoint y: 47, distance: 115.5
drag, startPoint x: 96, startPoint y: 48, endPoint x: 215, endPoint y: 52, distance: 119.6
copy span "Remedy Pest Control"
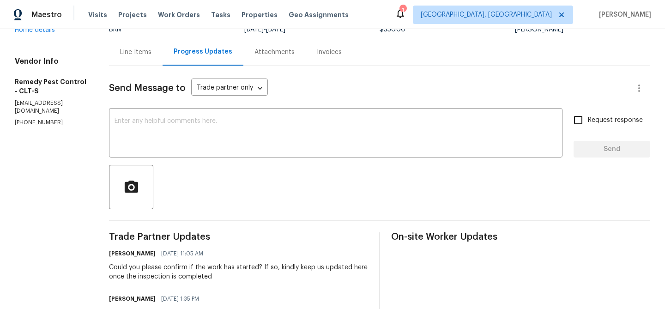
scroll to position [96, 0]
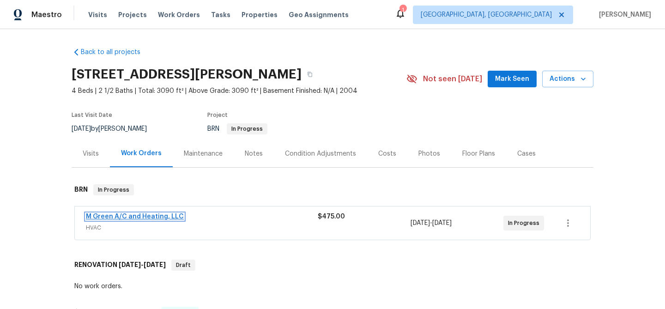
click at [132, 215] on link "M Green A/C and Heating, LLC" at bounding box center [135, 216] width 98 height 6
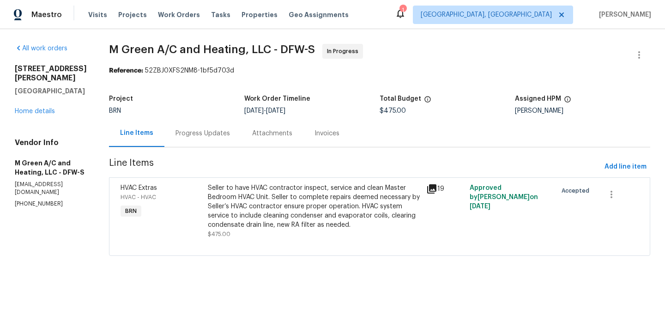
click at [230, 132] on div "Progress Updates" at bounding box center [202, 133] width 54 height 9
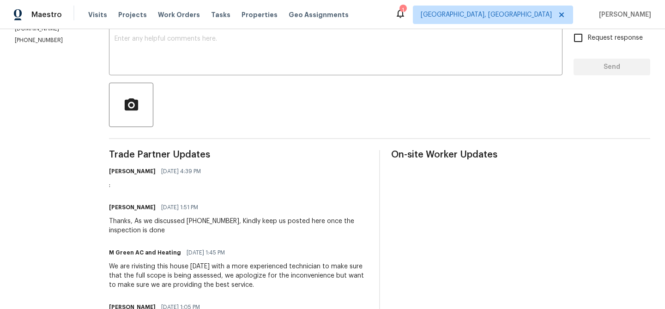
scroll to position [131, 0]
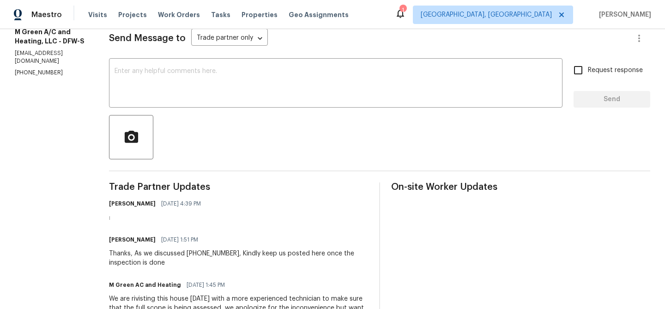
click at [48, 69] on p "[PHONE_NUMBER]" at bounding box center [51, 73] width 72 height 8
copy p "[PHONE_NUMBER]"
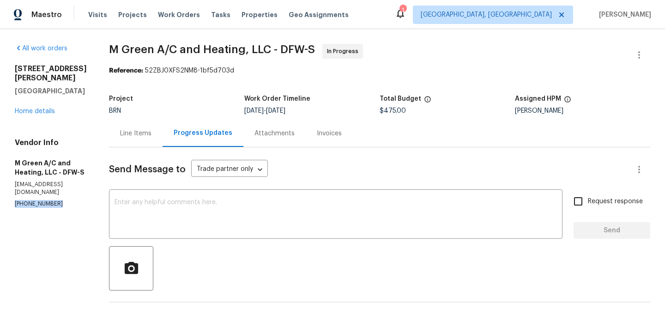
copy p "[PHONE_NUMBER]"
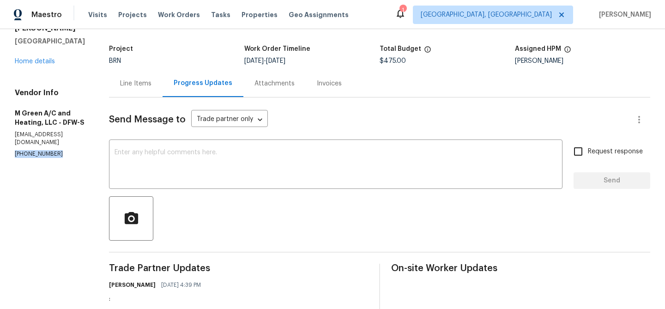
scroll to position [69, 0]
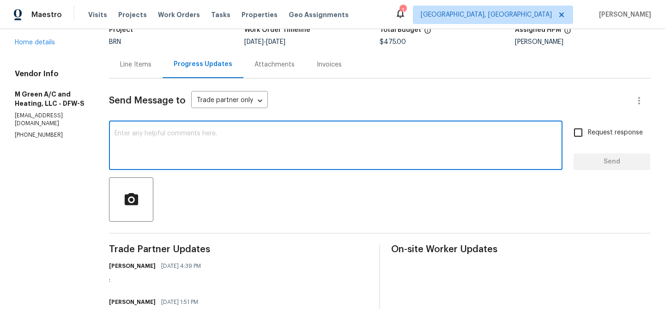
click at [162, 154] on textarea at bounding box center [335, 146] width 442 height 32
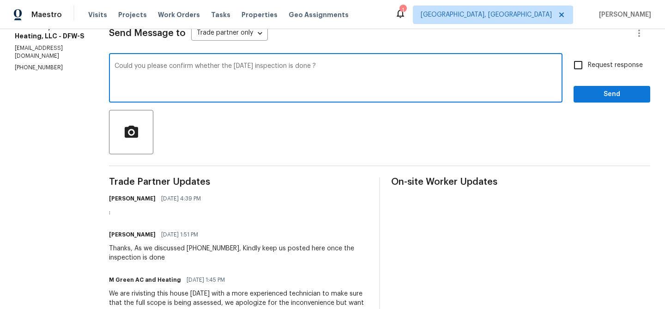
scroll to position [144, 0]
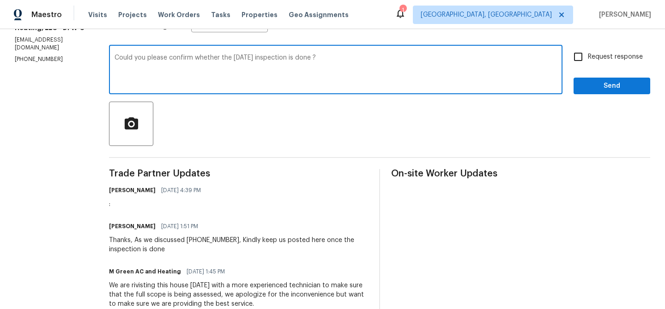
type textarea "Could you please confirm whether the [DATE] inspection is done ?"
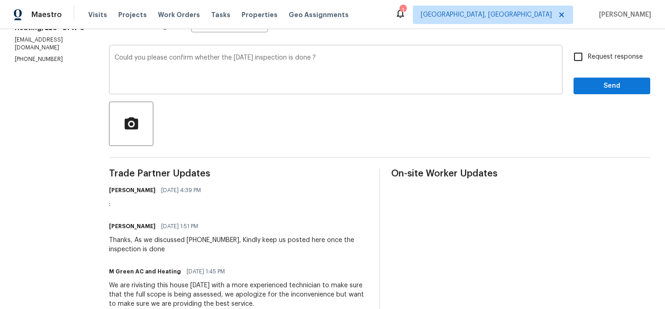
click at [202, 53] on div "Could you please confirm whether the [DATE] inspection is done ? x ​" at bounding box center [335, 70] width 453 height 47
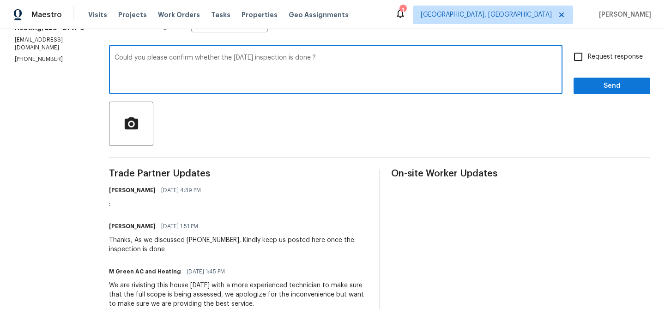
click at [202, 53] on div "Could you please confirm whether the [DATE] inspection is done ? x ​" at bounding box center [335, 70] width 453 height 47
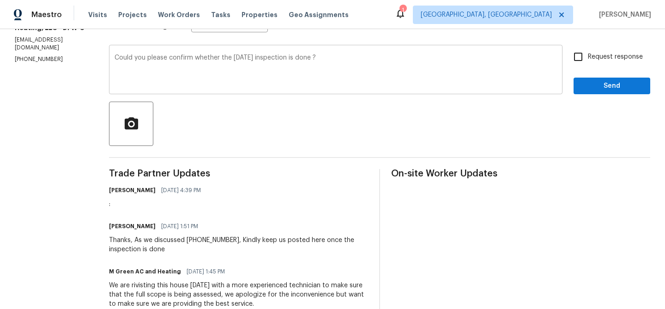
click at [202, 53] on div "Could you please confirm whether the [DATE] inspection is done ? x ​" at bounding box center [335, 70] width 453 height 47
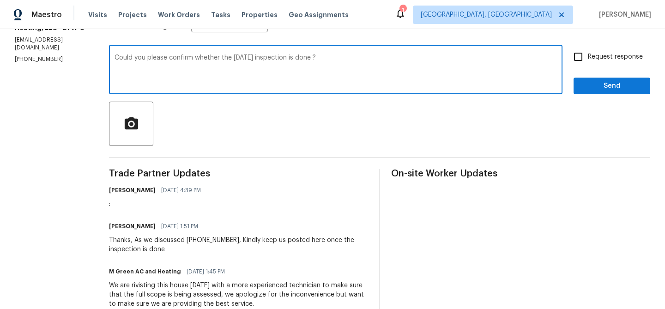
click at [190, 59] on textarea "Could you please confirm whether the [DATE] inspection is done ?" at bounding box center [335, 70] width 442 height 32
click at [48, 37] on div "Vendor Info M Green A/C and Heating, LLC - DFW-S [EMAIL_ADDRESS][DOMAIN_NAME] […" at bounding box center [51, 29] width 72 height 70
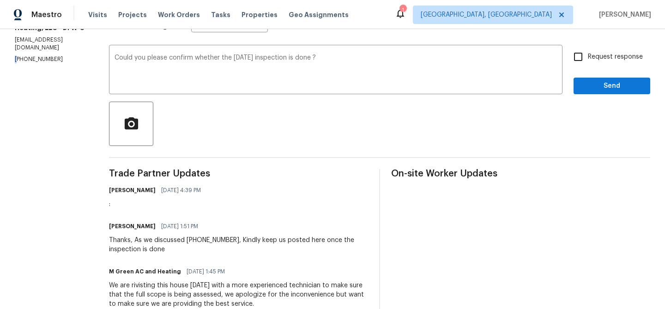
click at [48, 37] on div "Vendor Info M Green A/C and Heating, LLC - DFW-S [EMAIL_ADDRESS][DOMAIN_NAME] […" at bounding box center [51, 29] width 72 height 70
copy p "[PHONE_NUMBER]"
click at [142, 57] on textarea "Could you please confirm whether the [DATE] inspection is done ?" at bounding box center [335, 70] width 442 height 32
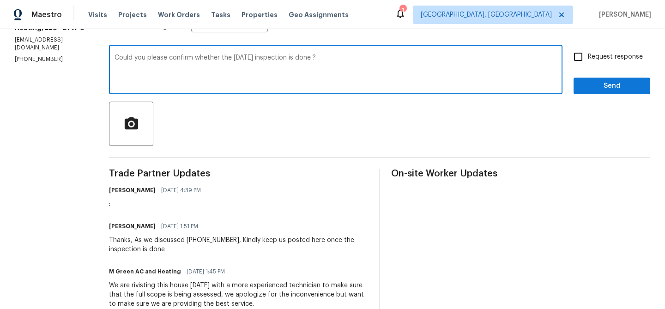
click at [142, 57] on textarea "Could you please confirm whether the [DATE] inspection is done ?" at bounding box center [335, 70] width 442 height 32
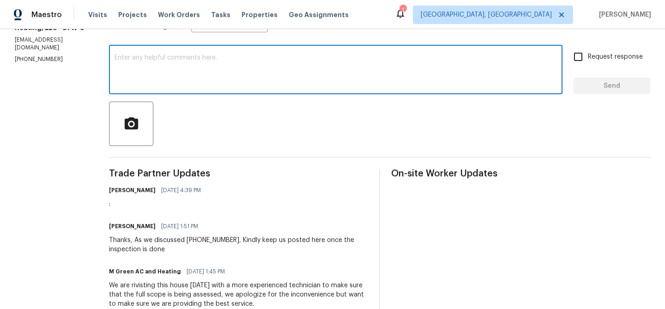
paste textarea "Could you please confirm if [DATE] inspection was completed?""
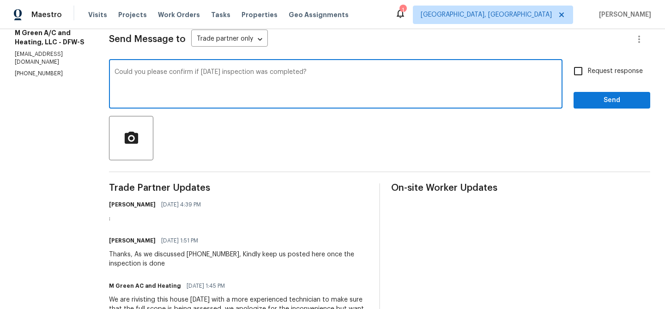
scroll to position [130, 0]
type textarea "Could you please confirm if [DATE] inspection was completed?"
click at [587, 79] on input "Request response" at bounding box center [577, 71] width 19 height 19
checkbox input "true"
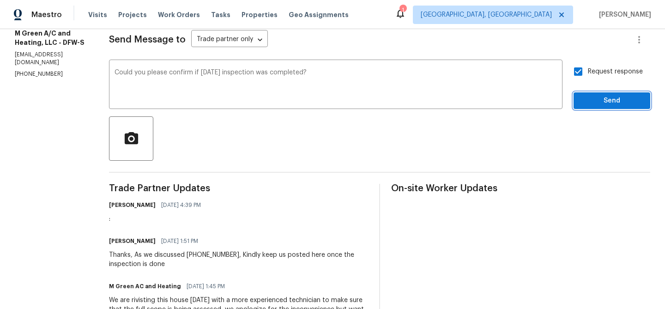
click at [585, 100] on span "Send" at bounding box center [612, 101] width 62 height 12
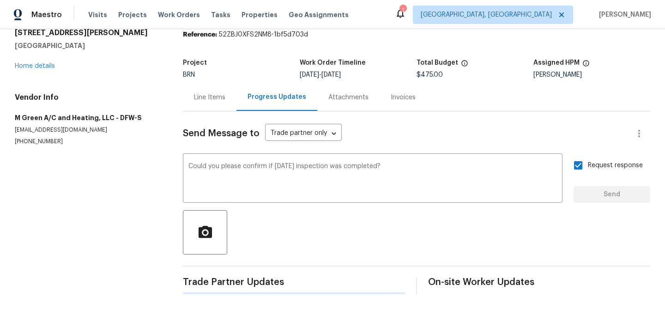
scroll to position [0, 0]
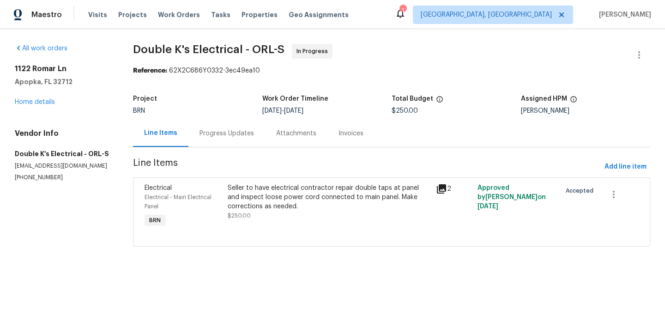
click at [234, 137] on div "Progress Updates" at bounding box center [226, 133] width 54 height 9
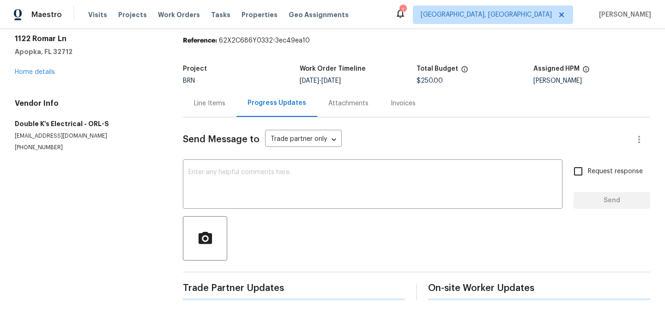
scroll to position [51, 0]
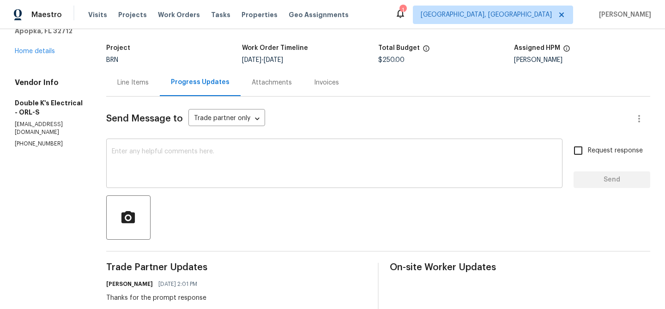
click at [209, 168] on textarea at bounding box center [334, 164] width 445 height 32
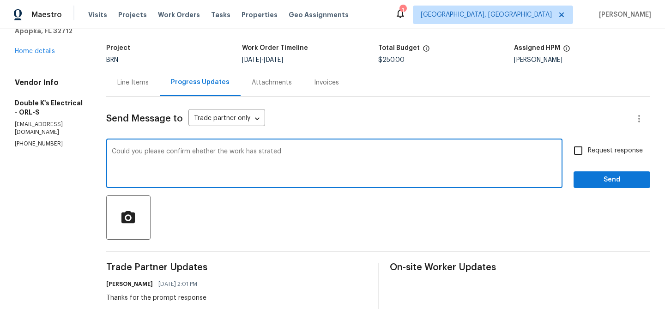
click at [198, 157] on textarea "Could you please confirm ehether the work has strated" at bounding box center [334, 164] width 445 height 32
type textarea "Could you please confirm ehether the work has strated"
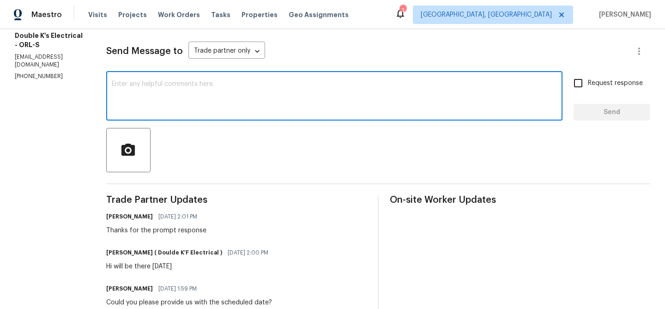
scroll to position [124, 0]
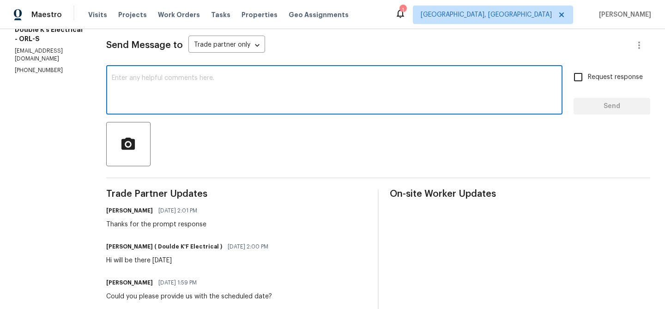
paste textarea "Could you please confirm whether the work has commenced?"
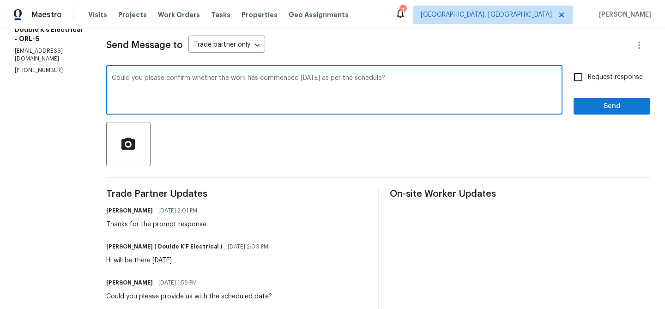
type textarea "Could you please confirm whether the work has commenced [DATE] as per the sched…"
click at [576, 85] on input "Request response" at bounding box center [577, 76] width 19 height 19
checkbox input "true"
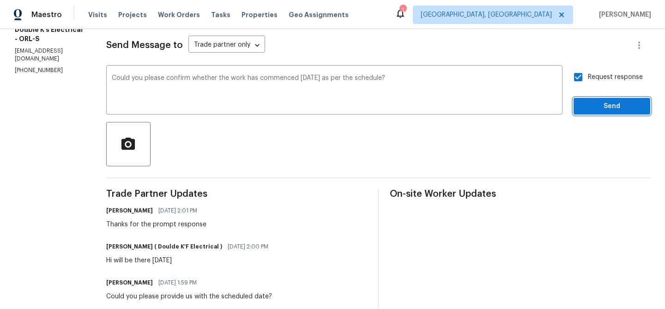
click at [579, 104] on button "Send" at bounding box center [611, 106] width 77 height 17
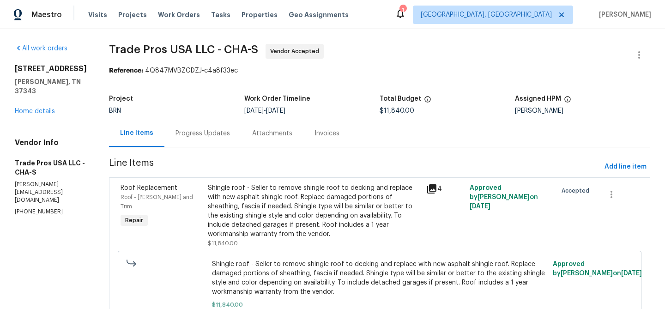
click at [191, 128] on div "Progress Updates" at bounding box center [202, 133] width 77 height 27
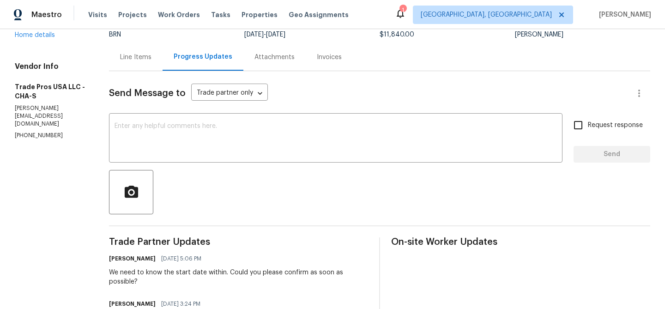
scroll to position [77, 0]
click at [33, 131] on p "[PHONE_NUMBER]" at bounding box center [51, 135] width 72 height 8
copy p "[PHONE_NUMBER]"
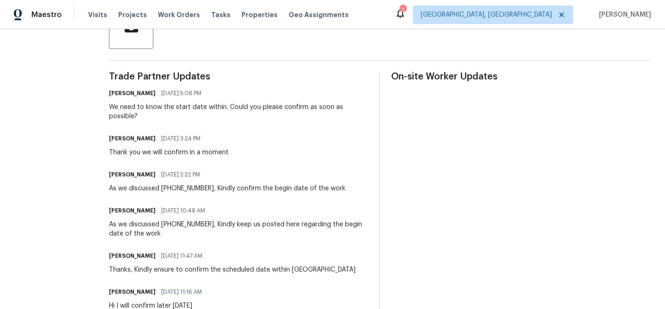
scroll to position [0, 0]
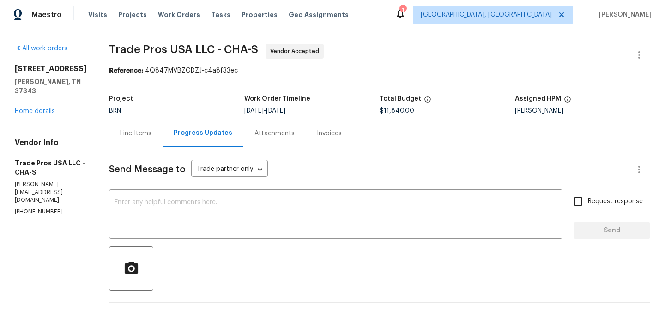
click at [60, 188] on p "[PERSON_NAME][EMAIL_ADDRESS][DOMAIN_NAME]" at bounding box center [51, 192] width 72 height 24
click at [32, 208] on p "[PHONE_NUMBER]" at bounding box center [51, 212] width 72 height 8
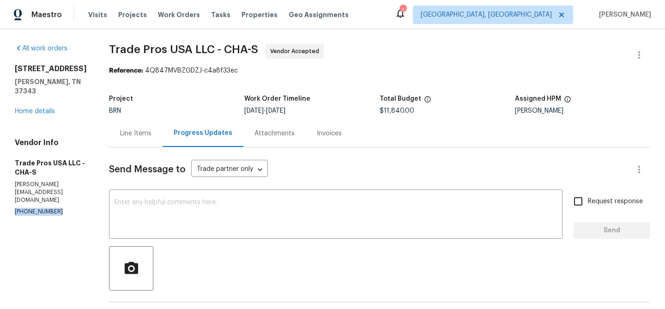
click at [32, 208] on p "[PHONE_NUMBER]" at bounding box center [51, 212] width 72 height 8
copy p "[PHONE_NUMBER]"
click at [60, 183] on p "[PERSON_NAME][EMAIL_ADDRESS][DOMAIN_NAME]" at bounding box center [51, 192] width 72 height 24
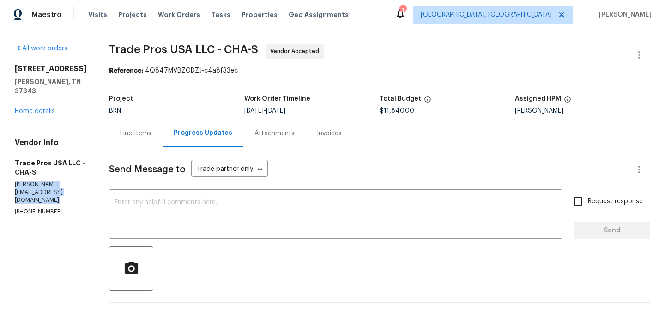
copy p "[PERSON_NAME][EMAIL_ADDRESS][DOMAIN_NAME]"
click at [156, 217] on textarea at bounding box center [335, 215] width 442 height 32
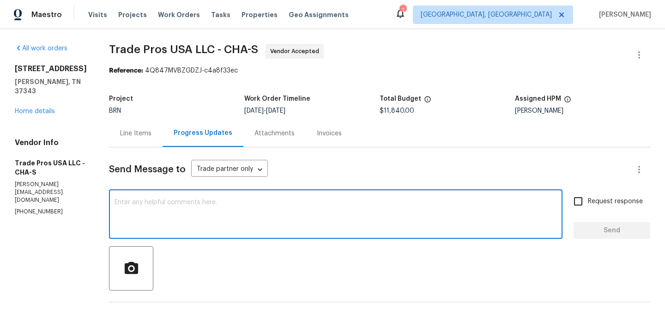
paste textarea "Could you please confirm the work start date? If it’s not confirmed, we’ll need…"
type textarea "Could you please confirm the work start date? If it’s not confirmed, we’ll need…"
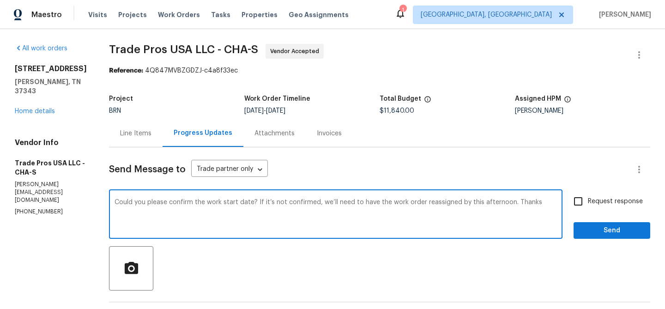
click at [150, 204] on textarea "Could you please confirm the work start date? If it’s not confirmed, we’ll need…" at bounding box center [335, 215] width 442 height 32
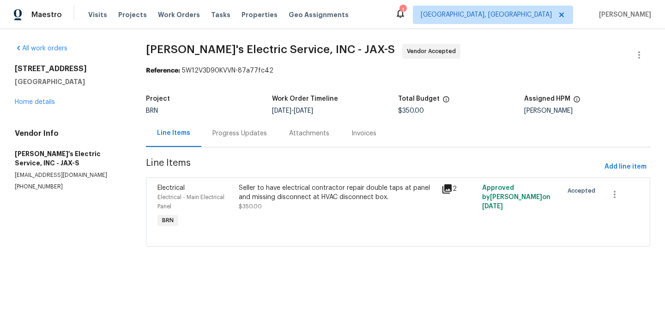
click at [225, 132] on div "Progress Updates" at bounding box center [239, 133] width 54 height 9
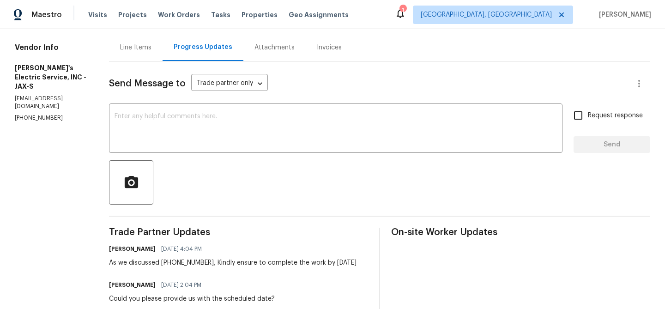
scroll to position [104, 0]
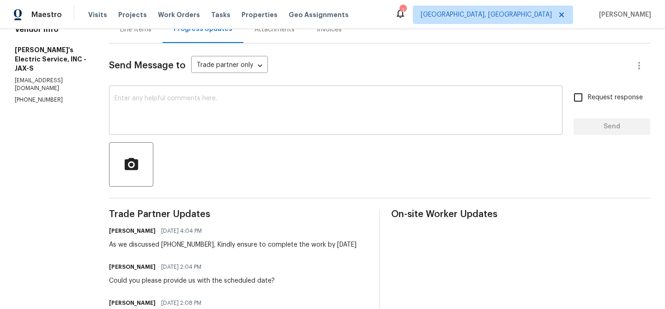
click at [162, 122] on textarea at bounding box center [335, 111] width 442 height 32
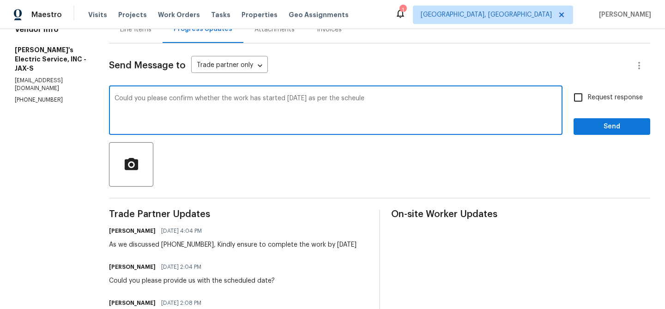
type textarea "Could you please confirm whether the work has started [DATE] as per the scheule"
click at [149, 101] on textarea "Could you please confirm whether the work has started [DATE] as per the scheule" at bounding box center [335, 111] width 442 height 32
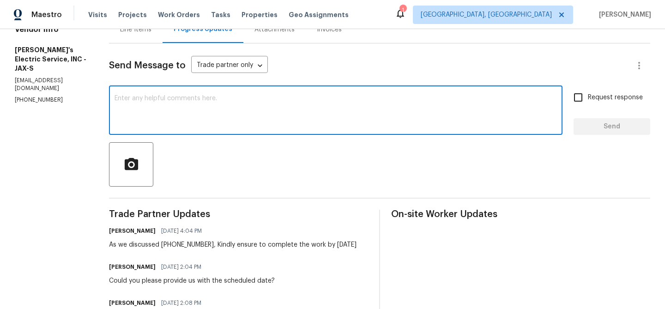
type textarea "Could you please confirm whether the work has started [DATE] as per the scheule"
paste textarea "Could you please confirm if the work has commenced [DATE] as per the schedule?"
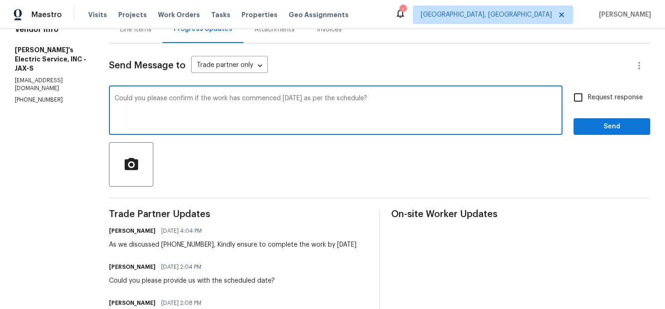
type textarea "Could you please confirm if the work has commenced [DATE] as per the schedule?"
click at [588, 103] on input "Request response" at bounding box center [577, 97] width 19 height 19
checkbox input "true"
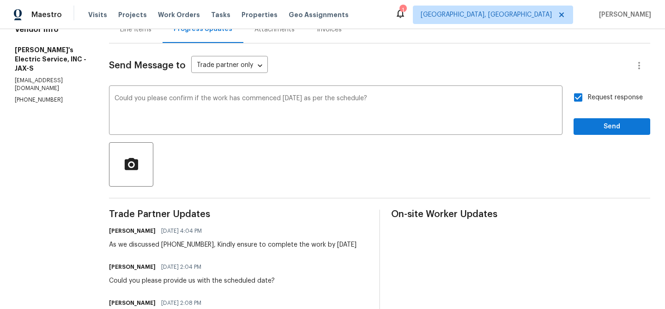
click at [588, 116] on div "Request response Send" at bounding box center [611, 111] width 77 height 47
click at [592, 125] on span "Send" at bounding box center [612, 127] width 62 height 12
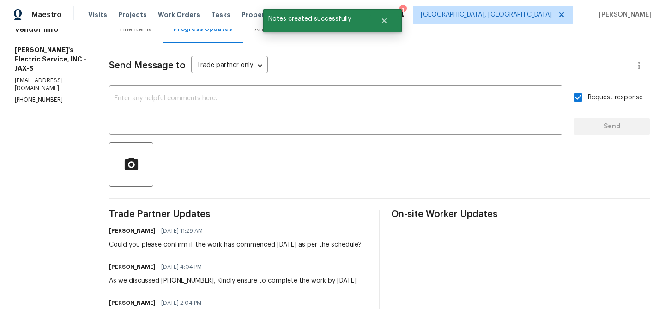
scroll to position [138, 0]
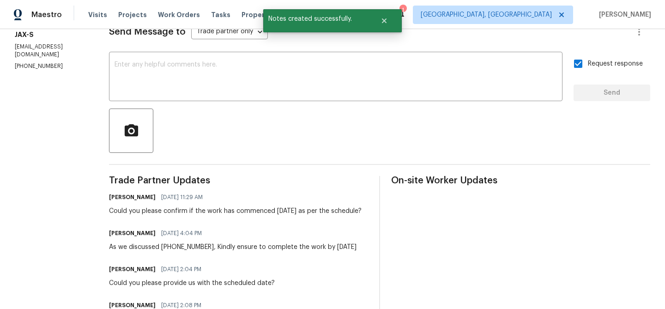
click at [122, 208] on div "Could you please confirm if the work has commenced [DATE] as per the schedule?" at bounding box center [235, 210] width 252 height 9
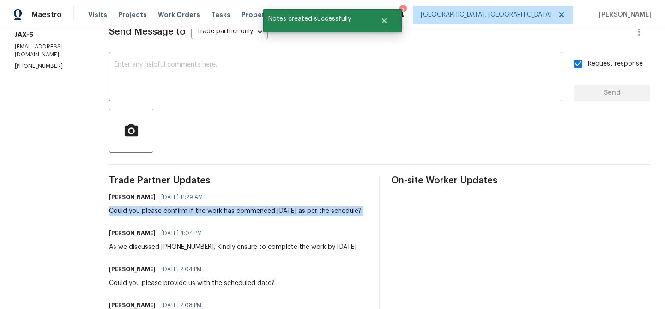
click at [122, 208] on div "Could you please confirm if the work has commenced [DATE] as per the schedule?" at bounding box center [235, 210] width 252 height 9
copy div "Could you please confirm if the work has commenced [DATE] as per the schedule?"
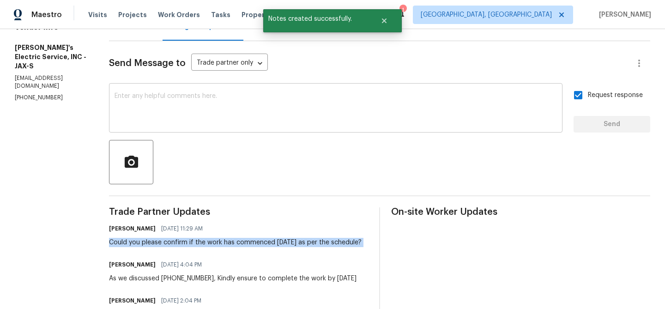
scroll to position [33, 0]
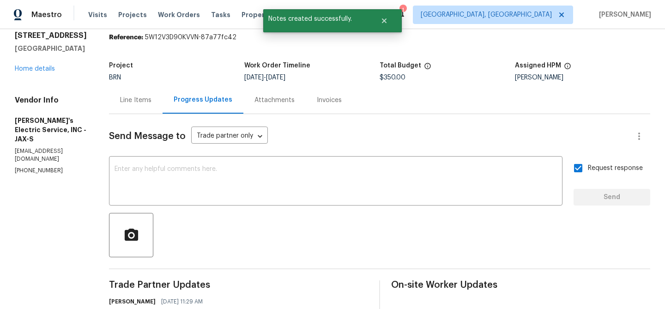
click at [21, 170] on p "[PHONE_NUMBER]" at bounding box center [51, 171] width 72 height 8
copy p "[PHONE_NUMBER]"
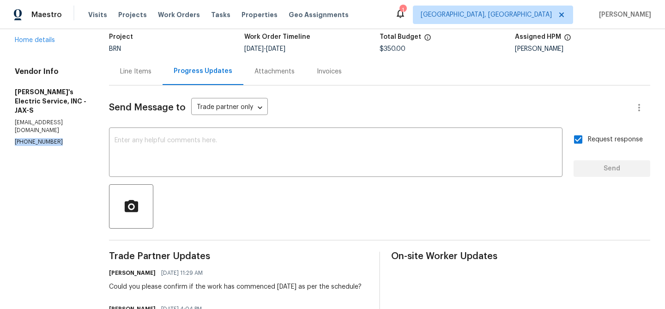
scroll to position [75, 0]
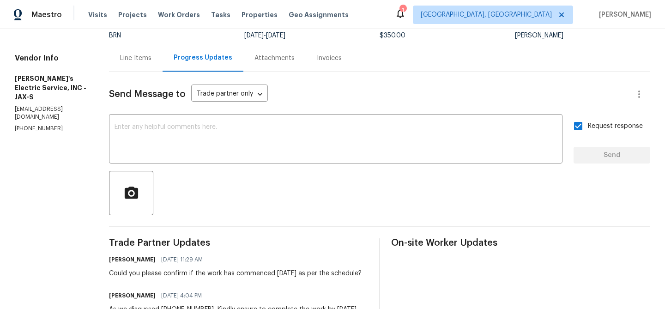
click at [174, 271] on div "Could you please confirm if the work has commenced [DATE] as per the schedule?" at bounding box center [235, 273] width 252 height 9
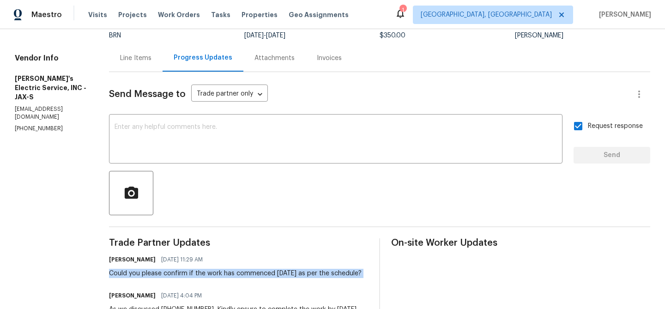
click at [174, 271] on div "Could you please confirm if the work has commenced [DATE] as per the schedule?" at bounding box center [235, 273] width 252 height 9
copy div "Could you please confirm if the work has commenced [DATE] as per the schedule?"
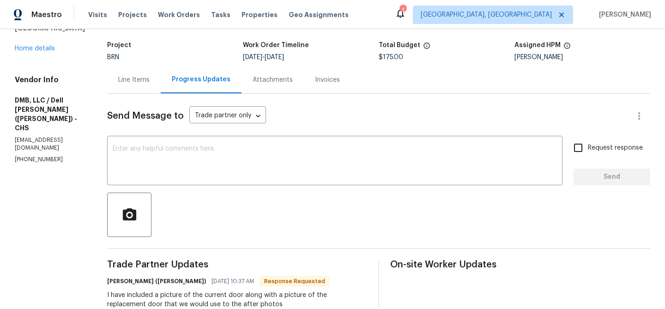
scroll to position [10, 0]
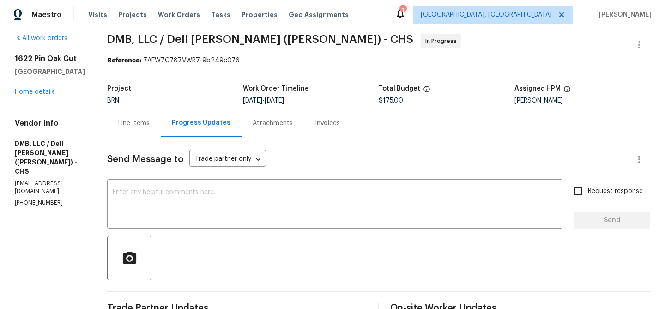
click at [138, 130] on div "Line Items" at bounding box center [134, 122] width 54 height 27
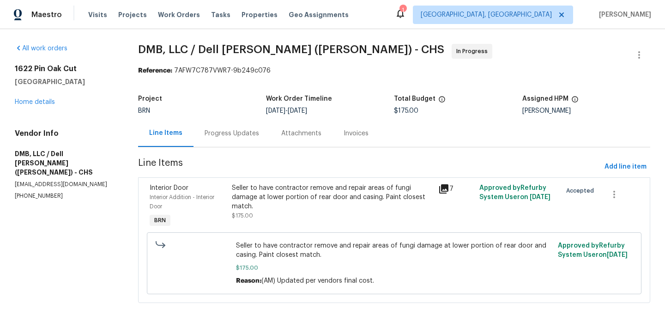
click at [258, 206] on div "Seller to have contractor remove and repair areas of fungi damage at lower port…" at bounding box center [332, 197] width 200 height 28
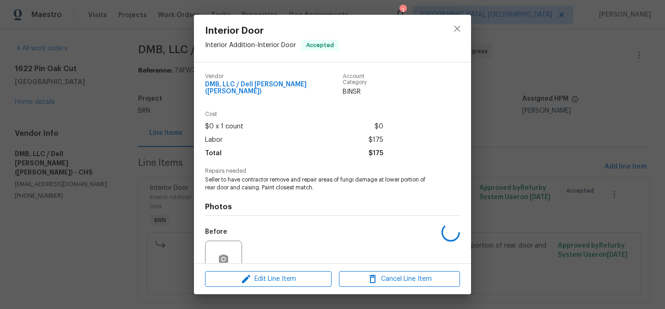
scroll to position [78, 0]
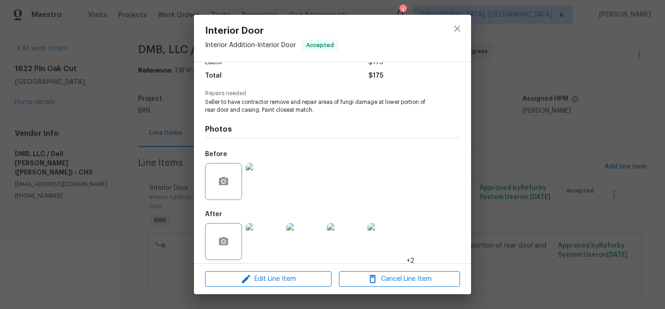
click at [262, 235] on img at bounding box center [264, 241] width 37 height 37
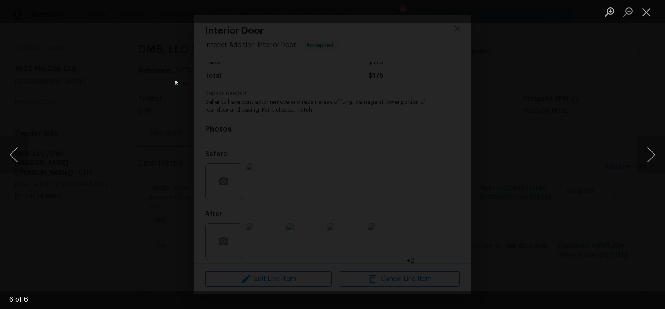
click at [112, 118] on div "Lightbox" at bounding box center [332, 154] width 665 height 309
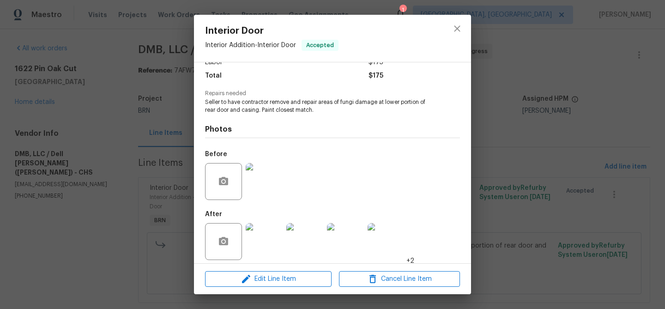
click at [175, 75] on div "Interior Door Interior Addition - Interior Door Accepted Vendor DMB, LLC / Dell…" at bounding box center [332, 154] width 665 height 309
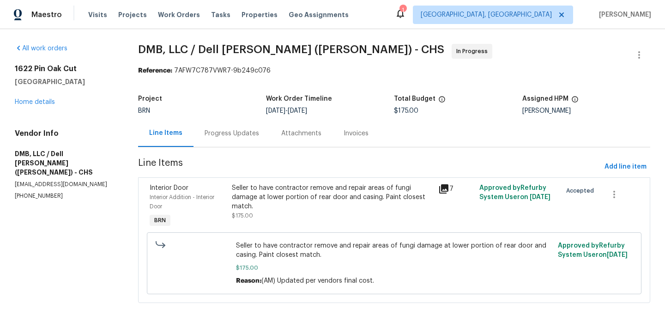
click at [223, 128] on div "Progress Updates" at bounding box center [231, 133] width 77 height 27
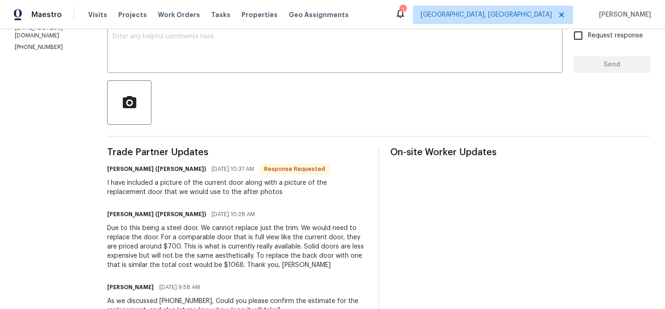
scroll to position [159, 0]
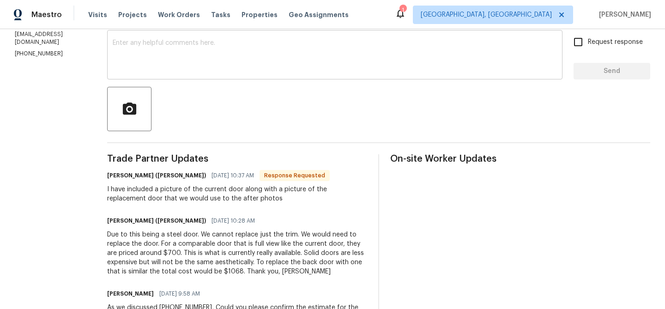
click at [149, 67] on textarea at bounding box center [335, 56] width 444 height 32
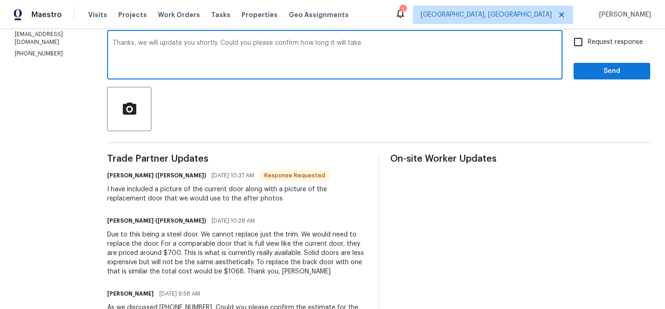
drag, startPoint x: 288, startPoint y: 44, endPoint x: 461, endPoint y: 47, distance: 173.1
click at [458, 45] on textarea "Thanks, we will update you shortly. Could you please confirm how long it will t…" at bounding box center [335, 56] width 444 height 32
type textarea "Thanks, we will update you shortly. Could you please confirm when this can be c…"
click at [384, 51] on textarea "Thanks, we will update you shortly. Could you please confirm when this can be c…" at bounding box center [335, 56] width 444 height 32
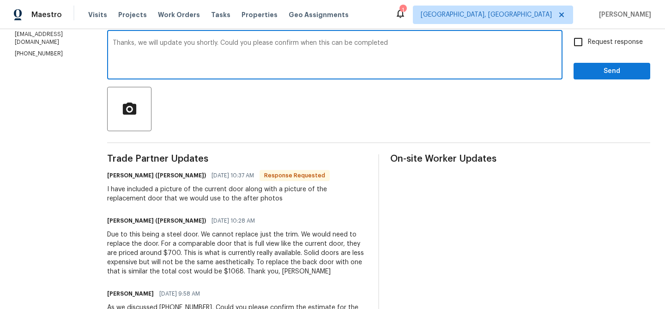
click at [384, 51] on textarea "Thanks, we will update you shortly. Could you please confirm when this can be c…" at bounding box center [335, 56] width 444 height 32
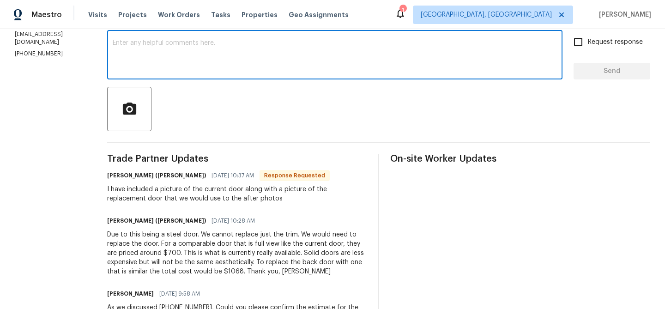
paste textarea "Thank you, we’ll update you shortly. Could you please confirm the expected comp…"
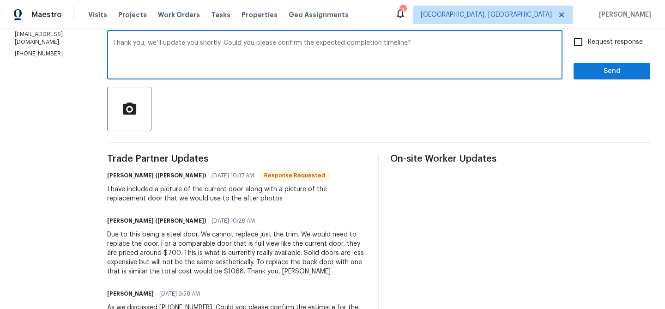
type textarea "Thank you, we’ll update you shortly. Could you please confirm the expected comp…"
click at [585, 45] on input "Request response" at bounding box center [577, 41] width 19 height 19
checkbox input "true"
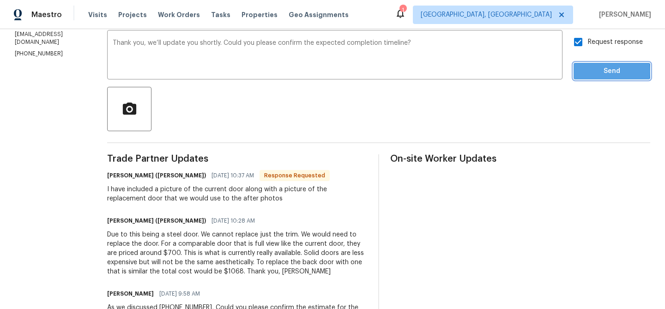
click at [583, 71] on span "Send" at bounding box center [612, 72] width 62 height 12
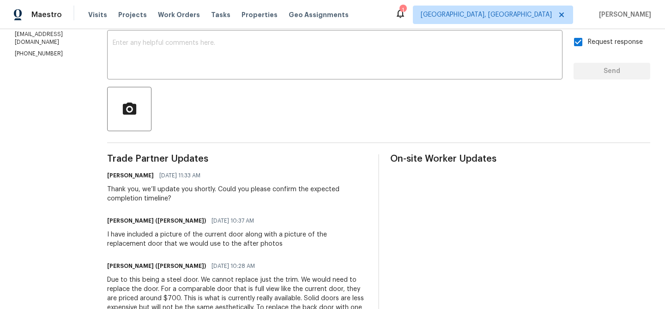
scroll to position [0, 0]
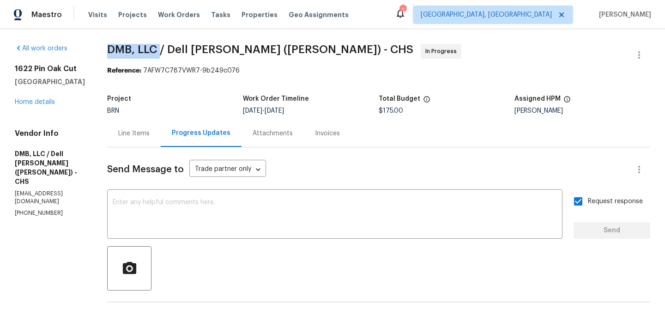
drag, startPoint x: 89, startPoint y: 54, endPoint x: 151, endPoint y: 54, distance: 61.8
copy span "DMB, LLC"
click at [125, 127] on div "Line Items" at bounding box center [134, 133] width 54 height 27
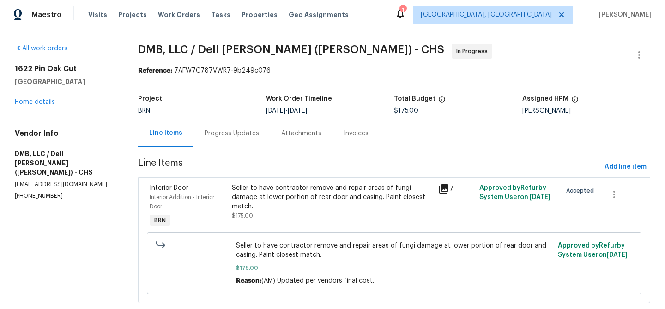
click at [292, 216] on div "Seller to have contractor remove and repair areas of fungi damage at lower port…" at bounding box center [332, 201] width 200 height 37
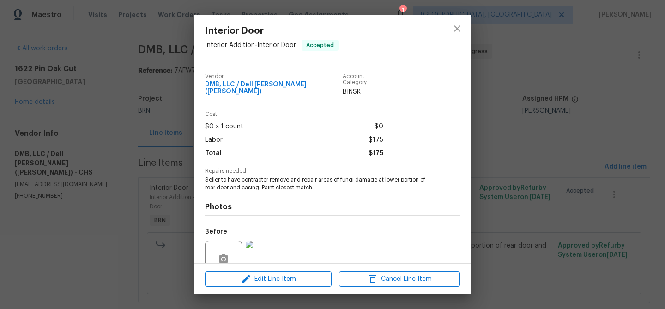
click at [273, 183] on span "Seller to have contractor remove and repair areas of fungi damage at lower port…" at bounding box center [319, 184] width 229 height 16
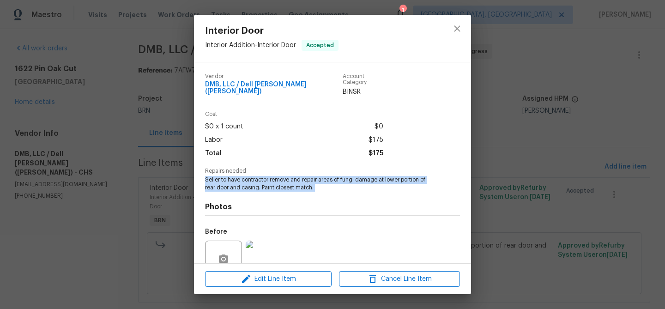
click at [273, 183] on span "Seller to have contractor remove and repair areas of fungi damage at lower port…" at bounding box center [319, 184] width 229 height 16
copy span "Seller to have contractor remove and repair areas of fungi damage at lower port…"
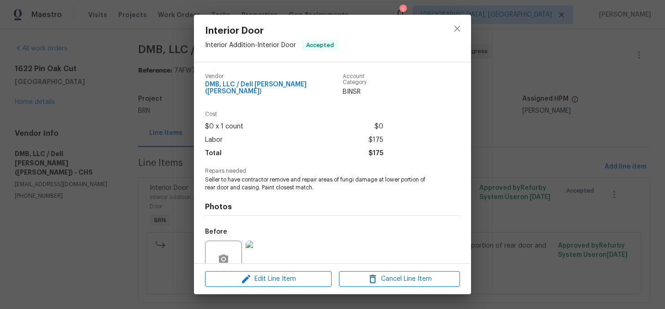
click at [125, 112] on div "Interior Door Interior Addition - Interior Door Accepted Vendor DMB, LLC / Dell…" at bounding box center [332, 154] width 665 height 309
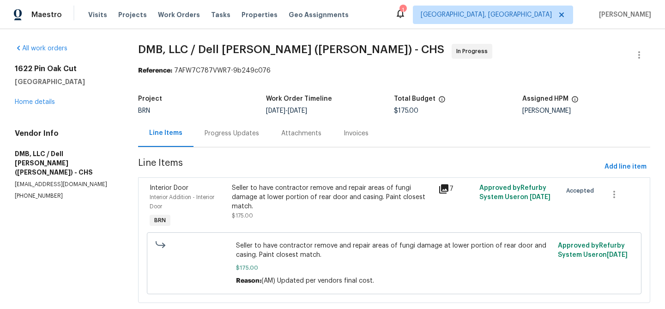
click at [204, 119] on div "Project BRN Work Order Timeline 8/21/2025 - 8/25/2025 Total Budget $175.00 Assi…" at bounding box center [394, 105] width 512 height 30
click at [232, 111] on div "BRN" at bounding box center [202, 111] width 128 height 6
click at [220, 135] on div "Progress Updates" at bounding box center [231, 133] width 54 height 9
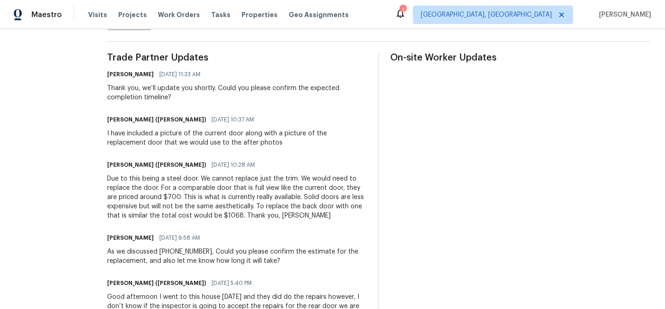
scroll to position [261, 0]
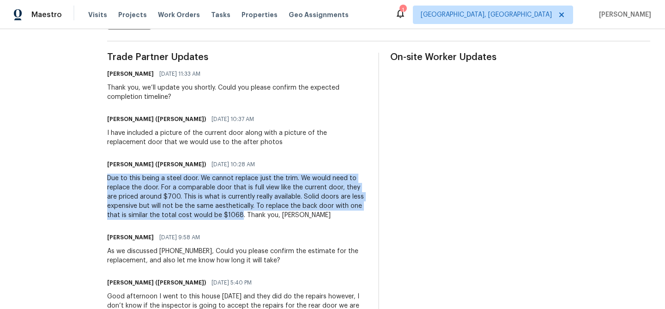
drag, startPoint x: 93, startPoint y: 176, endPoint x: 216, endPoint y: 213, distance: 128.2
copy div "Due to this being a steel door. We cannot replace just the trim. We would need …"
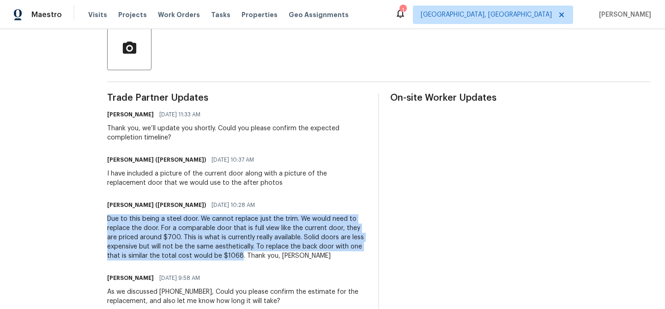
scroll to position [108, 0]
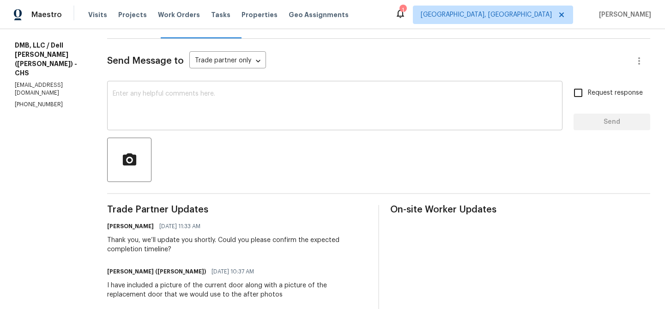
click at [151, 102] on textarea at bounding box center [335, 106] width 444 height 32
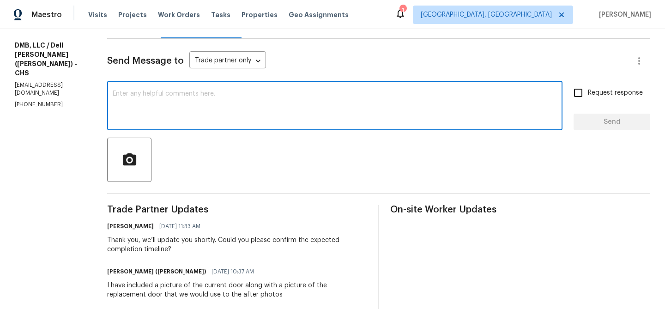
paste textarea "Due to this being a steel door. We cannot replace just the trim. We would need …"
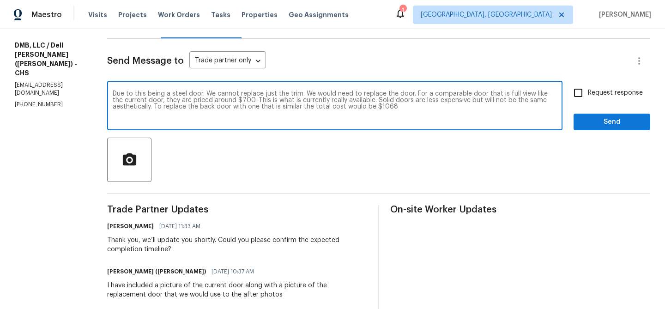
click at [201, 96] on textarea "Due to this being a steel door. We cannot replace just the trim. We would need …" at bounding box center [335, 106] width 444 height 32
click at [306, 93] on textarea "Due to this being a steel door. They cannot replace just the trim. We would nee…" at bounding box center [335, 106] width 444 height 32
type textarea "Due to this being a steel door. They cannot replace just the trim. They would n…"
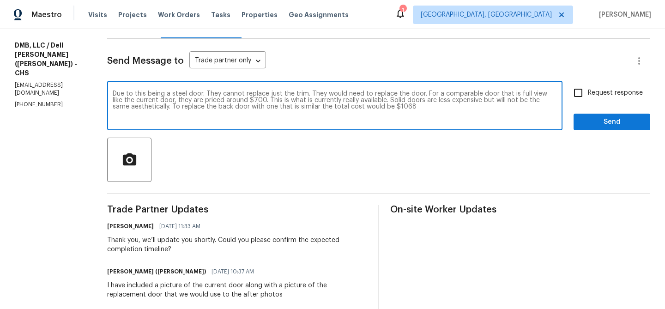
click at [283, 99] on textarea "Due to this being a steel door. They cannot replace just the trim. They would n…" at bounding box center [335, 106] width 444 height 32
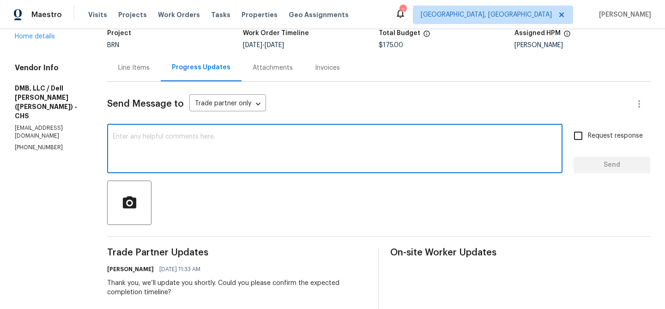
scroll to position [0, 0]
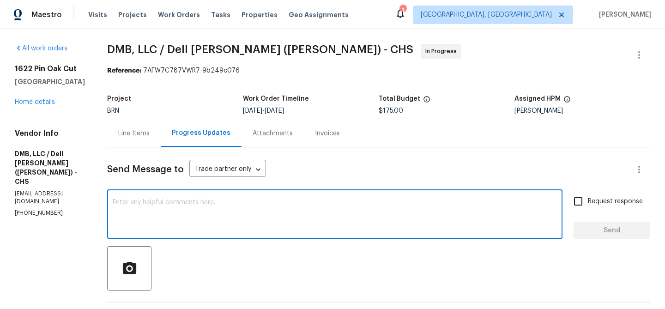
click at [381, 108] on span "$175.00" at bounding box center [390, 111] width 24 height 6
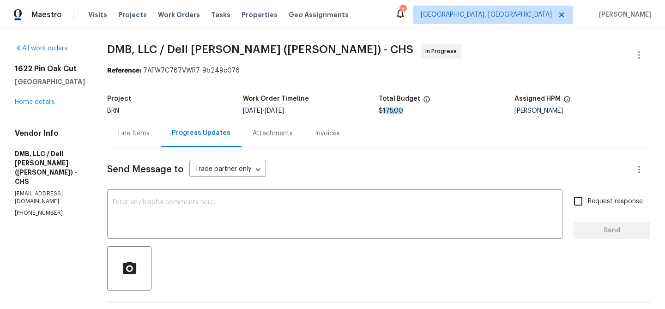
click at [381, 108] on span "$175.00" at bounding box center [390, 111] width 24 height 6
copy span "$175.00"
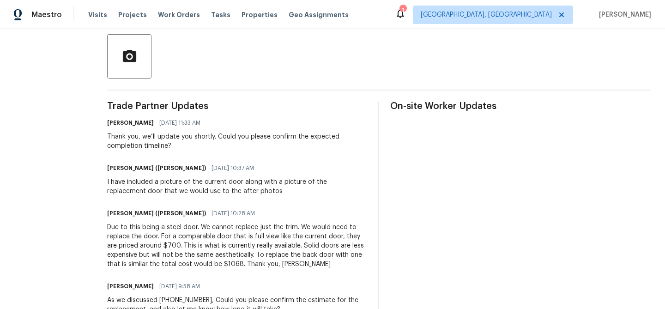
scroll to position [240, 0]
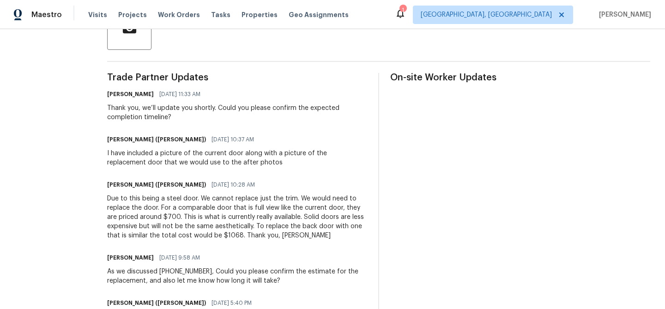
drag, startPoint x: 217, startPoint y: 235, endPoint x: 211, endPoint y: 235, distance: 5.5
click at [215, 235] on div "Due to this being a steel door. We cannot replace just the trim. We would need …" at bounding box center [237, 217] width 260 height 46
click at [211, 235] on div "Due to this being a steel door. We cannot replace just the trim. We would need …" at bounding box center [237, 217] width 260 height 46
drag, startPoint x: 196, startPoint y: 236, endPoint x: 218, endPoint y: 236, distance: 22.2
click at [218, 236] on div "Due to this being a steel door. We cannot replace just the trim. We would need …" at bounding box center [237, 217] width 260 height 46
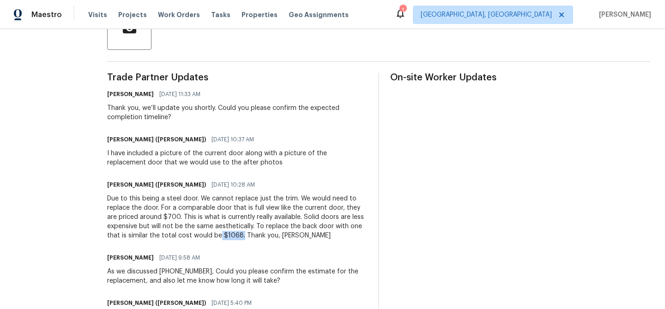
copy div "$1068."
click at [162, 218] on div "Due to this being a steel door. We cannot replace just the trim. We would need …" at bounding box center [237, 217] width 260 height 46
drag, startPoint x: 160, startPoint y: 216, endPoint x: 143, endPoint y: 215, distance: 17.5
click at [142, 215] on div "Due to this being a steel door. We cannot replace just the trim. We would need …" at bounding box center [237, 217] width 260 height 46
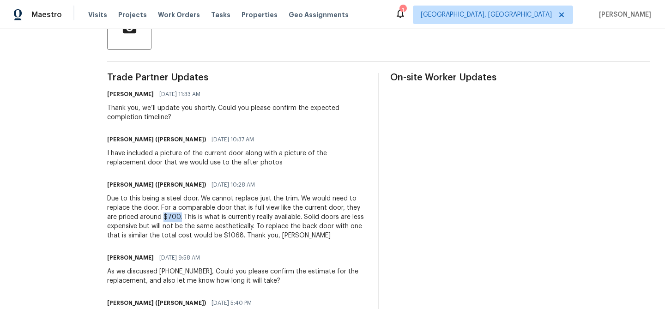
copy div "$700."
drag, startPoint x: 197, startPoint y: 234, endPoint x: 218, endPoint y: 234, distance: 20.8
click at [218, 234] on div "Due to this being a steel door. We cannot replace just the trim. We would need …" at bounding box center [237, 217] width 260 height 46
copy div "$1068."
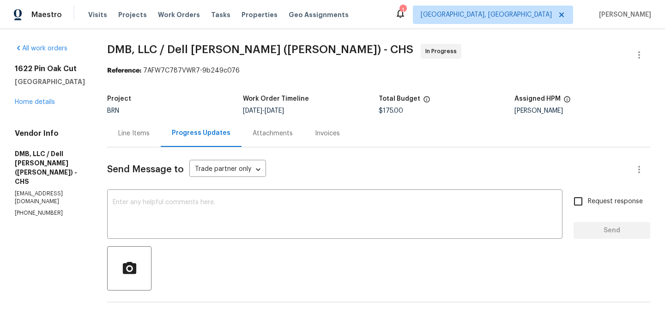
click at [118, 132] on div "Line Items" at bounding box center [133, 133] width 31 height 9
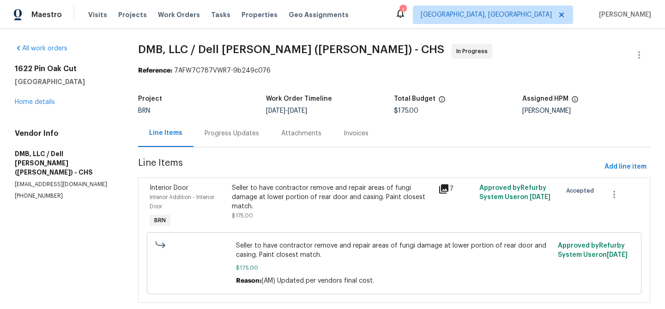
click at [299, 230] on div "Seller to have contractor remove and repair areas of fungi damage at lower port…" at bounding box center [394, 262] width 489 height 67
click at [276, 194] on div "Seller to have contractor remove and repair areas of fungi damage at lower port…" at bounding box center [332, 197] width 200 height 28
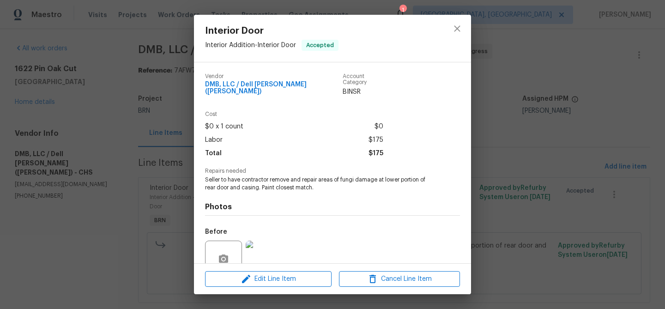
scroll to position [78, 0]
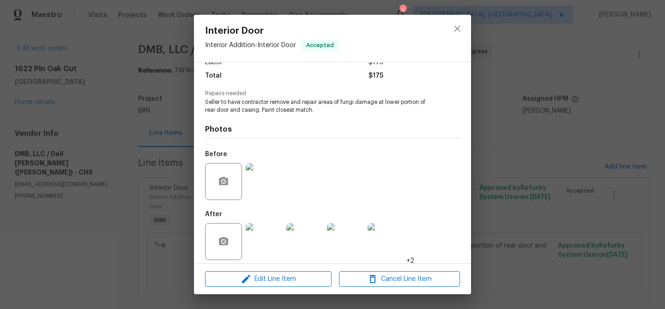
click at [270, 242] on img at bounding box center [264, 241] width 37 height 37
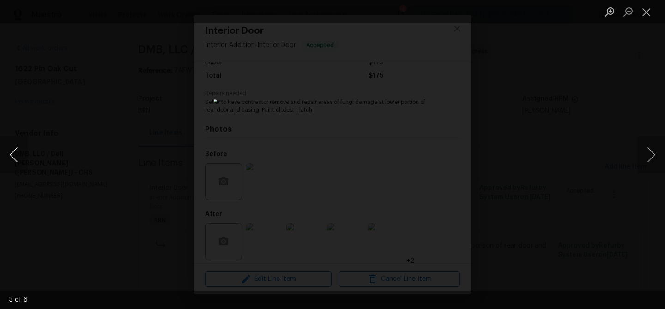
click at [16, 149] on button "Previous image" at bounding box center [14, 154] width 28 height 37
click at [129, 88] on div "Lightbox" at bounding box center [332, 154] width 665 height 309
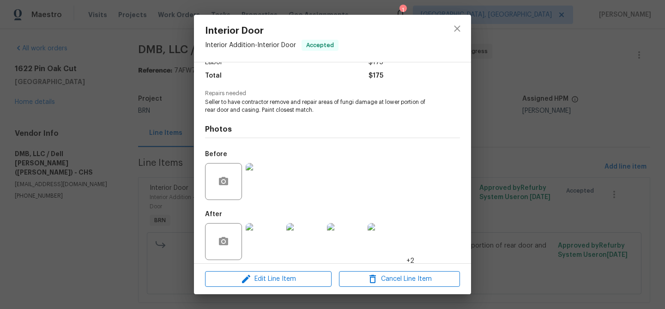
click at [125, 57] on div "Interior Door Interior Addition - Interior Door Accepted Vendor DMB, LLC / Dell…" at bounding box center [332, 154] width 665 height 309
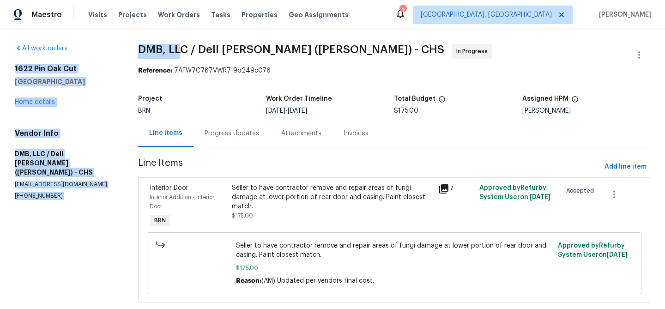
drag, startPoint x: 125, startPoint y: 49, endPoint x: 185, endPoint y: 48, distance: 59.5
click at [184, 48] on div "All work orders 1622 Pin Oak Cut Mount Pleasant, SC 29466 Home details Vendor I…" at bounding box center [332, 179] width 665 height 300
click at [185, 48] on span "DMB, LLC / Dell Bryson (Heise) - CHS" at bounding box center [291, 49] width 306 height 11
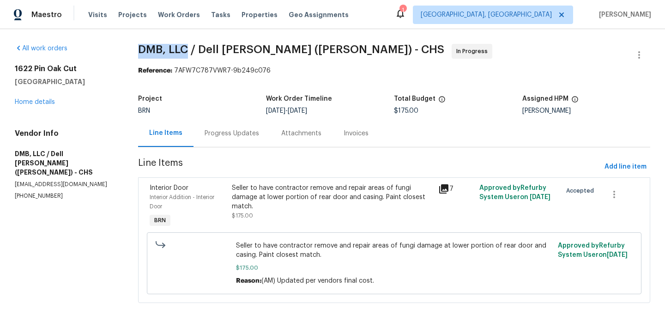
drag, startPoint x: 127, startPoint y: 49, endPoint x: 187, endPoint y: 49, distance: 59.5
click at [187, 49] on div "All work orders 1622 Pin Oak Cut Mount Pleasant, SC 29466 Home details Vendor I…" at bounding box center [332, 179] width 665 height 300
copy span "DMB, LLC"
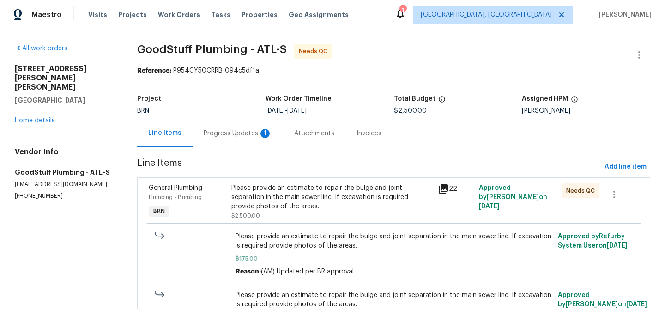
click at [257, 139] on div "Progress Updates 1" at bounding box center [237, 133] width 90 height 27
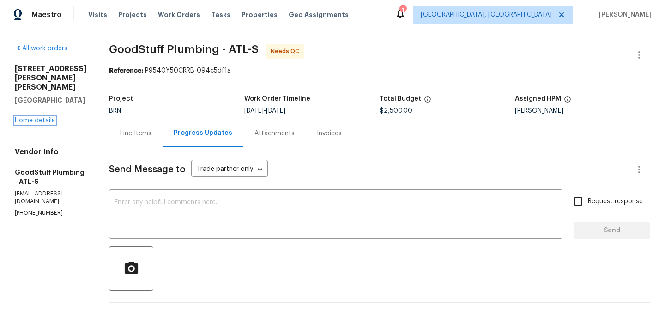
click at [40, 117] on link "Home details" at bounding box center [35, 120] width 40 height 6
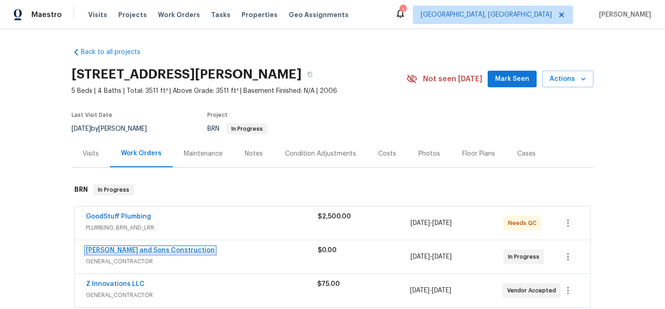
click at [149, 248] on link "[PERSON_NAME] and Sons Construction" at bounding box center [150, 250] width 129 height 6
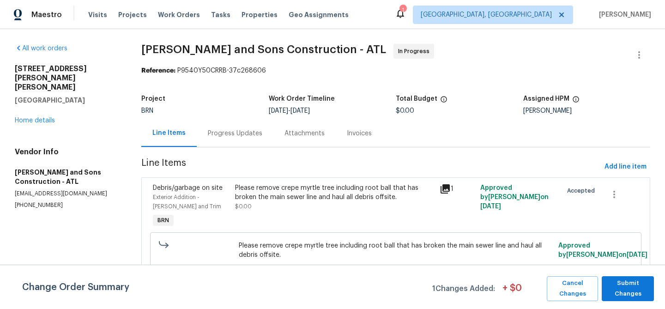
click at [244, 134] on div "Progress Updates" at bounding box center [235, 133] width 54 height 9
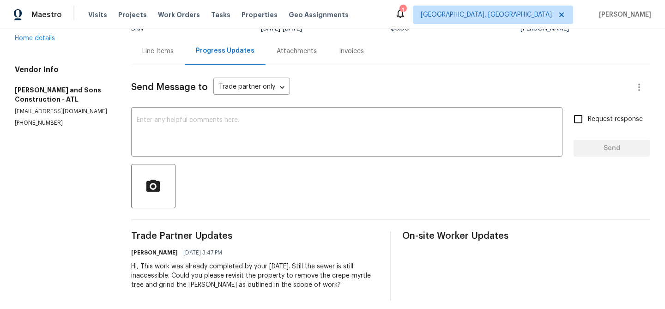
scroll to position [40, 0]
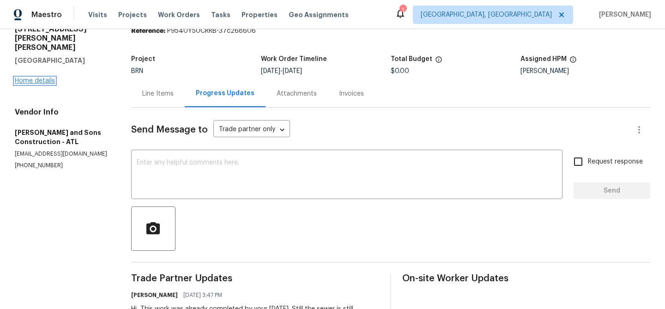
click at [26, 78] on link "Home details" at bounding box center [35, 81] width 40 height 6
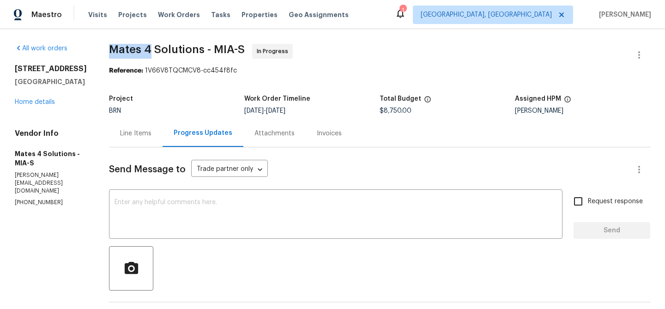
drag, startPoint x: 116, startPoint y: 46, endPoint x: 159, endPoint y: 46, distance: 43.4
copy span "Mates 4"
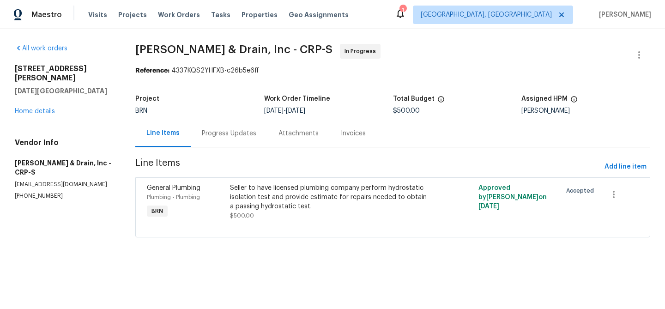
click at [228, 130] on div "Progress Updates" at bounding box center [229, 133] width 54 height 9
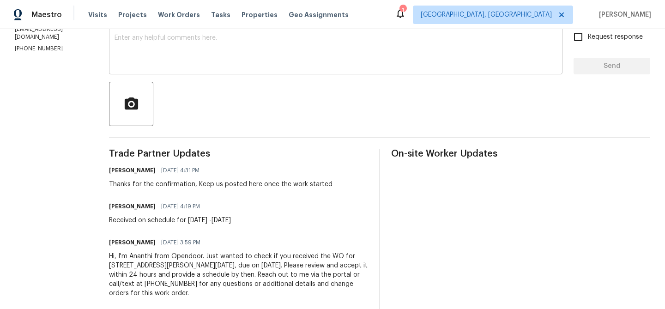
scroll to position [165, 0]
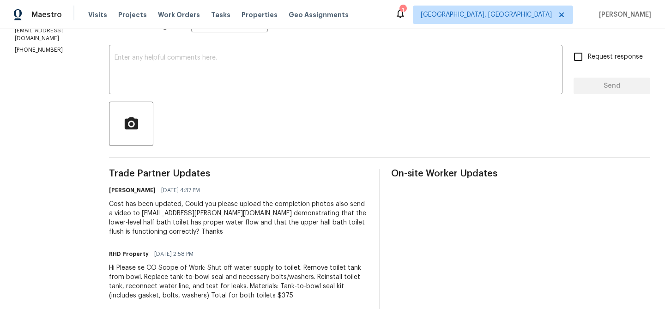
scroll to position [153, 0]
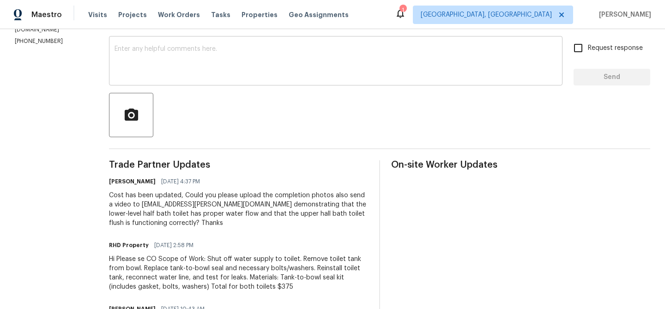
click at [169, 77] on textarea at bounding box center [335, 62] width 442 height 32
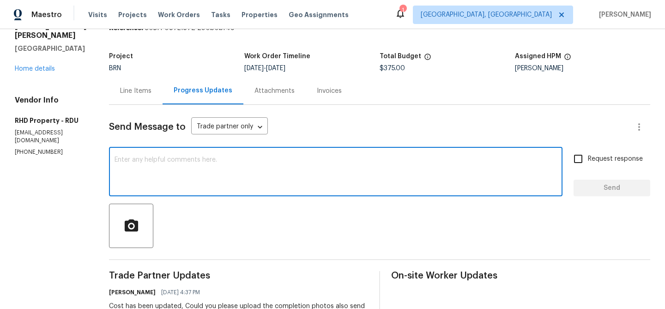
scroll to position [0, 0]
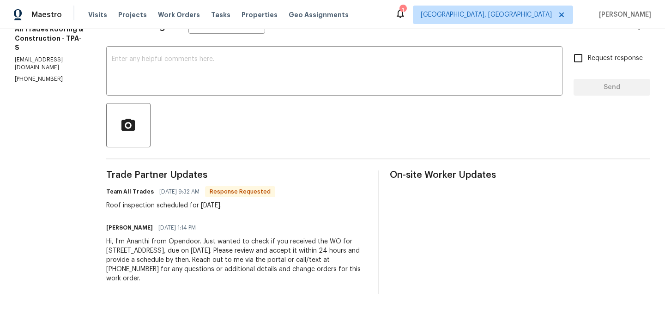
scroll to position [106, 0]
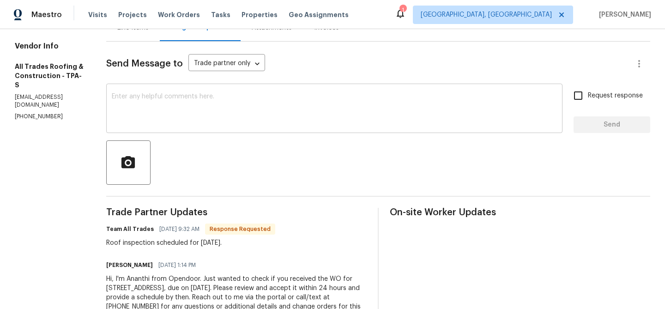
click at [176, 105] on textarea at bounding box center [334, 109] width 445 height 32
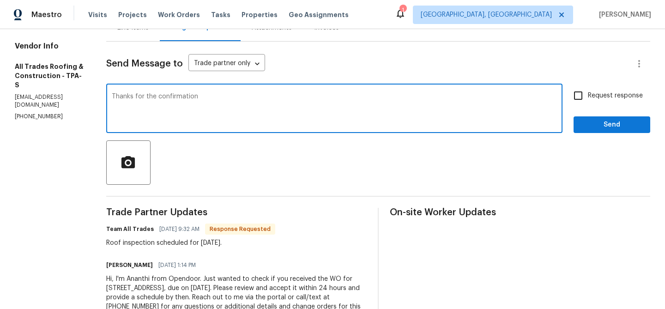
type textarea "Thanks for the confirmation"
click at [598, 97] on span "Request response" at bounding box center [615, 96] width 55 height 10
click at [588, 97] on input "Request response" at bounding box center [577, 95] width 19 height 19
checkbox input "true"
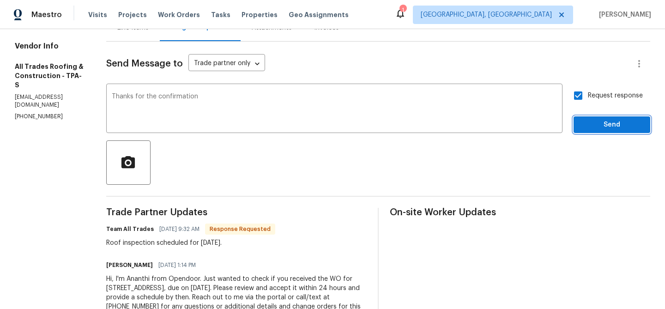
click at [588, 130] on span "Send" at bounding box center [612, 125] width 62 height 12
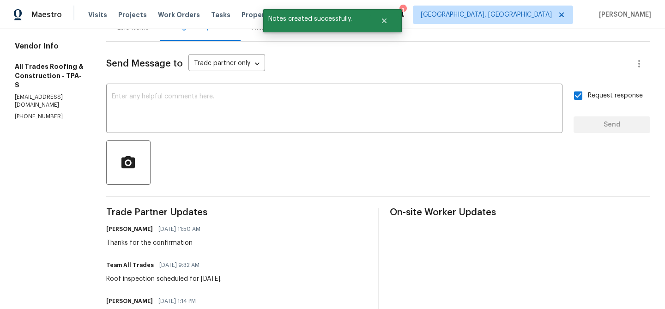
scroll to position [0, 0]
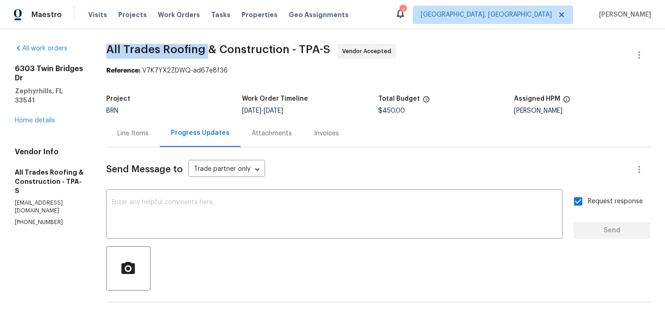
drag, startPoint x: 96, startPoint y: 52, endPoint x: 201, endPoint y: 50, distance: 104.8
click at [201, 50] on div "All work orders [STREET_ADDRESS][PERSON_NAME] Home details Vendor Info All Trad…" at bounding box center [332, 258] width 665 height 459
copy span "All Trades Roofing"
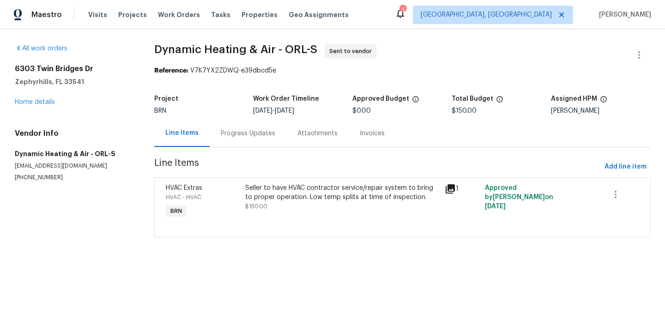
click at [223, 127] on div "Progress Updates" at bounding box center [248, 133] width 77 height 27
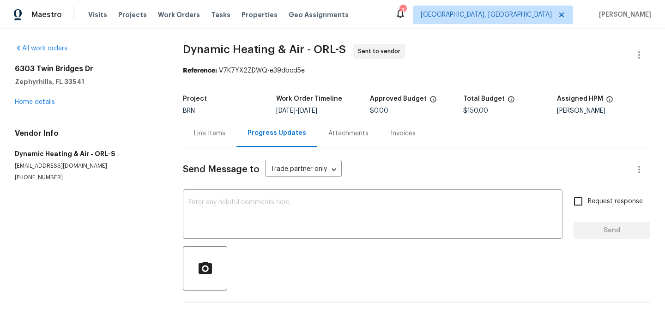
scroll to position [107, 0]
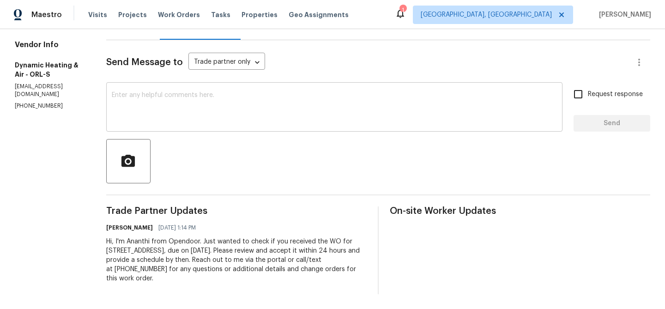
click at [176, 94] on textarea at bounding box center [334, 108] width 445 height 32
click at [42, 102] on p "(407) 417-5719" at bounding box center [49, 106] width 69 height 8
copy p "(407) 417-5719"
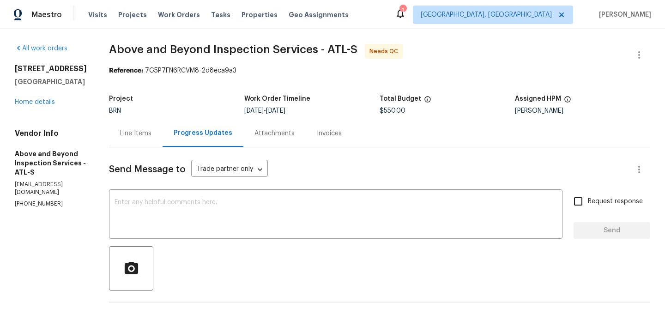
scroll to position [86, 0]
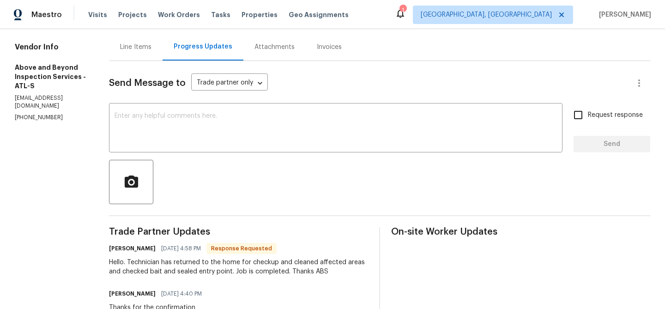
click at [151, 43] on div "Line Items" at bounding box center [135, 46] width 31 height 9
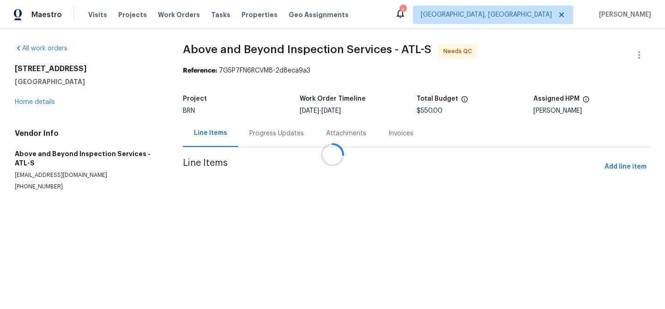
click at [272, 184] on div at bounding box center [332, 154] width 665 height 309
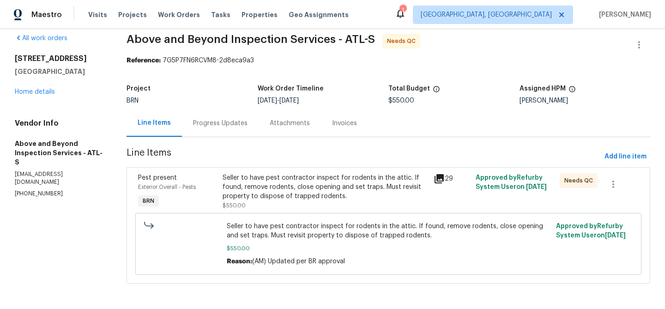
scroll to position [11, 0]
click at [202, 120] on div "Progress Updates" at bounding box center [220, 122] width 77 height 27
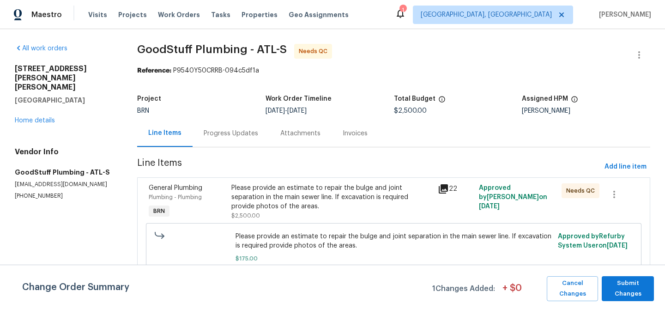
click at [270, 195] on div "Please provide an estimate to repair the bulge and joint separation in the main…" at bounding box center [331, 197] width 201 height 28
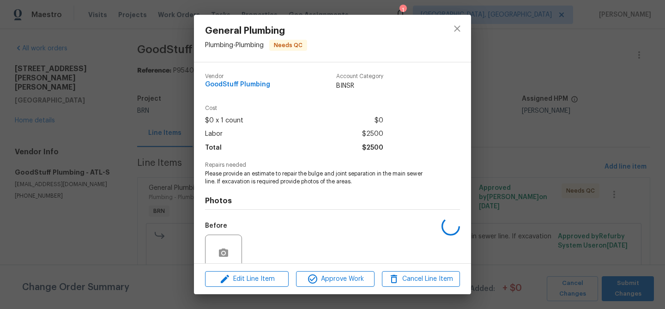
scroll to position [78, 0]
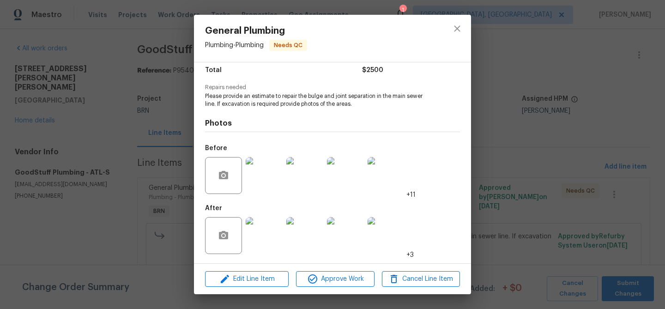
click at [263, 230] on img at bounding box center [264, 235] width 37 height 37
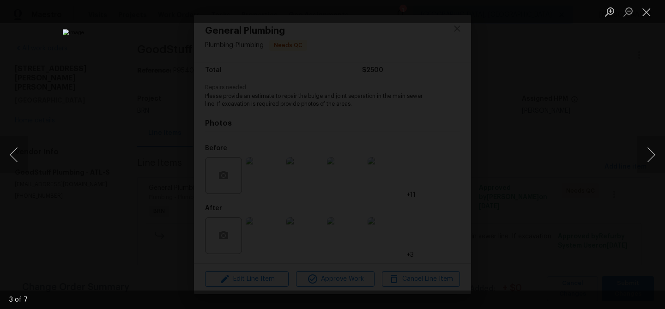
click at [80, 171] on div "Lightbox" at bounding box center [332, 154] width 665 height 309
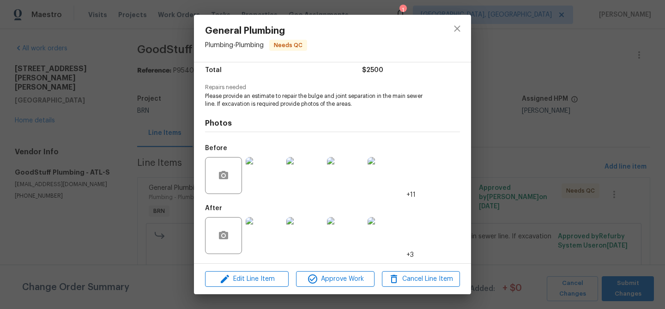
click at [121, 168] on div "General Plumbing Plumbing - Plumbing Needs QC Vendor GoodStuff Plumbing Account…" at bounding box center [332, 154] width 665 height 309
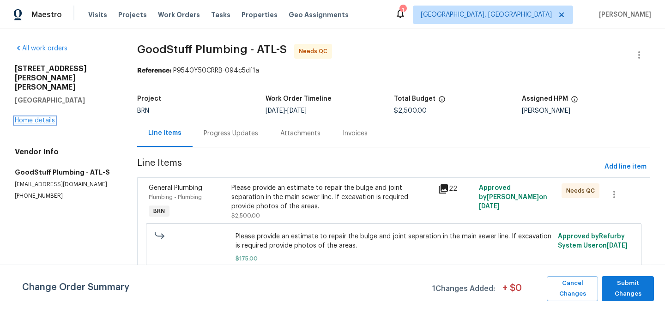
click at [39, 117] on link "Home details" at bounding box center [35, 120] width 40 height 6
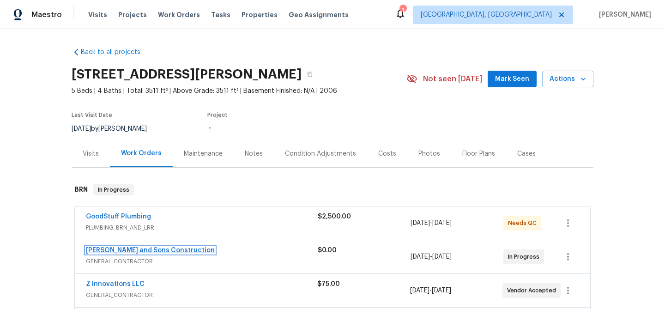
click at [146, 251] on link "[PERSON_NAME] and Sons Construction" at bounding box center [150, 250] width 129 height 6
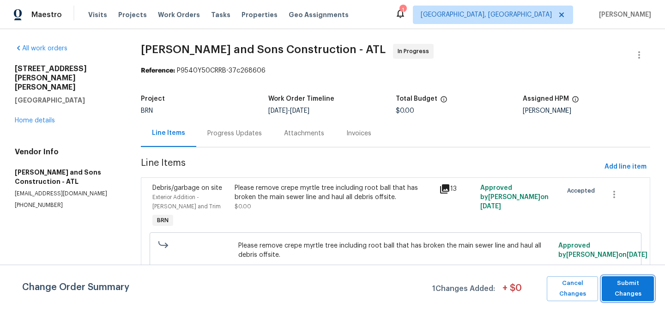
click at [638, 288] on span "Submit Changes" at bounding box center [627, 288] width 43 height 21
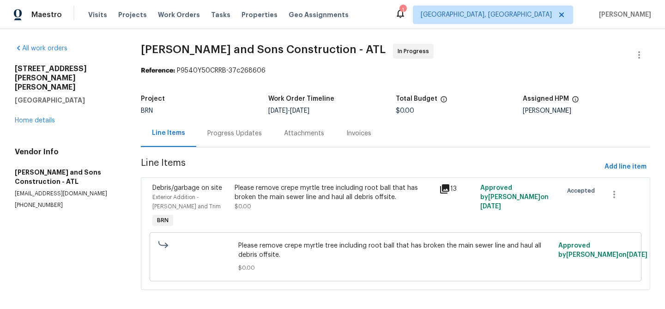
click at [278, 197] on div "Please remove crepe myrtle tree including root ball that has broken the main se…" at bounding box center [333, 192] width 199 height 18
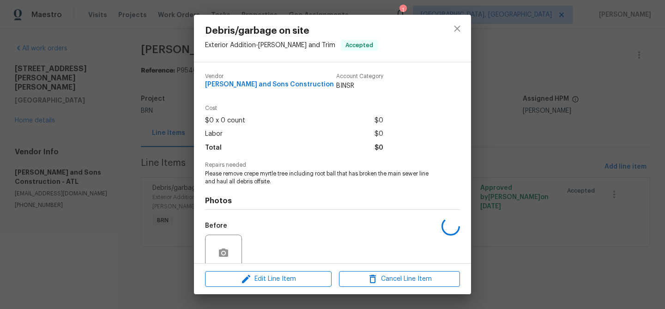
scroll to position [78, 0]
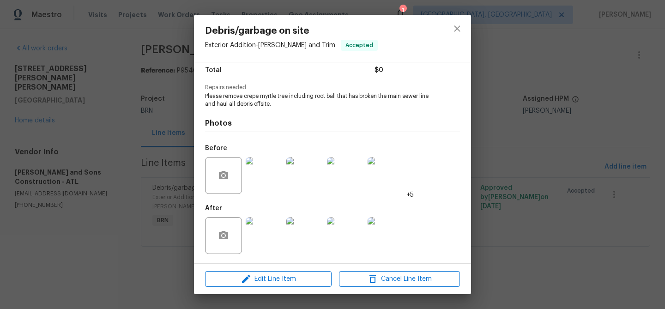
click at [255, 239] on img at bounding box center [264, 235] width 37 height 37
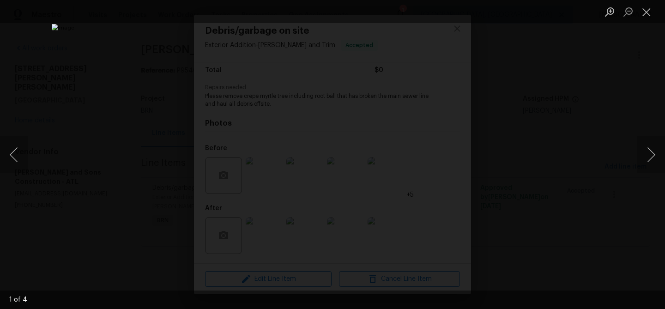
click at [117, 102] on div "Lightbox" at bounding box center [332, 154] width 665 height 309
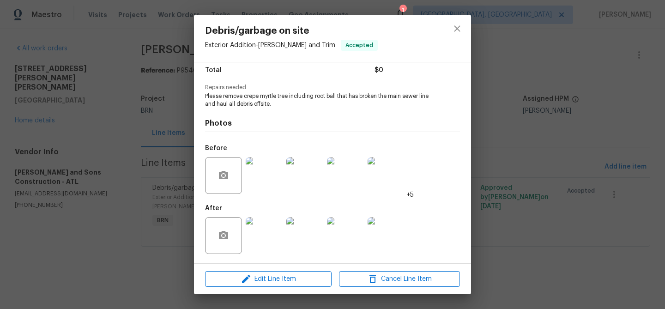
click at [90, 104] on div "Debris/garbage on site Exterior Addition - [PERSON_NAME] and Trim Accepted Vend…" at bounding box center [332, 154] width 665 height 309
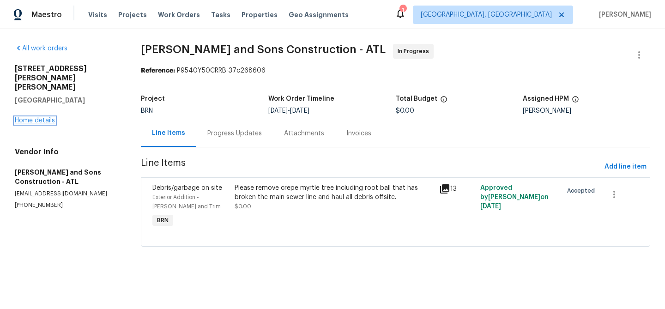
click at [48, 117] on link "Home details" at bounding box center [35, 120] width 40 height 6
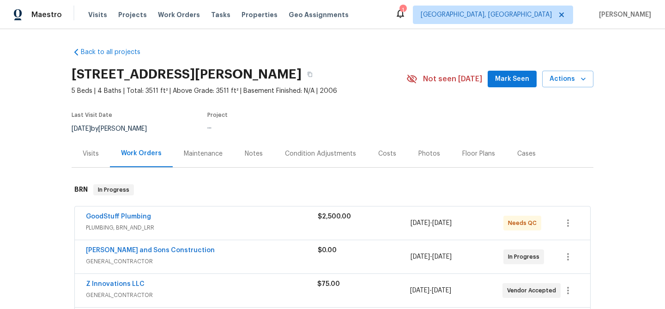
scroll to position [40, 0]
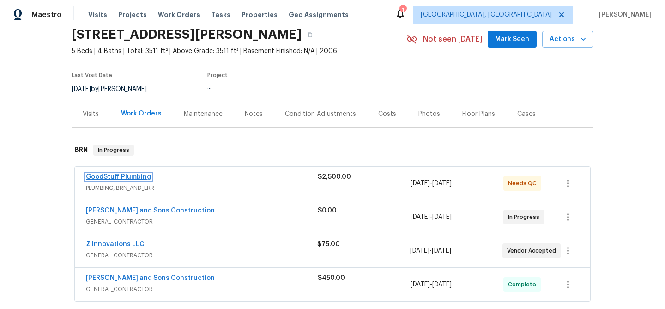
click at [123, 179] on link "GoodStuff Plumbing" at bounding box center [118, 177] width 65 height 6
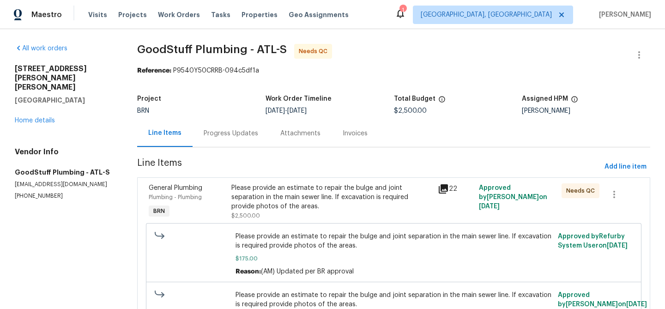
click at [241, 141] on div "Progress Updates" at bounding box center [230, 133] width 77 height 27
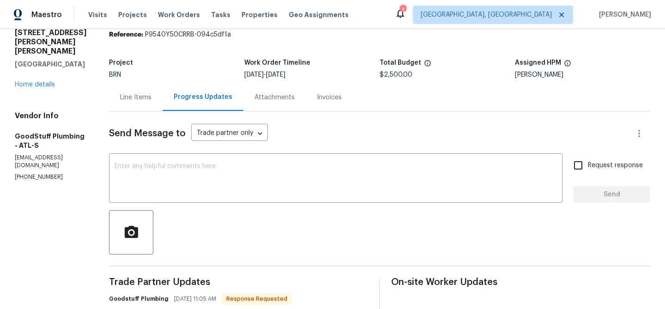
scroll to position [80, 0]
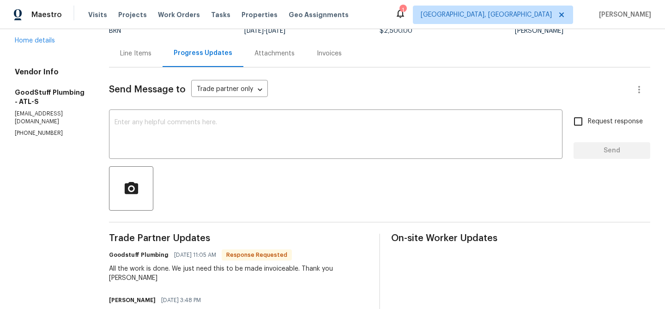
click at [151, 58] on div "Line Items" at bounding box center [135, 53] width 31 height 9
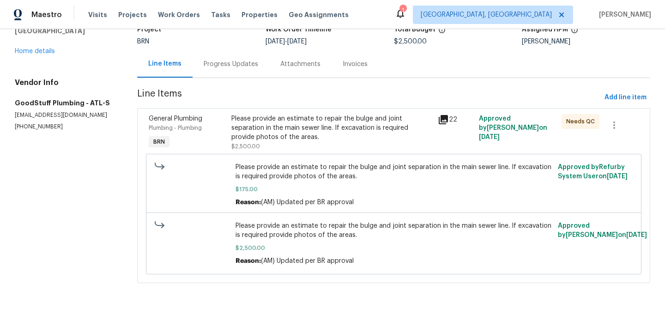
click at [248, 148] on span "$2,500.00" at bounding box center [245, 147] width 29 height 6
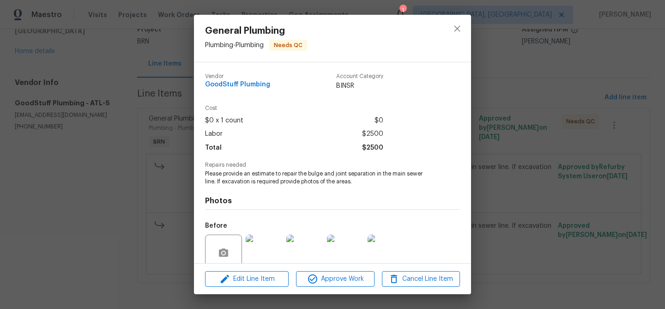
scroll to position [78, 0]
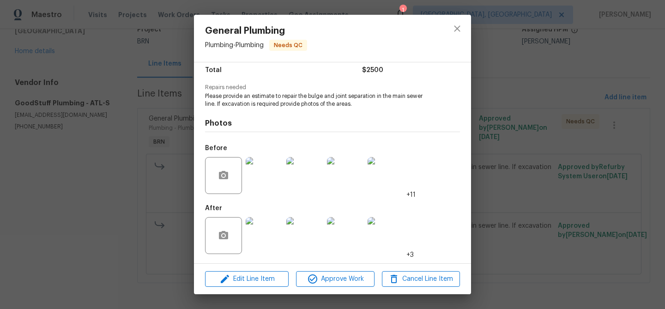
click at [264, 222] on img at bounding box center [264, 235] width 37 height 37
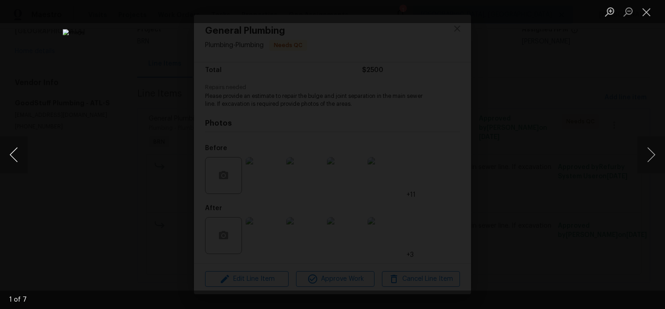
click at [18, 159] on button "Previous image" at bounding box center [14, 154] width 28 height 37
click at [18, 158] on button "Previous image" at bounding box center [14, 154] width 28 height 37
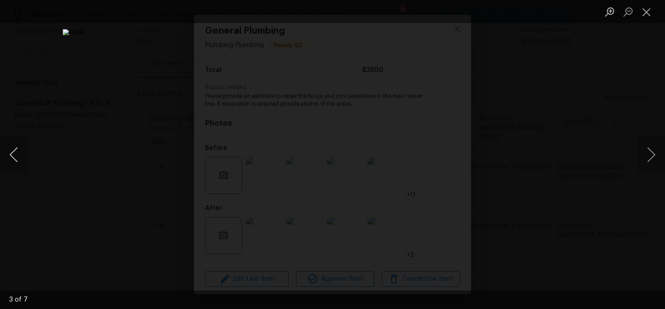
click at [18, 158] on button "Previous image" at bounding box center [14, 154] width 28 height 37
click at [68, 158] on div "Lightbox" at bounding box center [332, 154] width 665 height 309
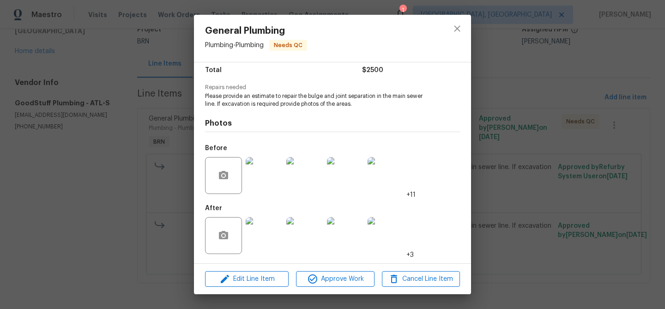
click at [109, 150] on div "General Plumbing Plumbing - Plumbing Needs QC Vendor GoodStuff Plumbing Account…" at bounding box center [332, 154] width 665 height 309
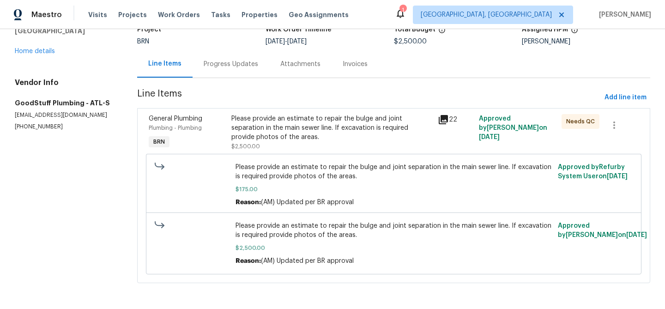
click at [261, 140] on div "Please provide an estimate to repair the bulge and joint separation in the main…" at bounding box center [331, 128] width 201 height 28
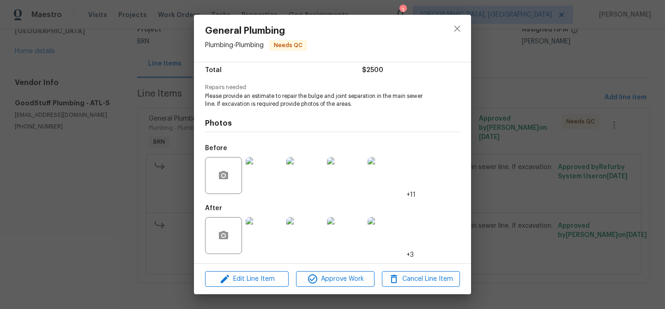
click at [264, 171] on img at bounding box center [264, 175] width 37 height 37
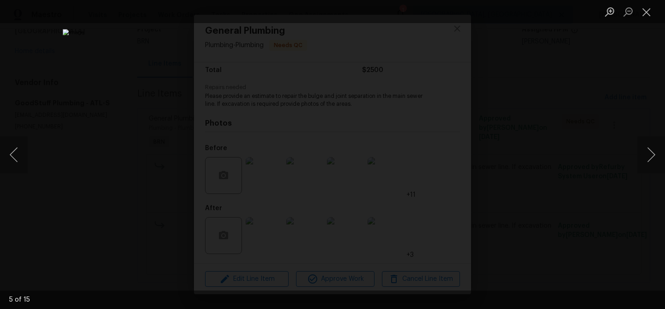
click at [134, 169] on div "Lightbox" at bounding box center [332, 154] width 665 height 309
click at [136, 179] on div "Lightbox" at bounding box center [332, 154] width 665 height 309
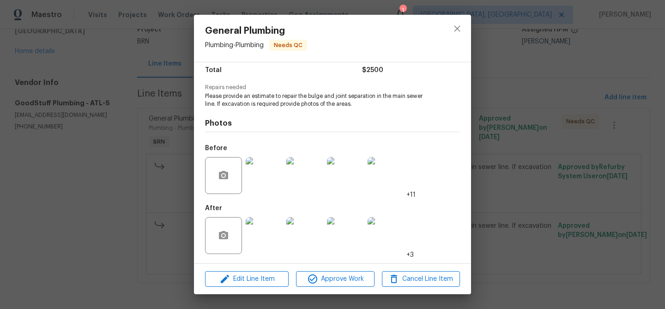
click at [150, 205] on div "General Plumbing Plumbing - Plumbing Needs QC Vendor GoodStuff Plumbing Account…" at bounding box center [332, 154] width 665 height 309
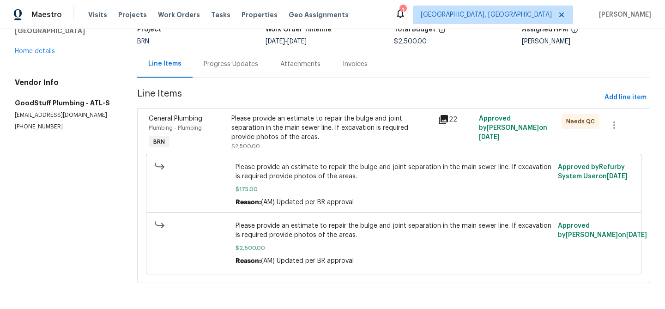
click at [293, 218] on div "Please provide an estimate to repair the bulge and joint separation in the main…" at bounding box center [394, 243] width 322 height 50
click at [275, 129] on div "Please provide an estimate to repair the bulge and joint separation in the main…" at bounding box center [331, 128] width 201 height 28
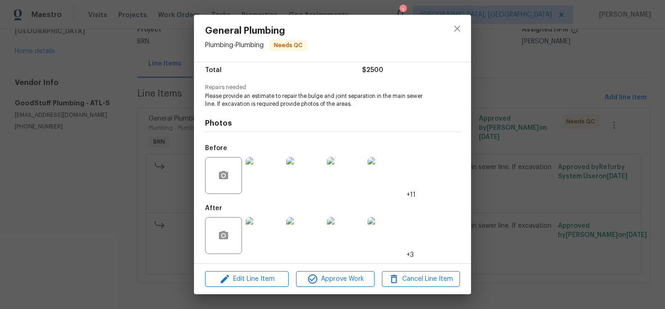
click at [136, 111] on div "General Plumbing Plumbing - Plumbing Needs QC Vendor GoodStuff Plumbing Account…" at bounding box center [332, 154] width 665 height 309
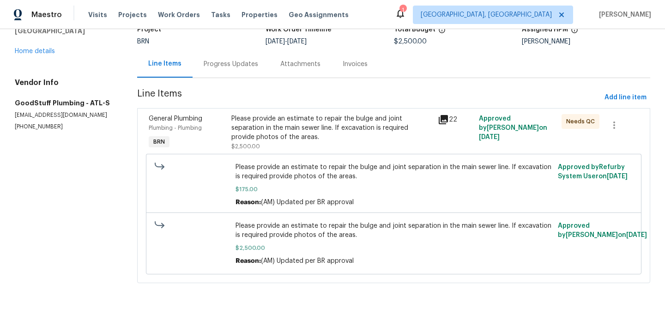
scroll to position [0, 0]
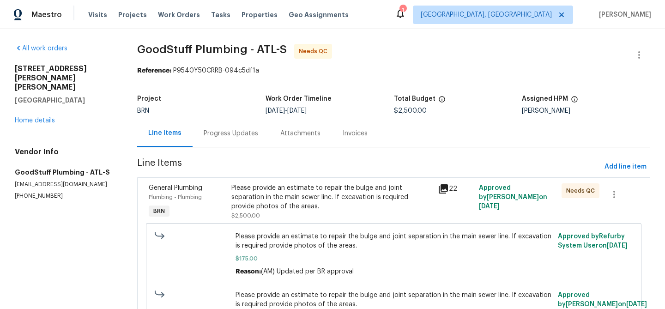
click at [269, 189] on div "Please provide an estimate to repair the bulge and joint separation in the main…" at bounding box center [331, 197] width 201 height 28
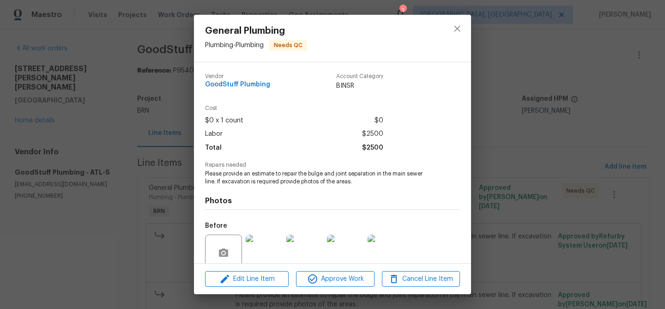
scroll to position [78, 0]
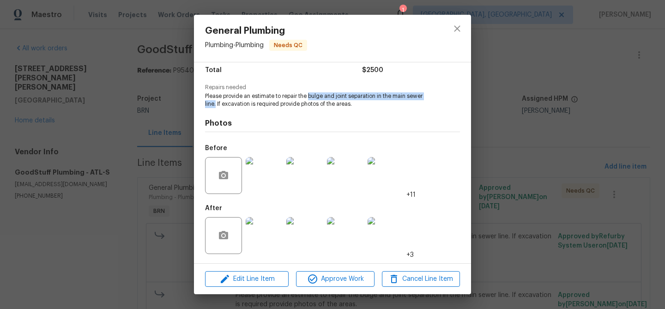
drag, startPoint x: 309, startPoint y: 95, endPoint x: 216, endPoint y: 104, distance: 93.7
click at [216, 104] on span "Please provide an estimate to repair the bulge and joint separation in the main…" at bounding box center [319, 100] width 229 height 16
copy span "bulge and joint separation in the main sewer line."
click at [259, 229] on img at bounding box center [264, 235] width 37 height 37
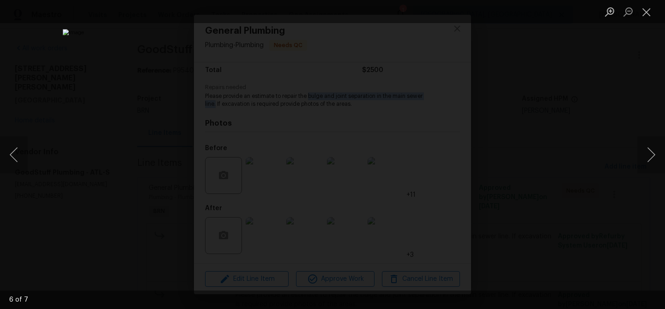
click at [81, 101] on div "Lightbox" at bounding box center [332, 154] width 665 height 309
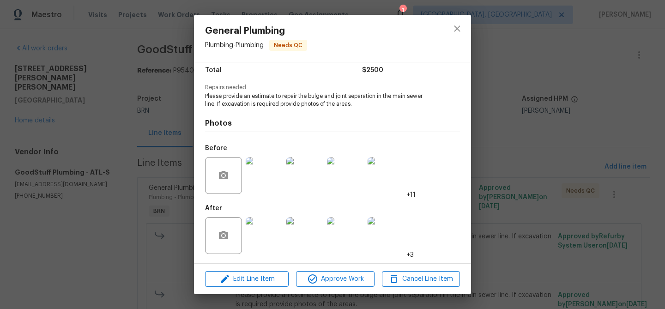
click at [102, 103] on div "General Plumbing Plumbing - Plumbing Needs QC Vendor GoodStuff Plumbing Account…" at bounding box center [332, 154] width 665 height 309
